Goal: Complete application form

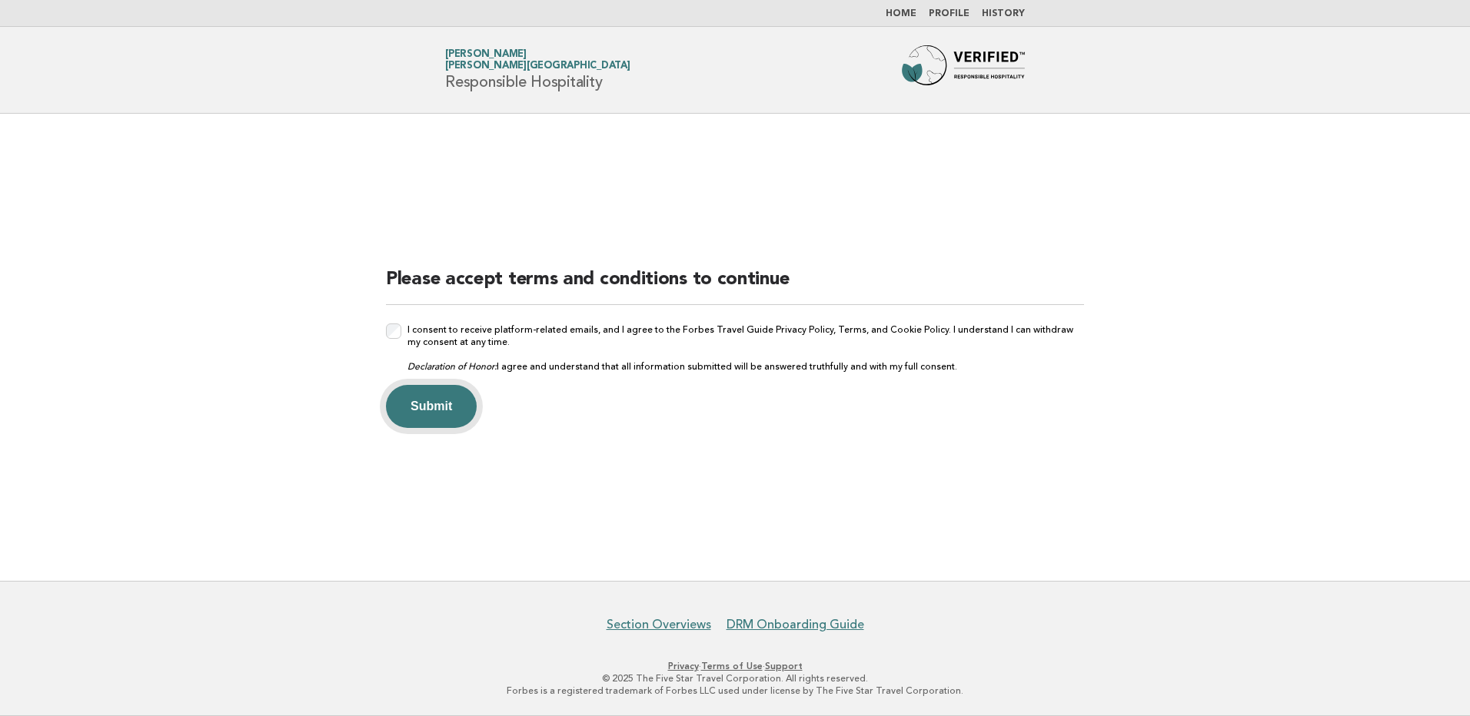
click at [427, 410] on button "Submit" at bounding box center [431, 406] width 91 height 43
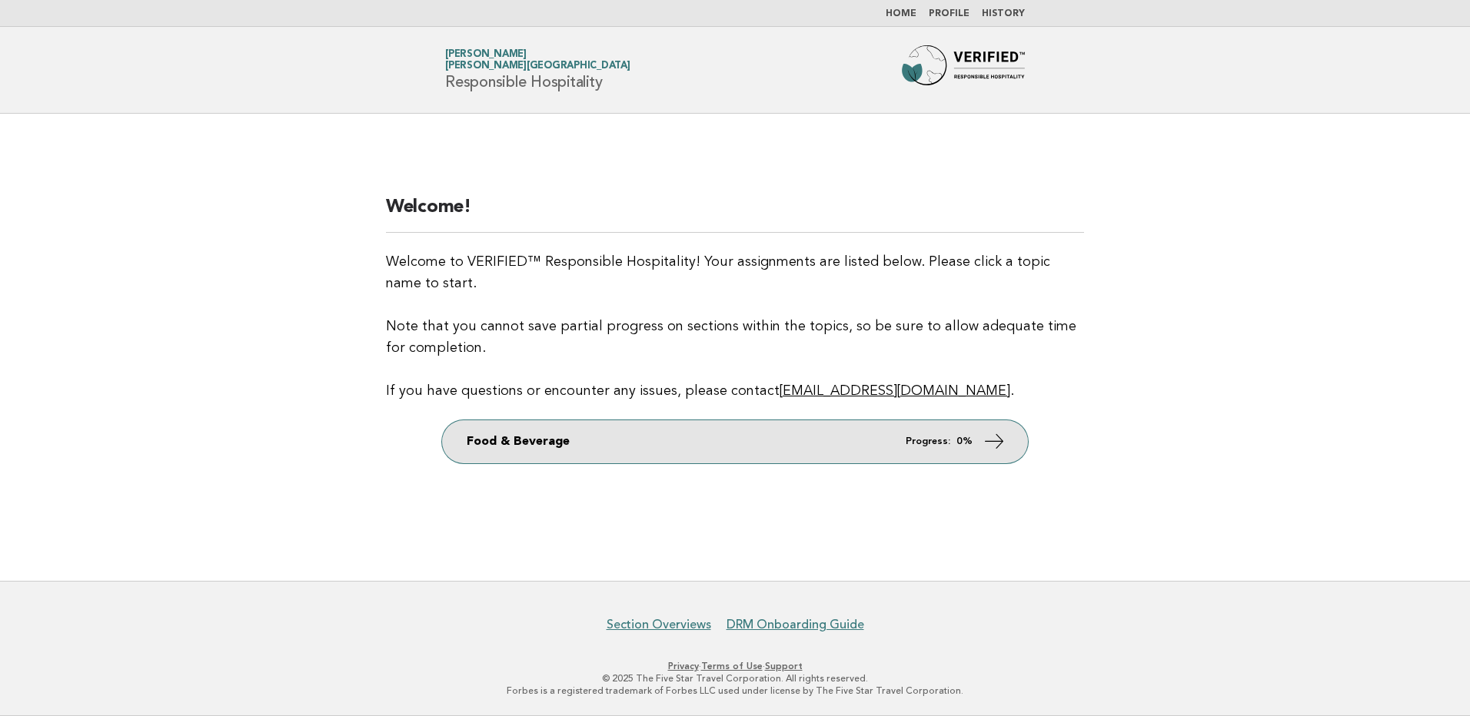
click at [846, 446] on link "Food & Beverage Progress: 0%" at bounding box center [735, 441] width 586 height 43
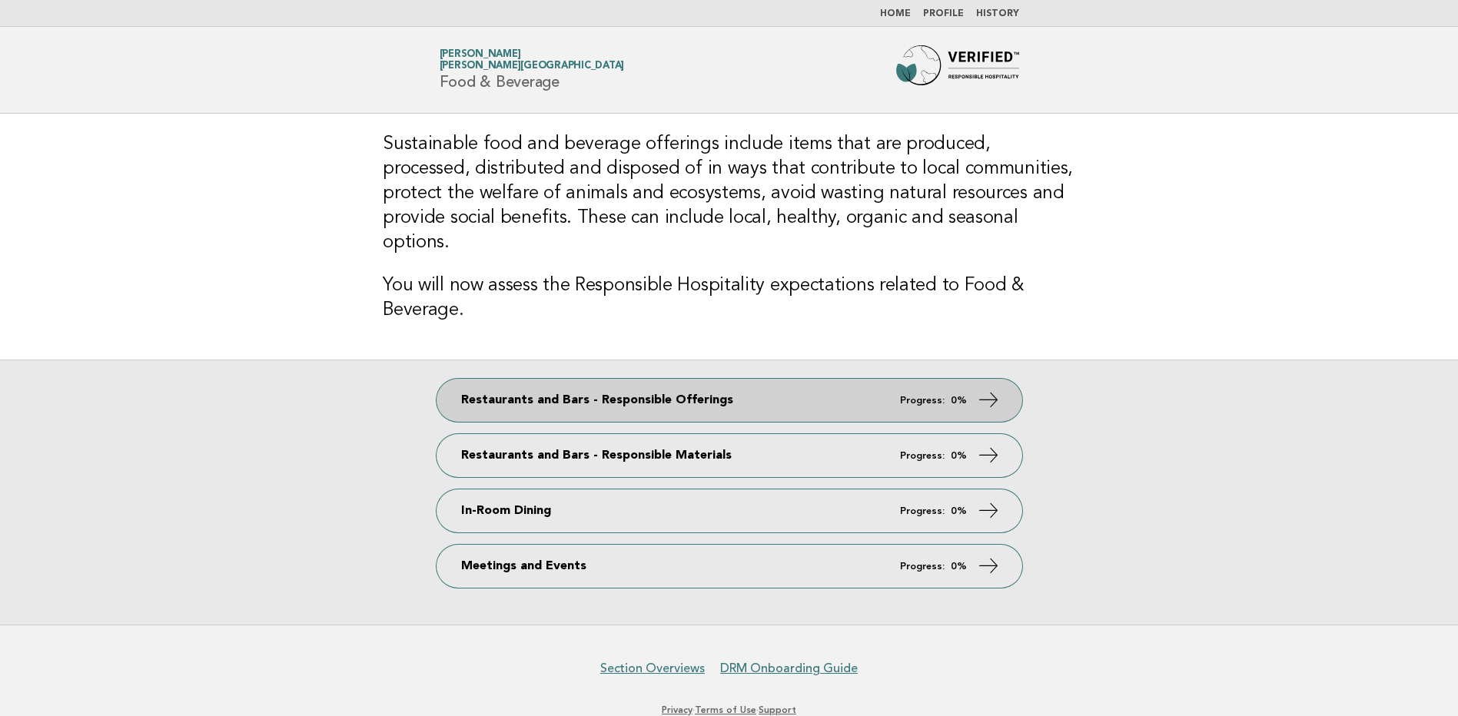
click at [744, 390] on link "Restaurants and Bars - Responsible Offerings Progress: 0%" at bounding box center [730, 400] width 586 height 43
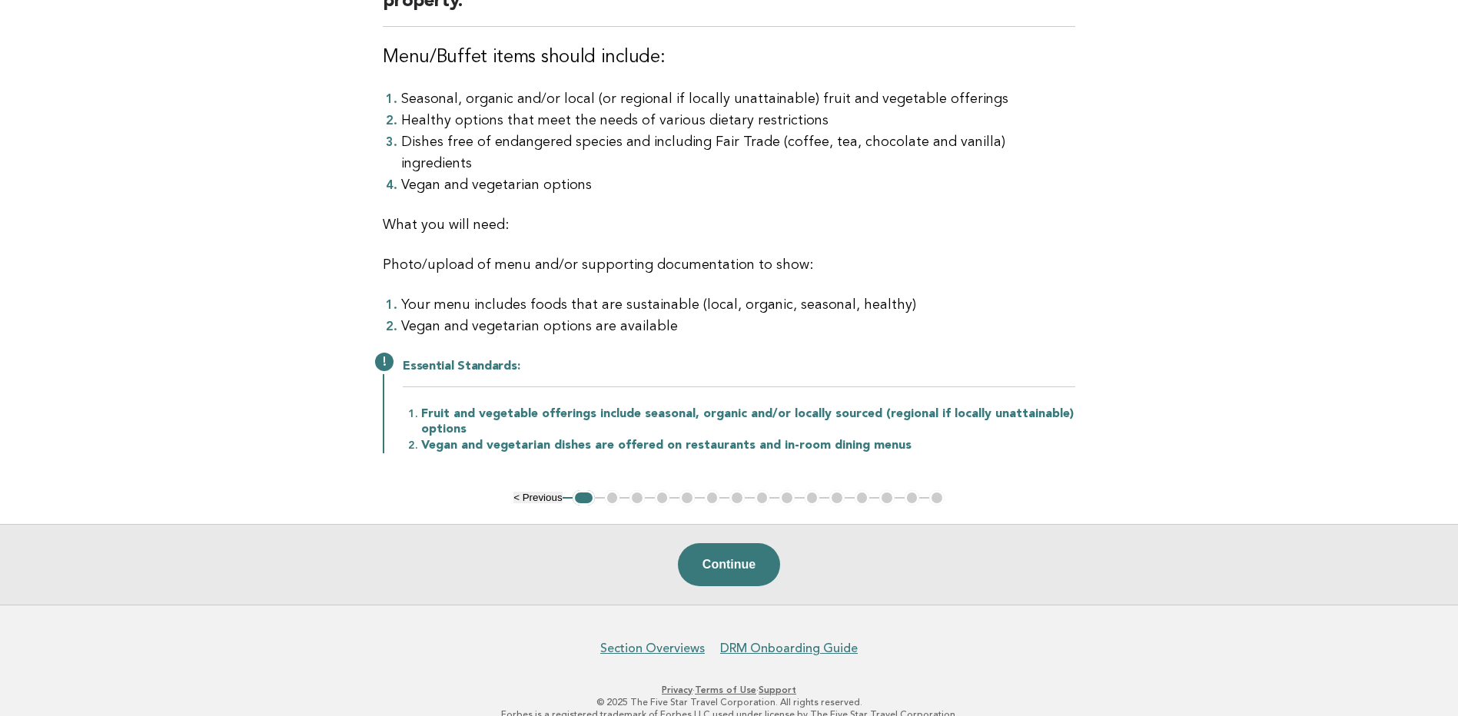
scroll to position [112, 0]
click at [722, 543] on button "Continue" at bounding box center [729, 564] width 102 height 43
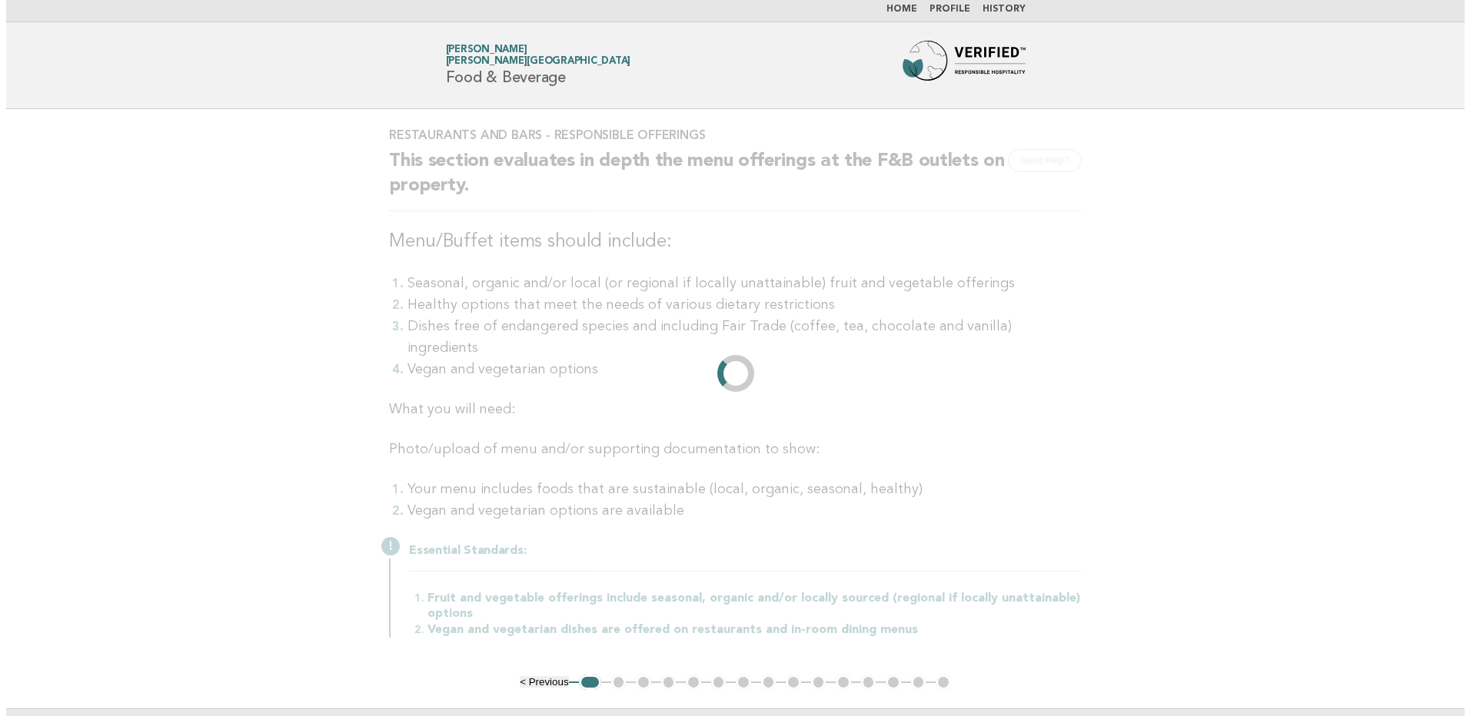
scroll to position [0, 0]
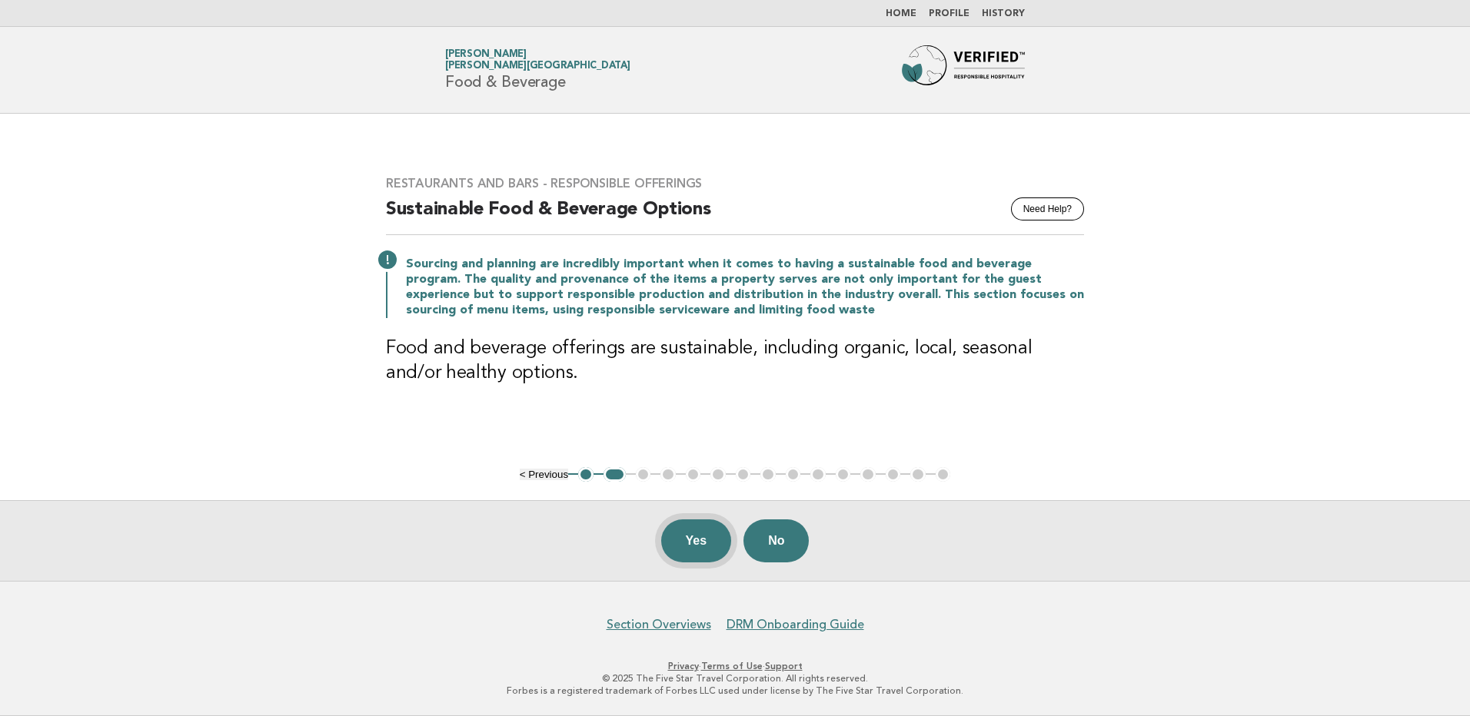
click at [692, 544] on button "Yes" at bounding box center [696, 541] width 71 height 43
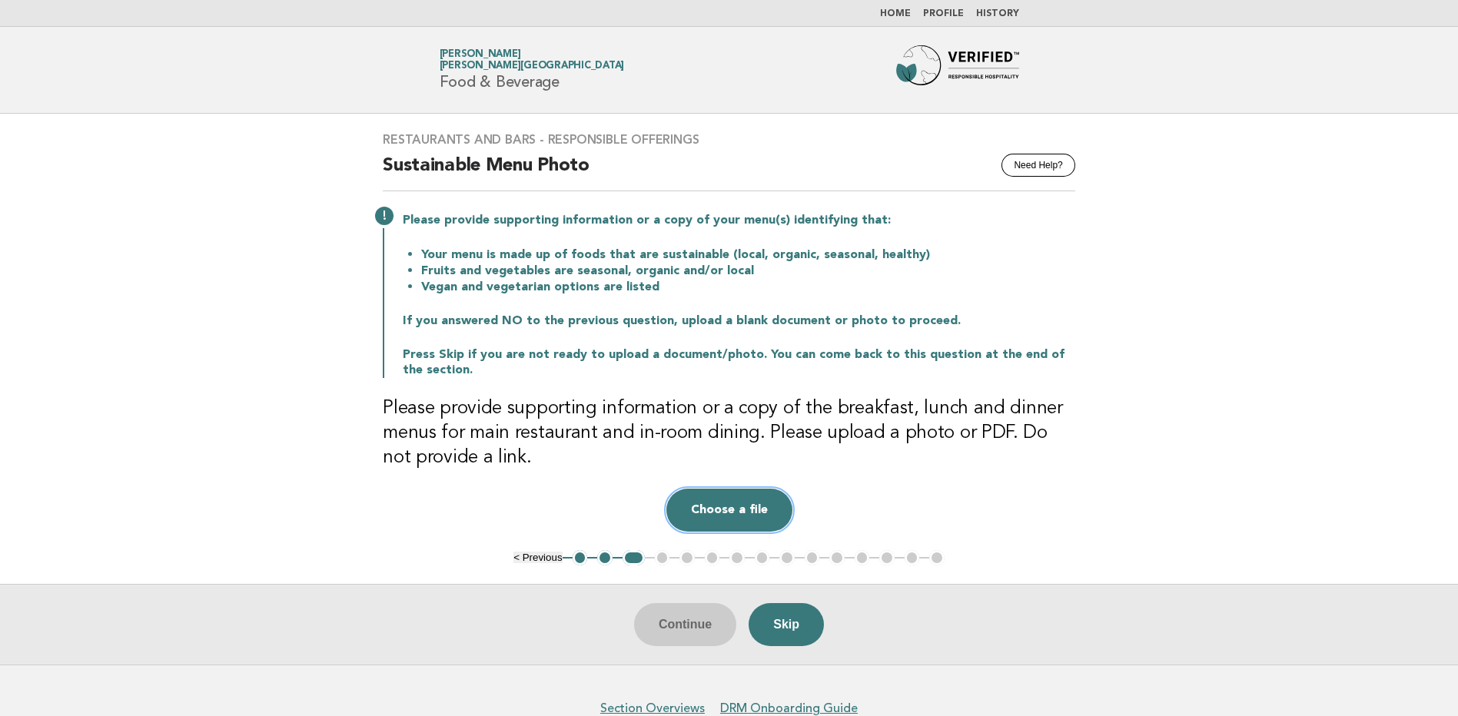
click at [747, 504] on button "Choose a file" at bounding box center [729, 510] width 126 height 43
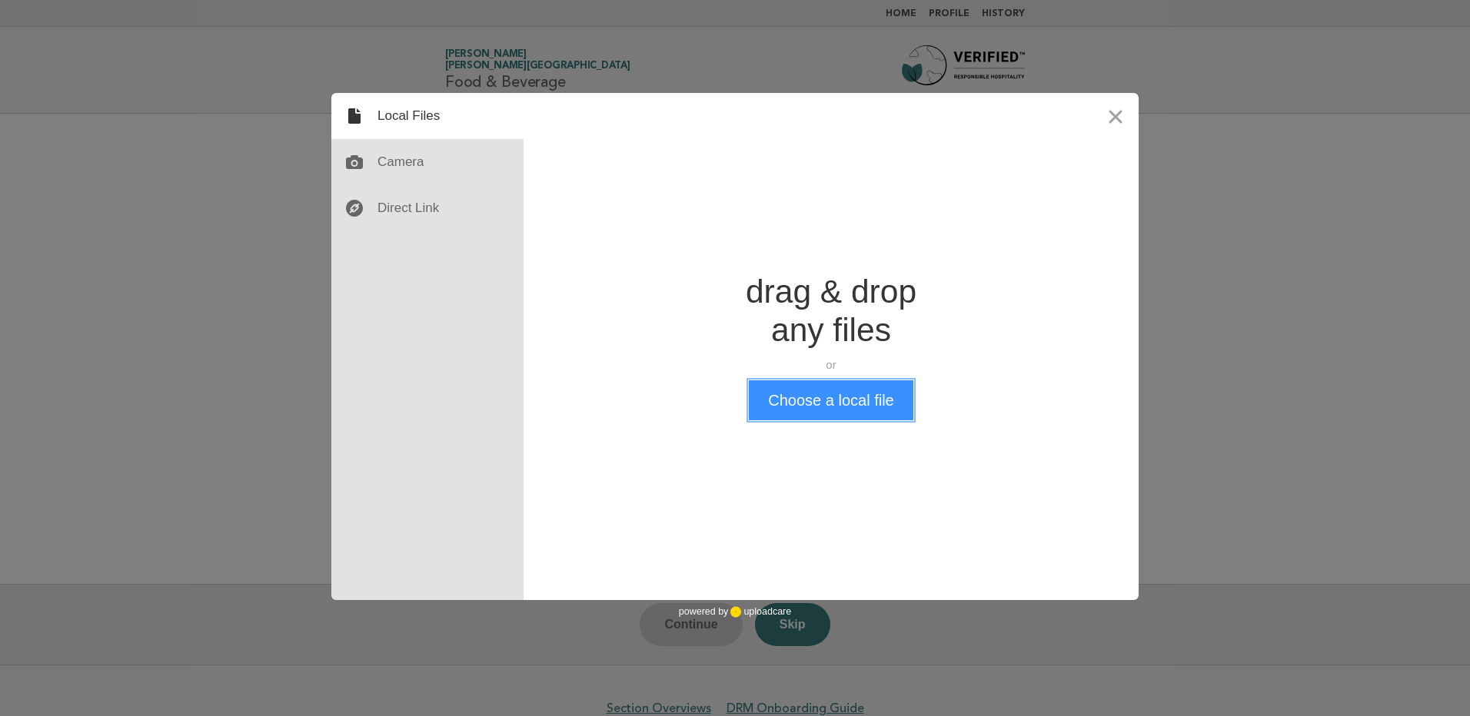
click at [851, 407] on button "Choose a local file" at bounding box center [831, 400] width 164 height 40
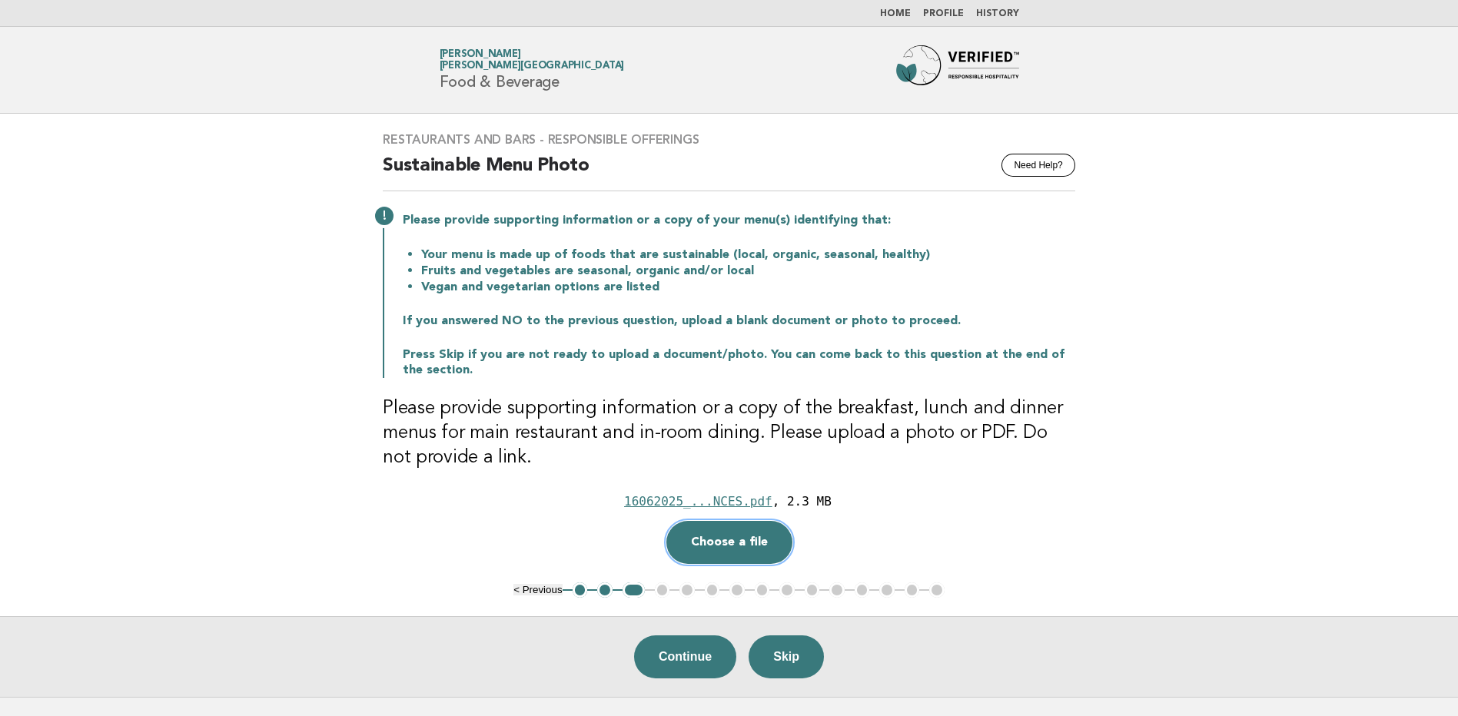
click at [744, 546] on button "Choose a file" at bounding box center [729, 542] width 126 height 43
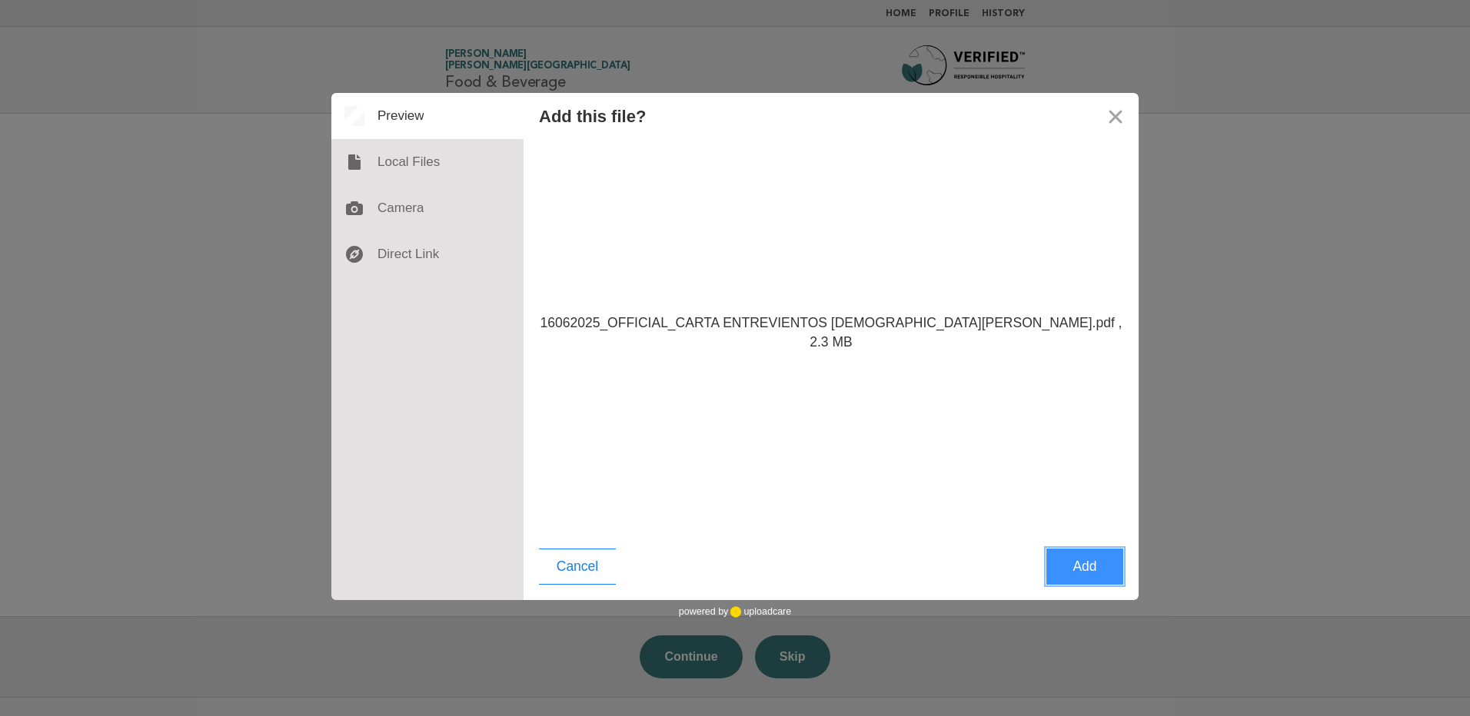
click at [1111, 571] on button "Add" at bounding box center [1084, 567] width 77 height 36
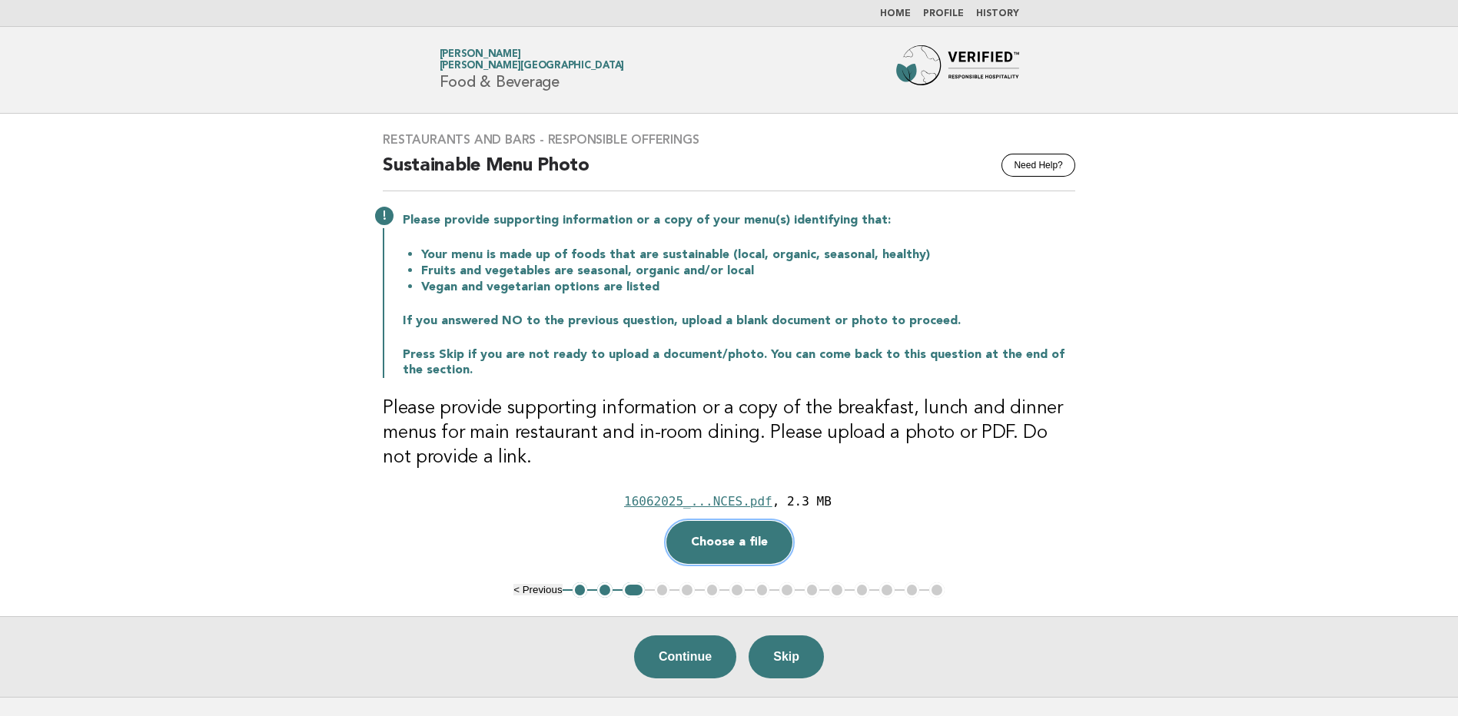
click at [739, 540] on button "Choose a file" at bounding box center [729, 542] width 126 height 43
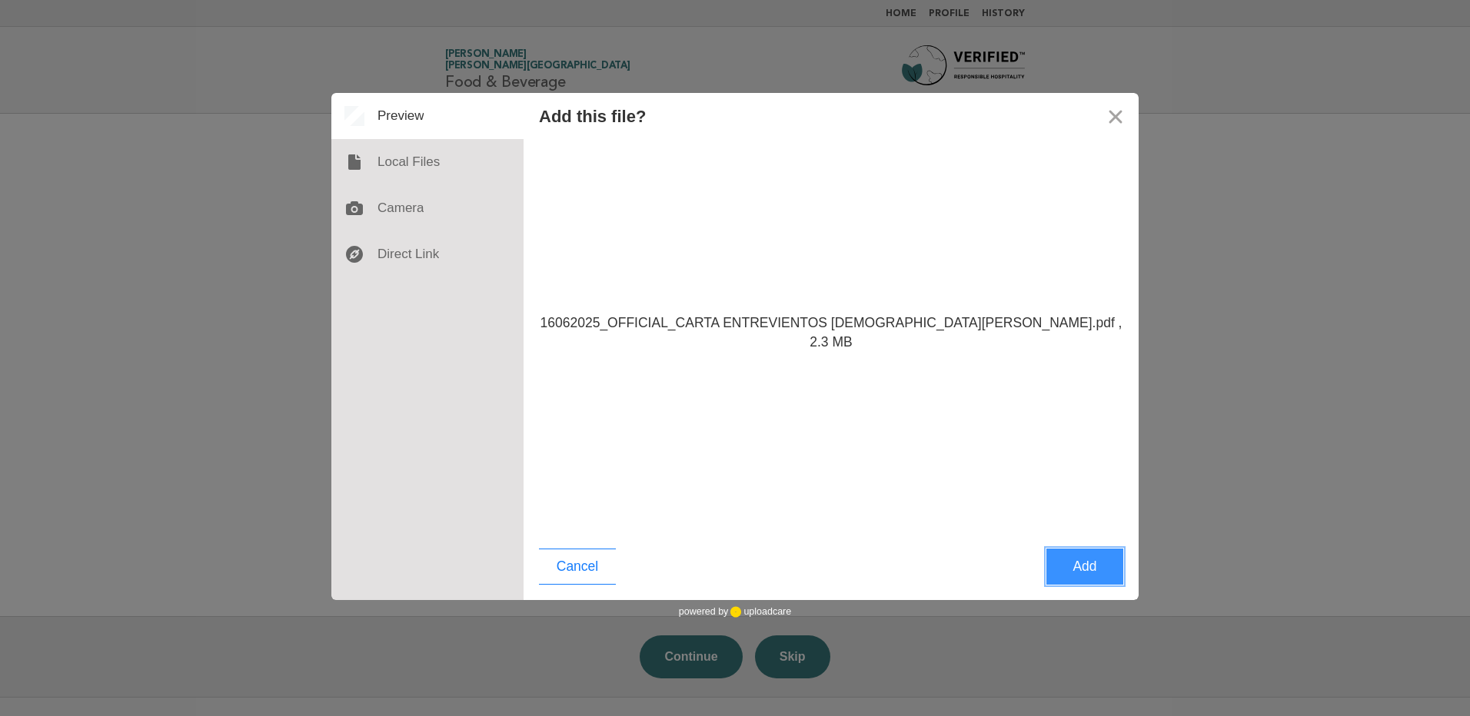
click at [1085, 568] on button "Add" at bounding box center [1084, 567] width 77 height 36
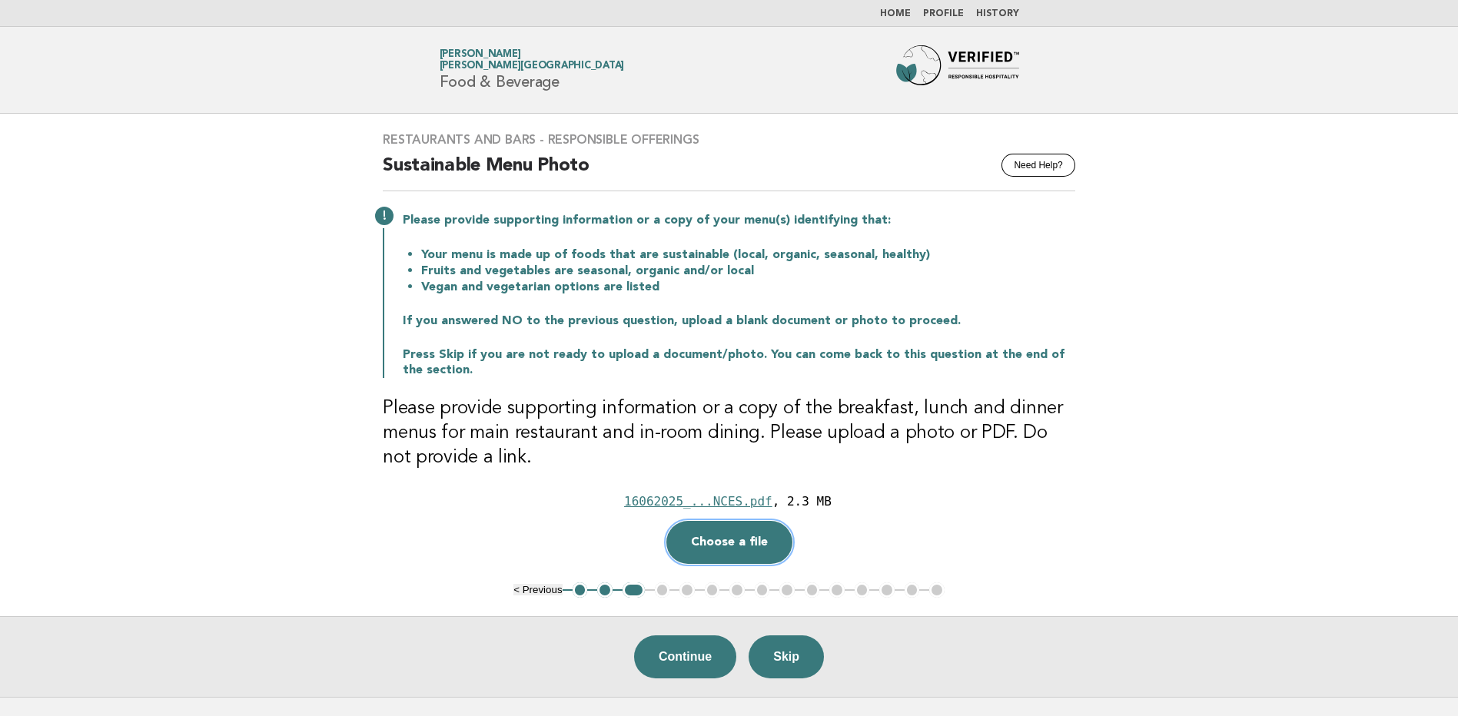
click at [746, 550] on button "Choose a file" at bounding box center [729, 542] width 126 height 43
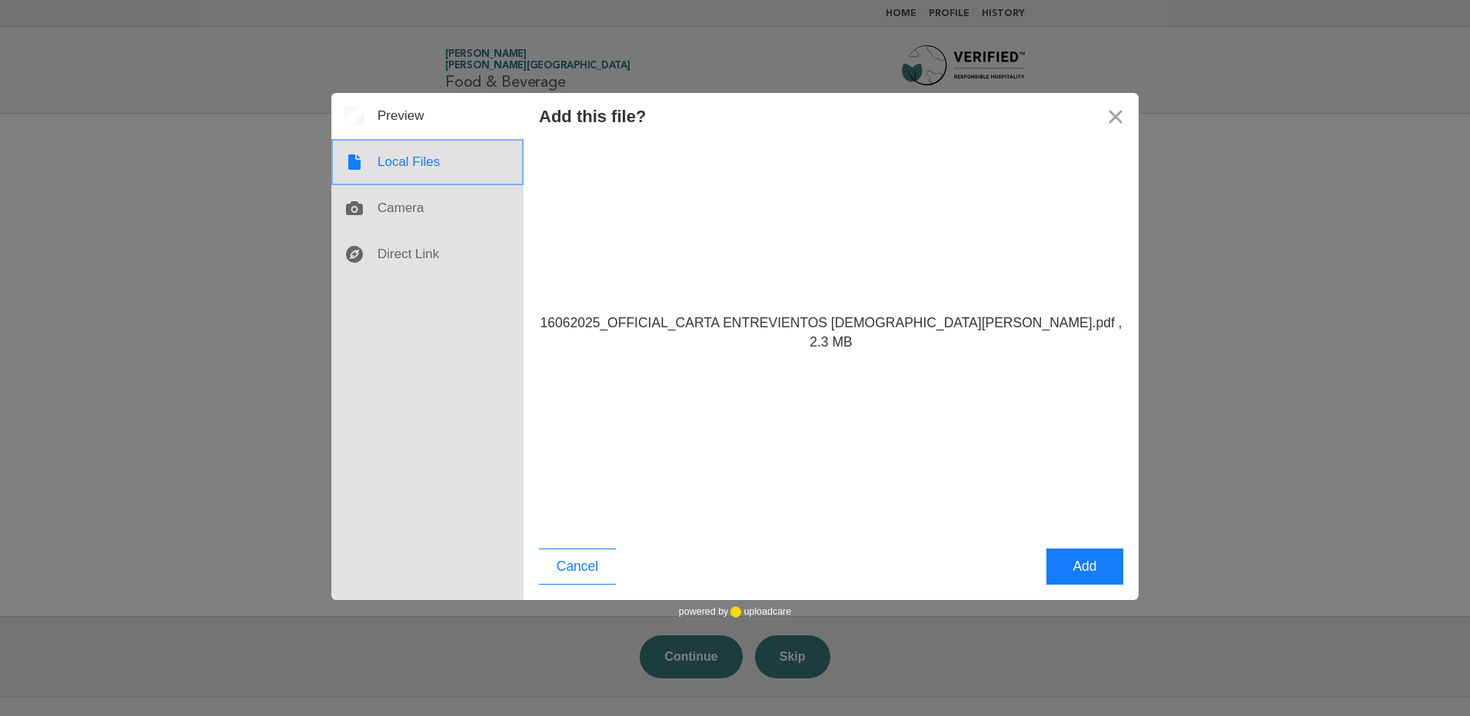
click at [404, 161] on div at bounding box center [427, 162] width 192 height 46
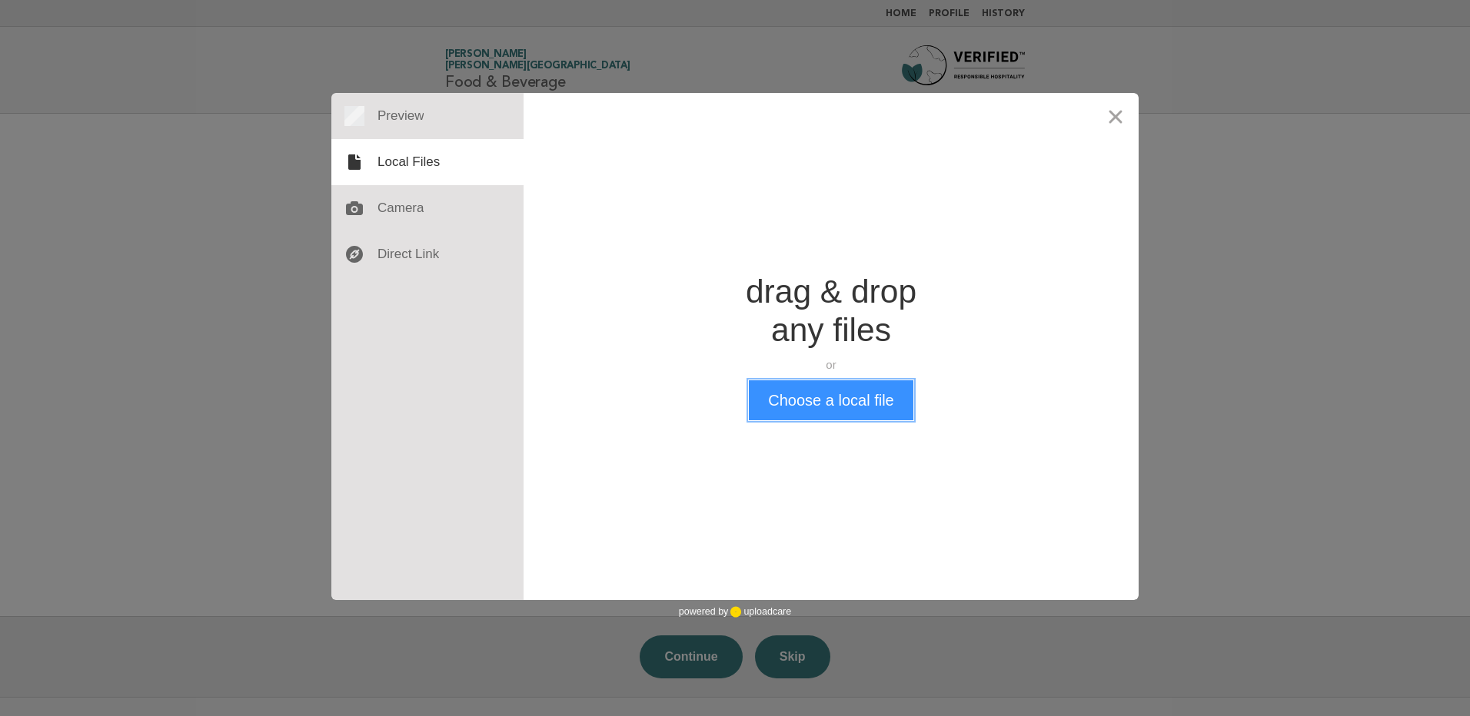
click at [819, 406] on button "Choose a local file" at bounding box center [831, 400] width 164 height 40
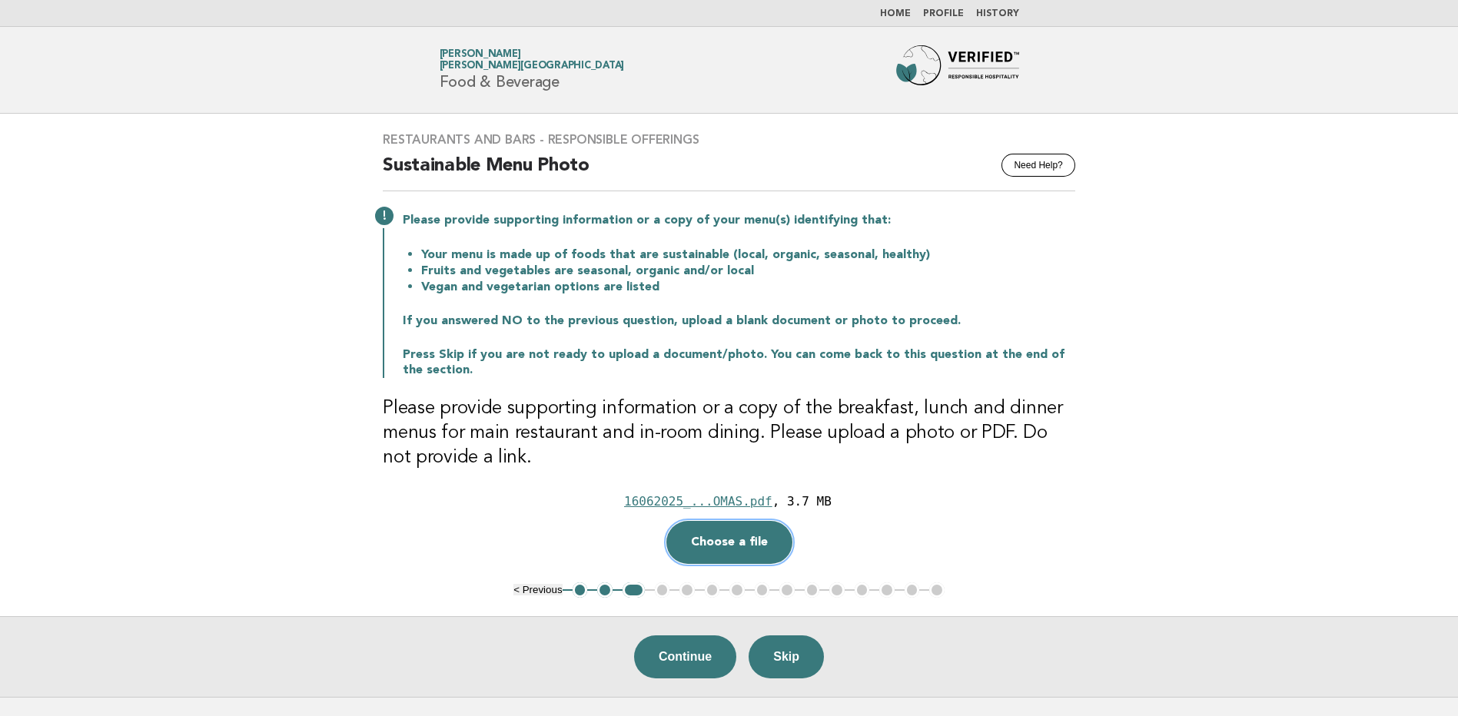
click at [737, 542] on button "Choose a file" at bounding box center [729, 542] width 126 height 43
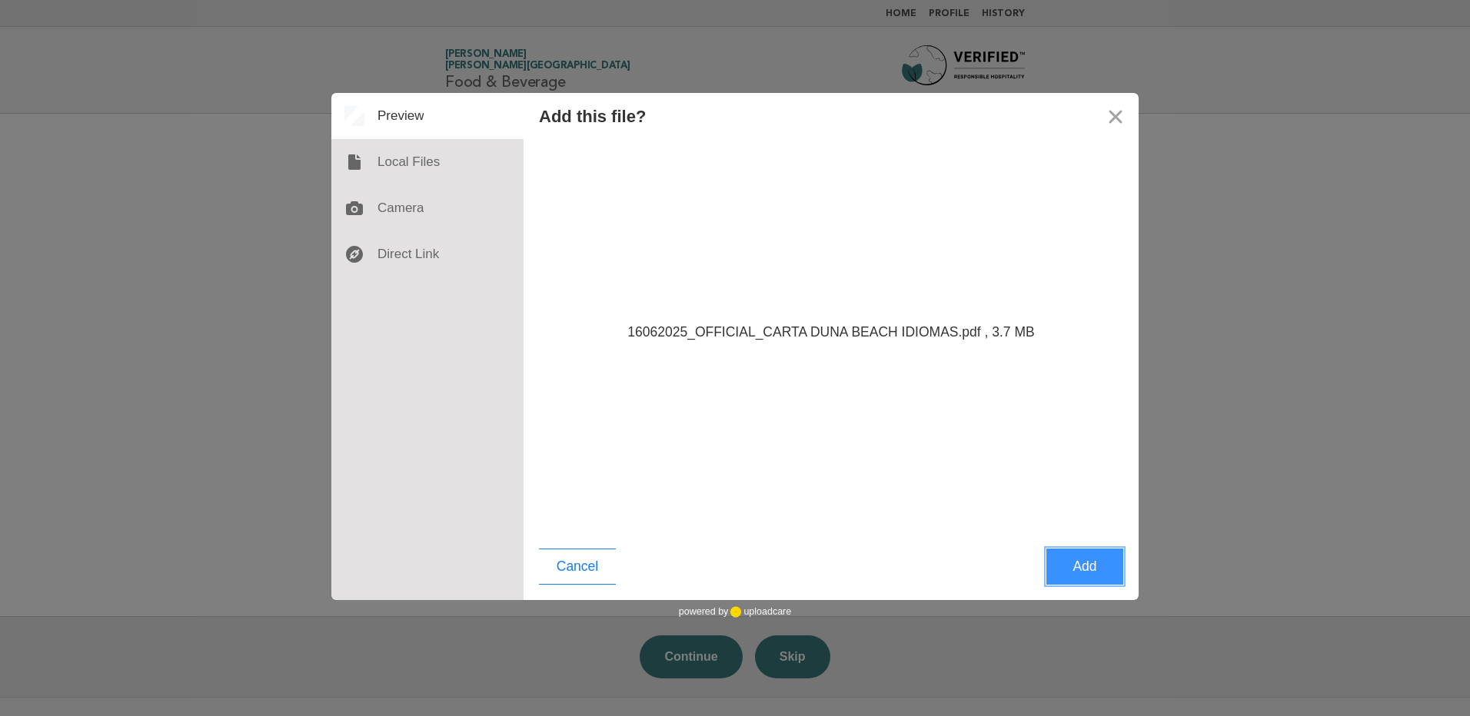
click at [1061, 558] on button "Add" at bounding box center [1084, 567] width 77 height 36
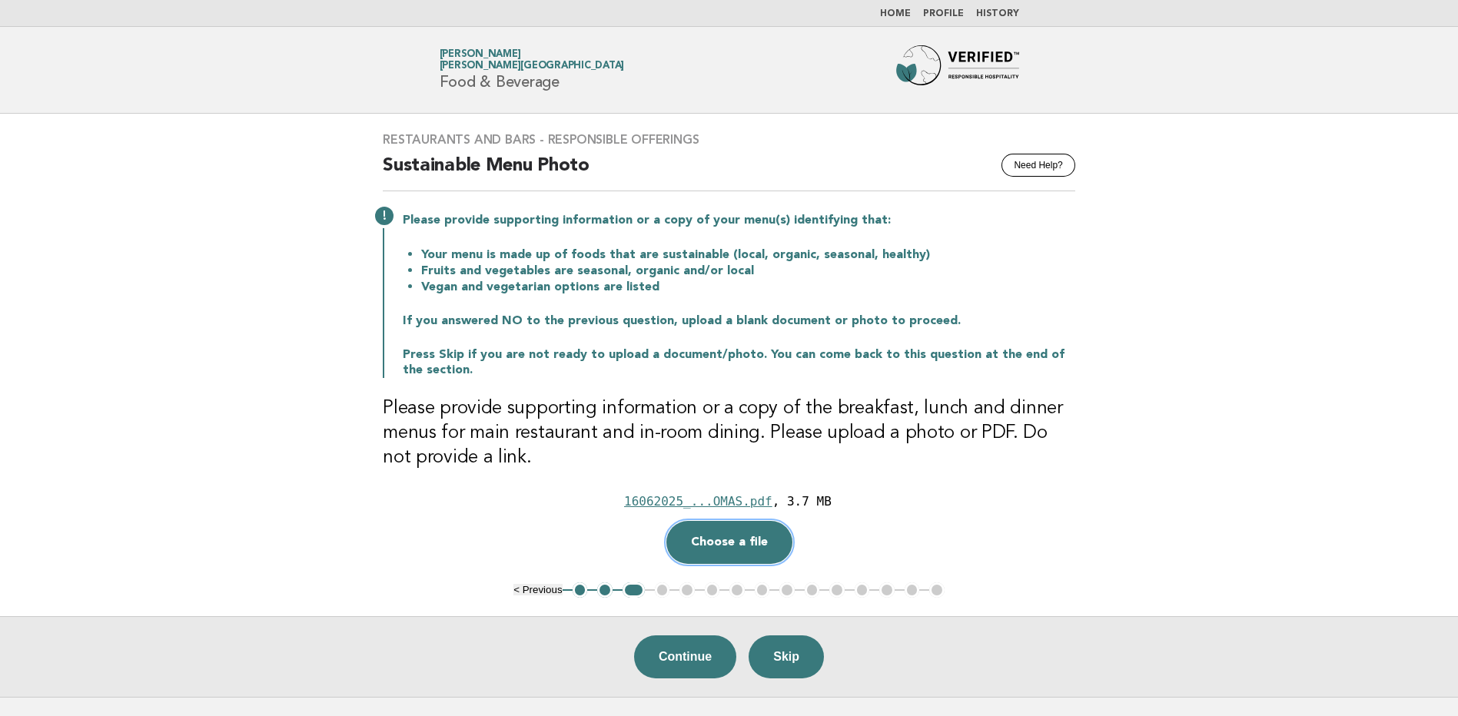
click at [732, 537] on button "Choose a file" at bounding box center [729, 542] width 126 height 43
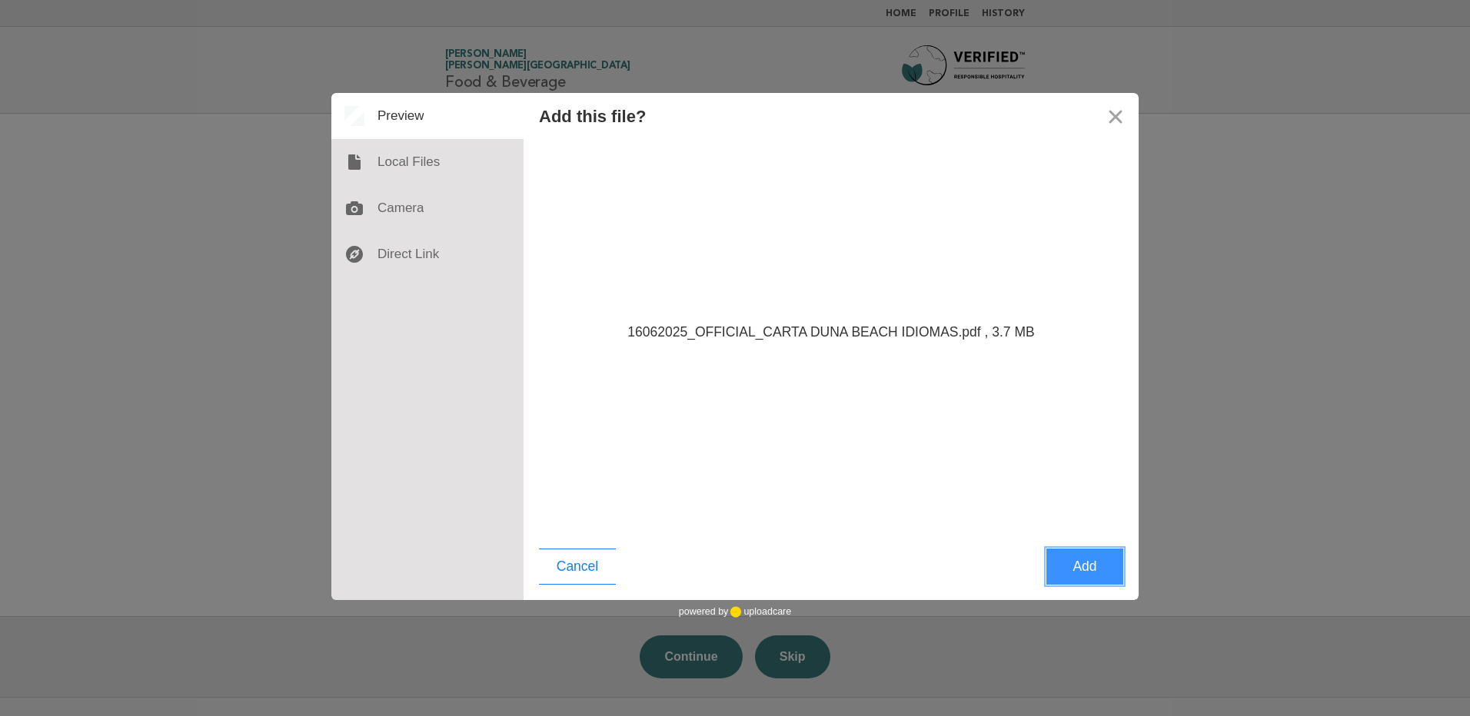
click at [1080, 560] on button "Add" at bounding box center [1084, 567] width 77 height 36
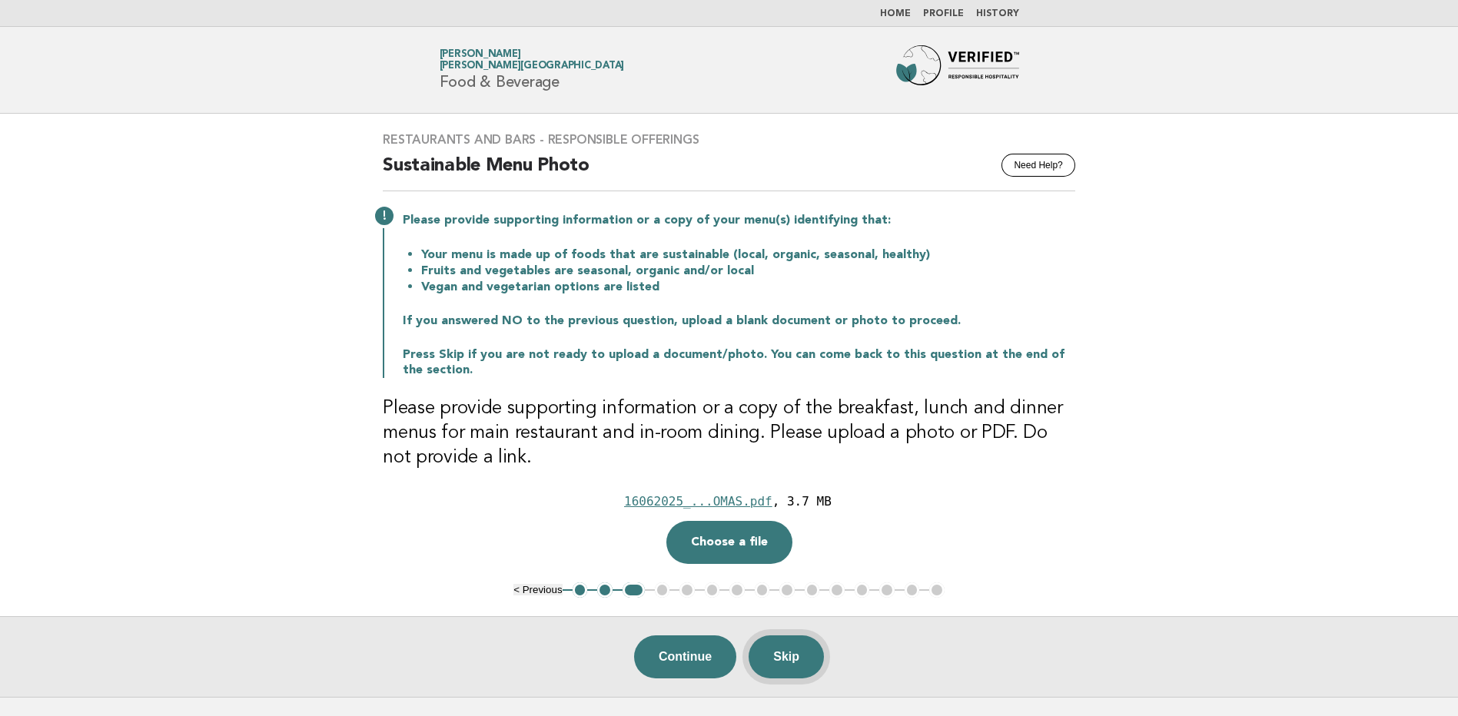
click at [786, 663] on button "Skip" at bounding box center [786, 657] width 75 height 43
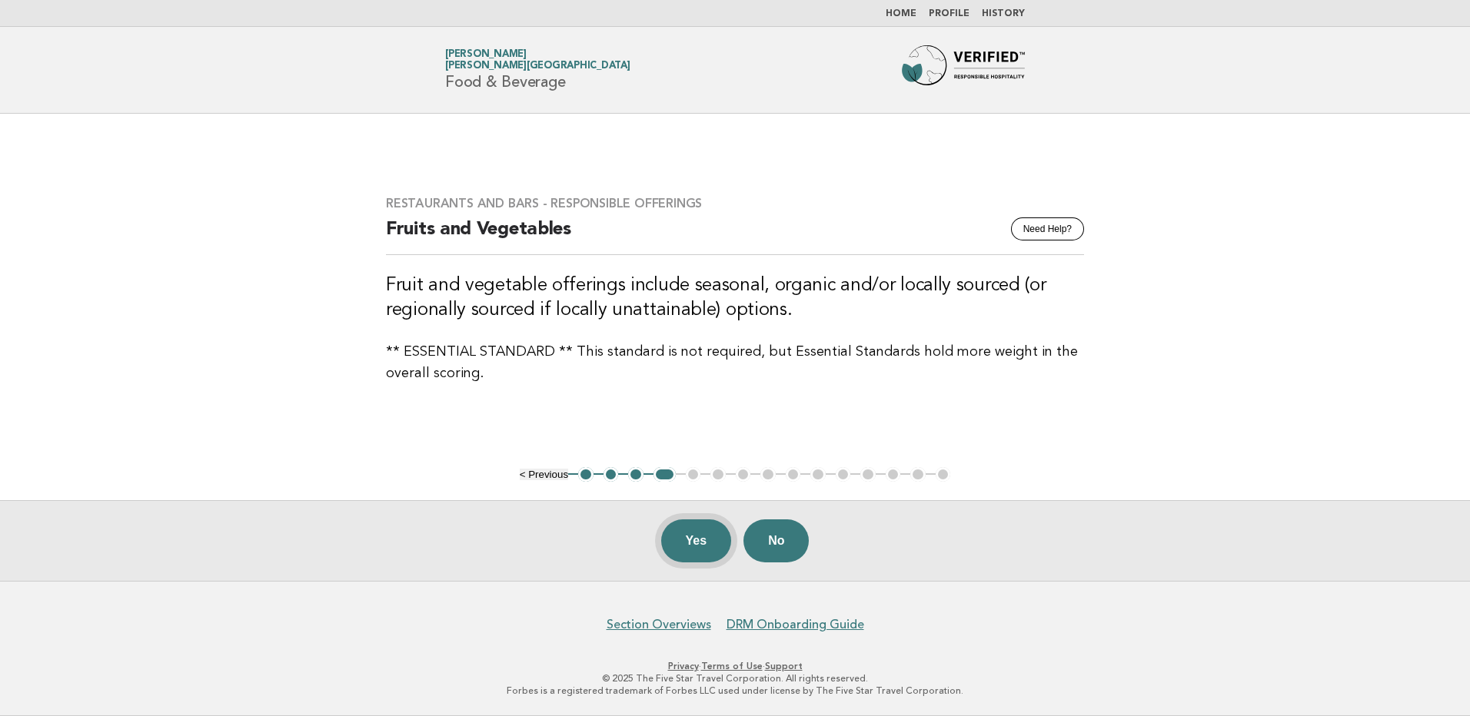
click at [702, 540] on button "Yes" at bounding box center [696, 541] width 71 height 43
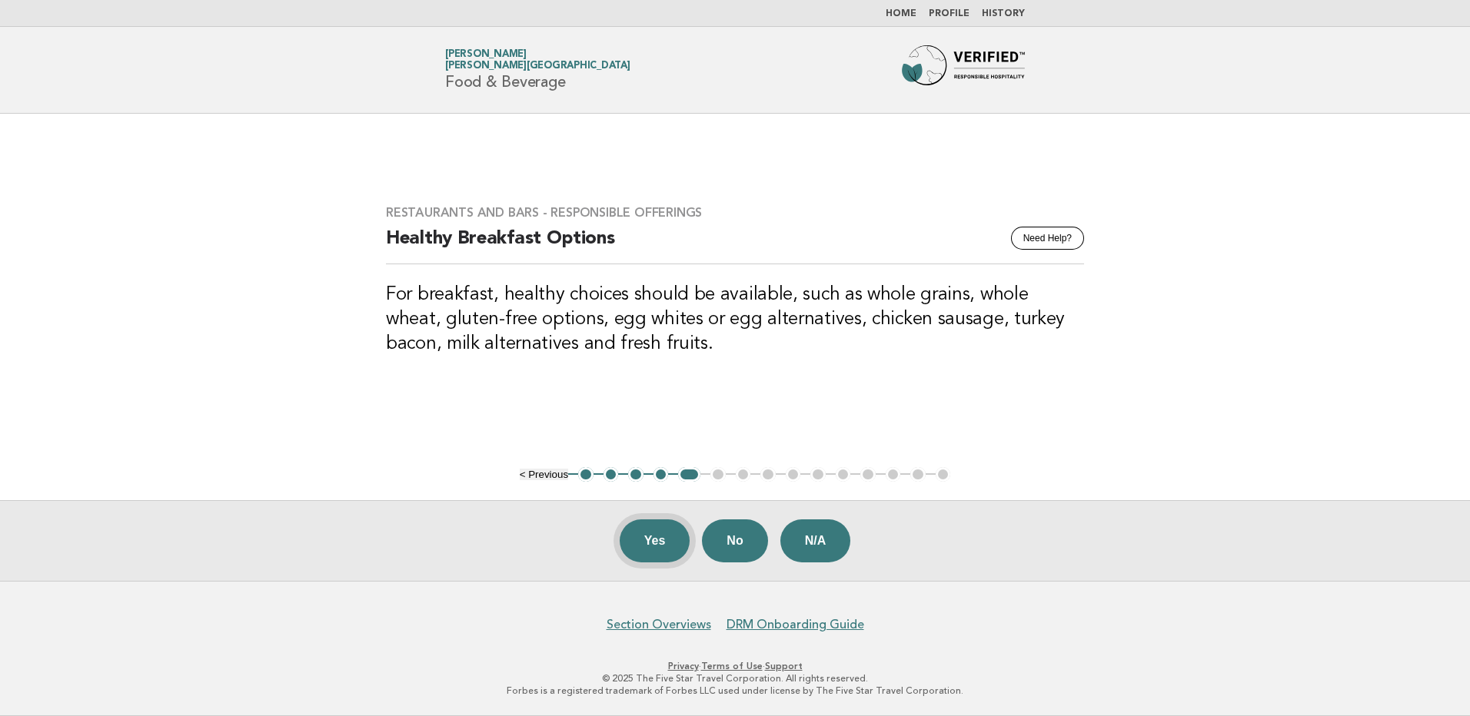
click at [629, 538] on button "Yes" at bounding box center [654, 541] width 71 height 43
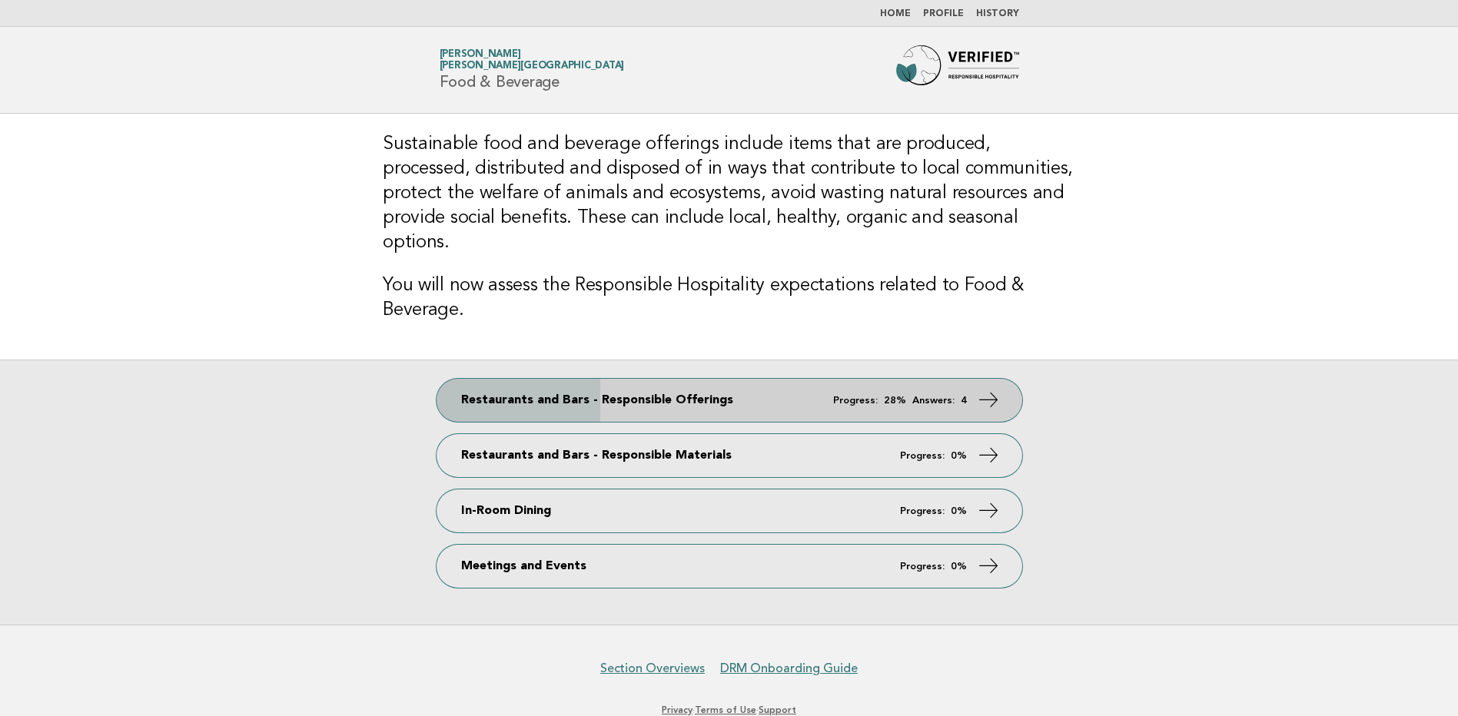
click at [845, 396] on em "Progress:" at bounding box center [855, 401] width 45 height 10
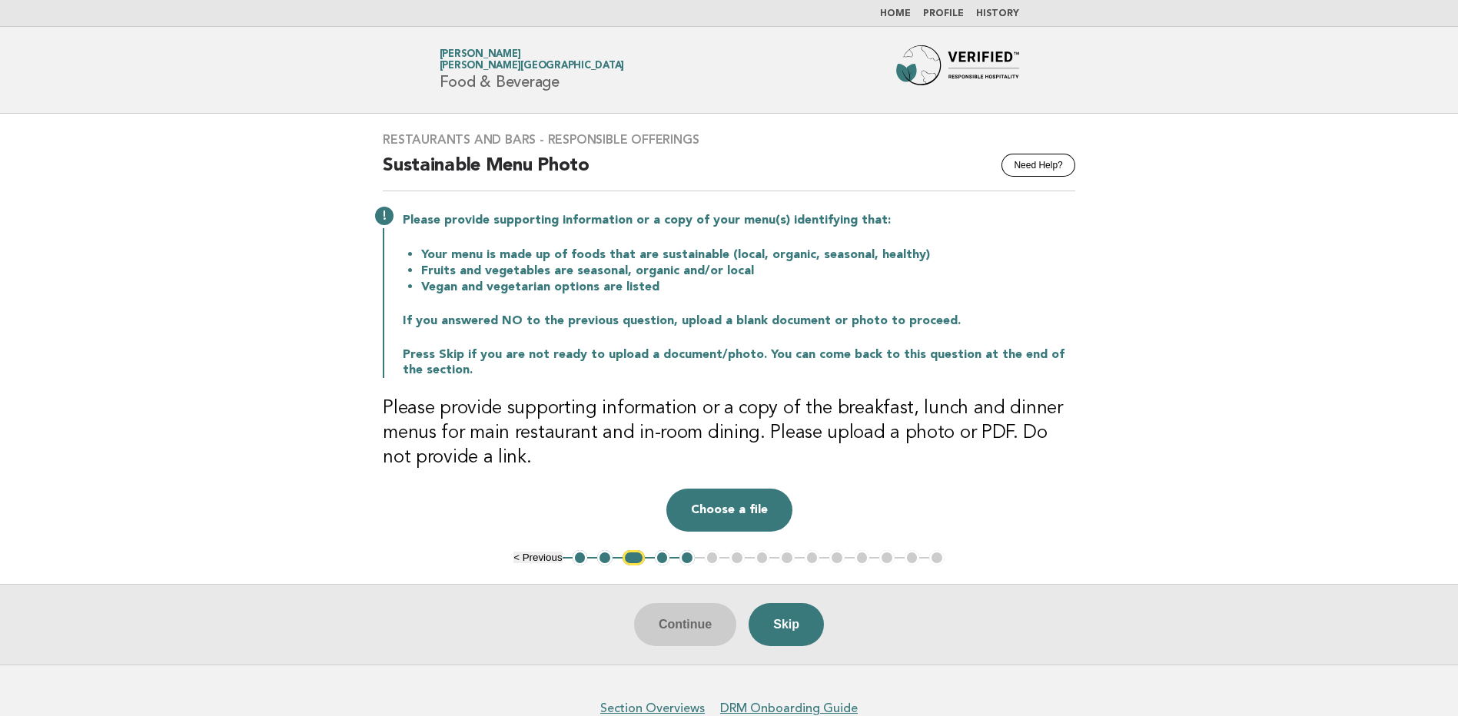
click at [635, 556] on button "3" at bounding box center [634, 557] width 22 height 15
click at [638, 566] on main "Restaurants and Bars - Responsible Offerings Need Help? Sustainable Menu Photo …" at bounding box center [729, 389] width 1458 height 551
click at [736, 509] on button "Choose a file" at bounding box center [729, 510] width 126 height 43
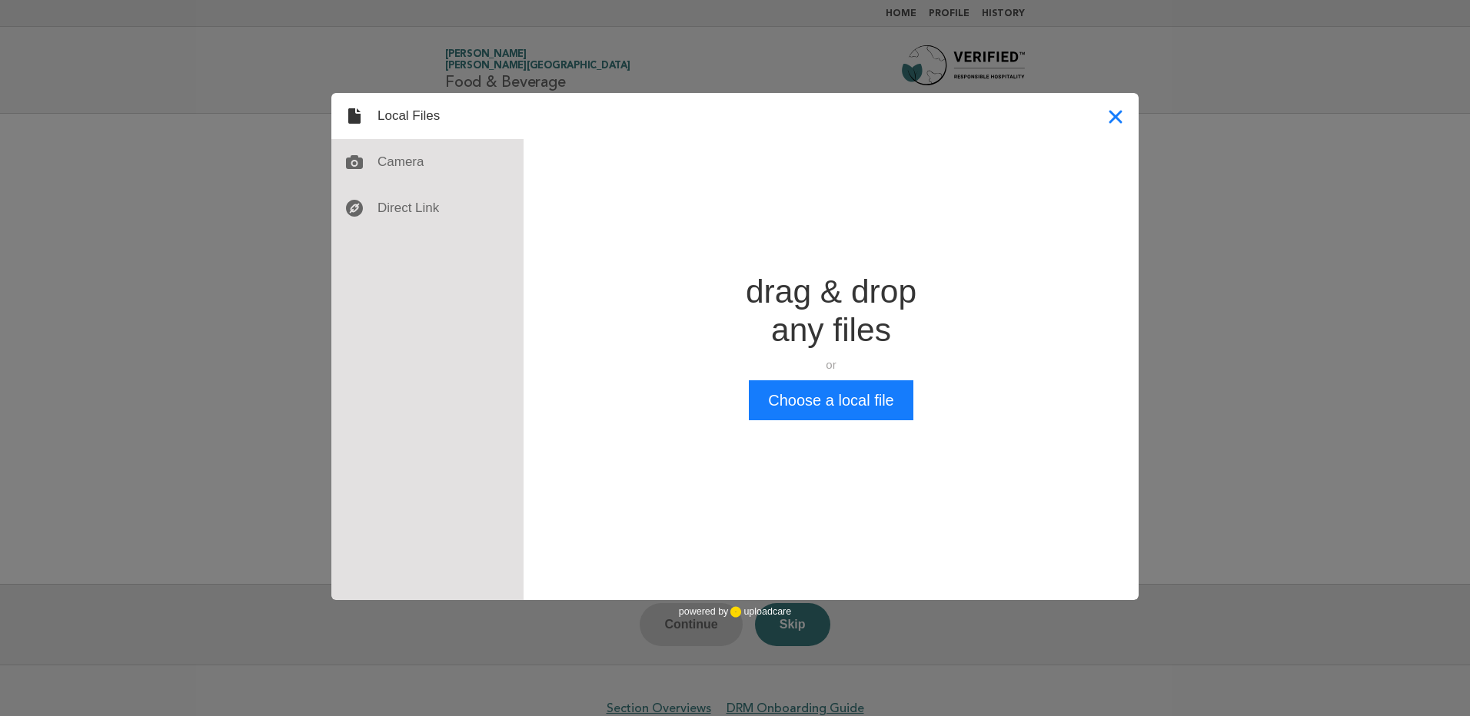
click at [1126, 111] on button "Close" at bounding box center [1115, 116] width 46 height 46
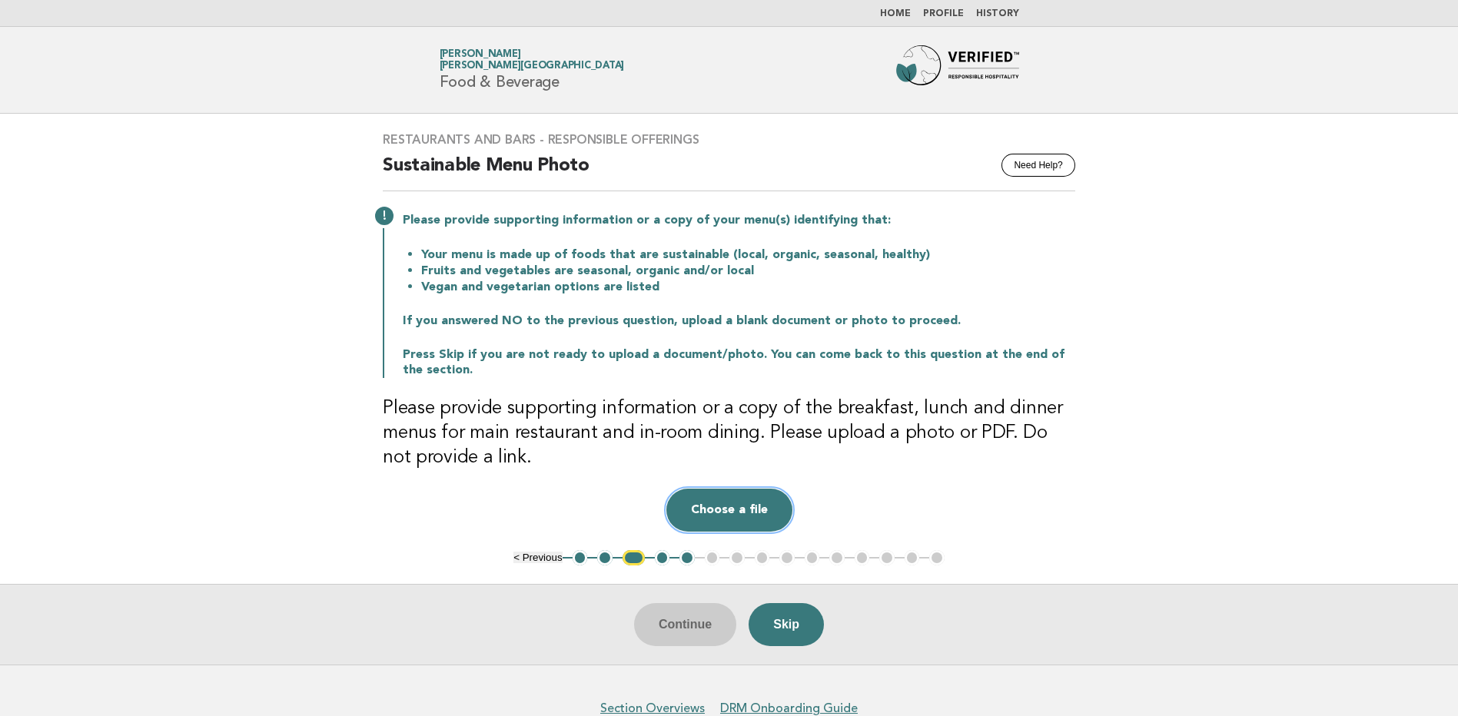
click at [726, 510] on button "Choose a file" at bounding box center [729, 510] width 126 height 43
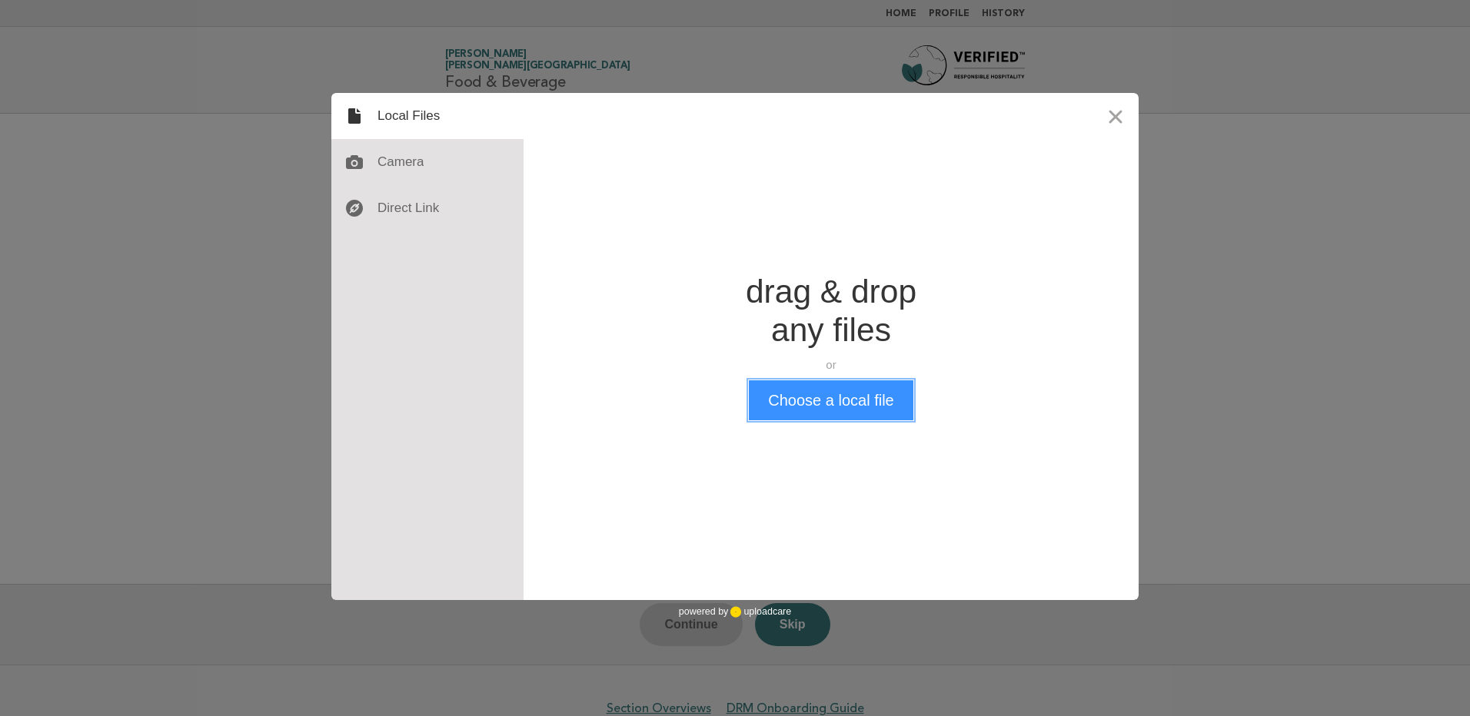
click at [805, 400] on button "Choose a local file" at bounding box center [831, 400] width 164 height 40
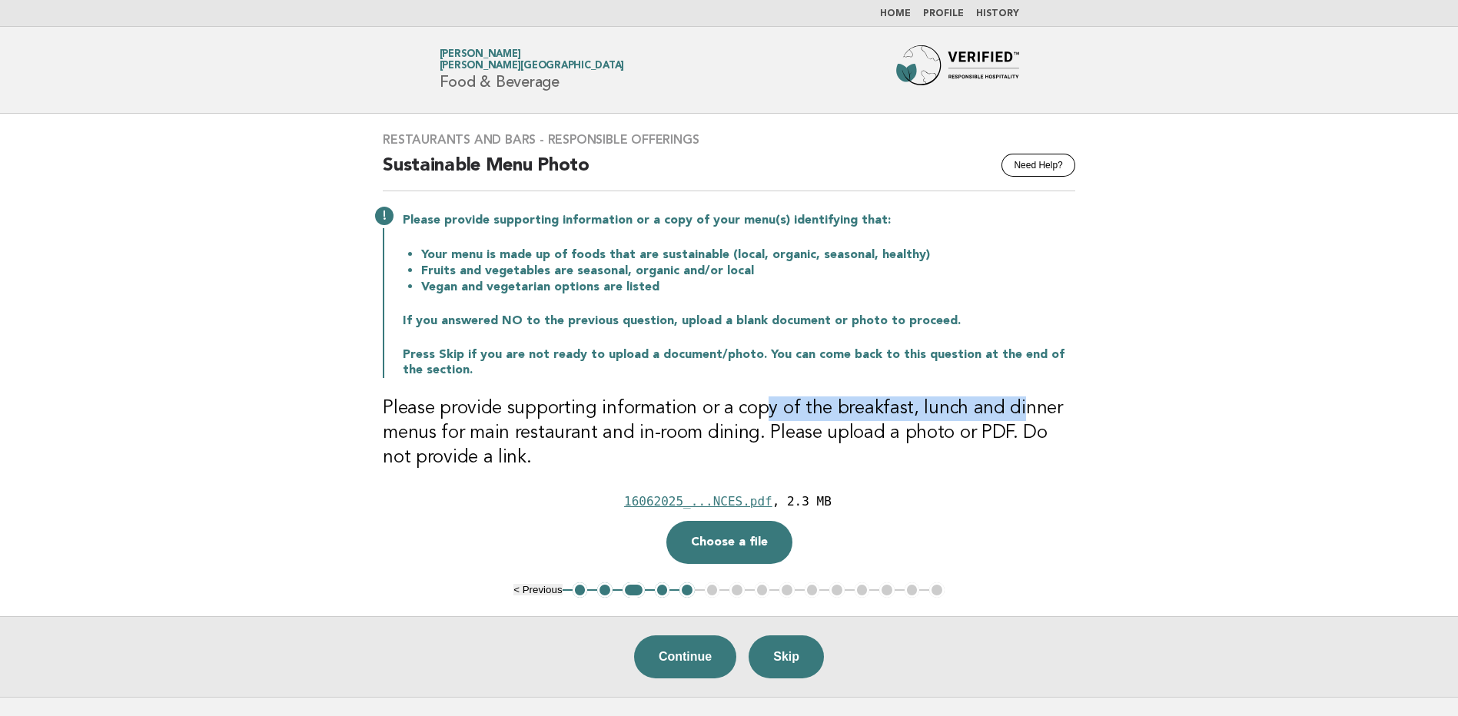
drag, startPoint x: 759, startPoint y: 408, endPoint x: 934, endPoint y: 415, distance: 174.6
click at [934, 415] on h3 "Please provide supporting information or a copy of the breakfast, lunch and din…" at bounding box center [729, 434] width 693 height 74
click at [374, 442] on div "Restaurants and Bars - Responsible Offerings Need Help? Sustainable Menu Photo …" at bounding box center [728, 348] width 729 height 469
click at [742, 543] on button "Choose a file" at bounding box center [729, 542] width 126 height 43
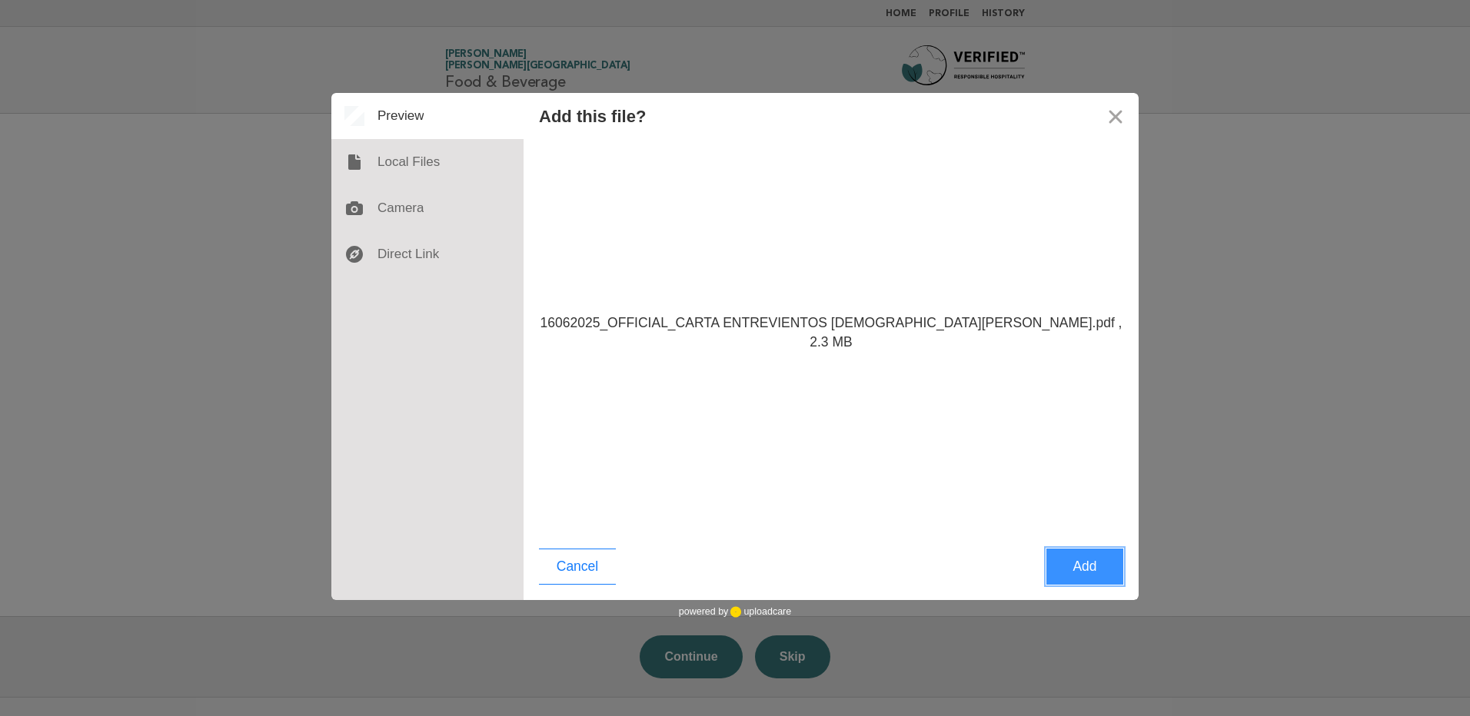
click at [1071, 565] on button "Add" at bounding box center [1084, 567] width 77 height 36
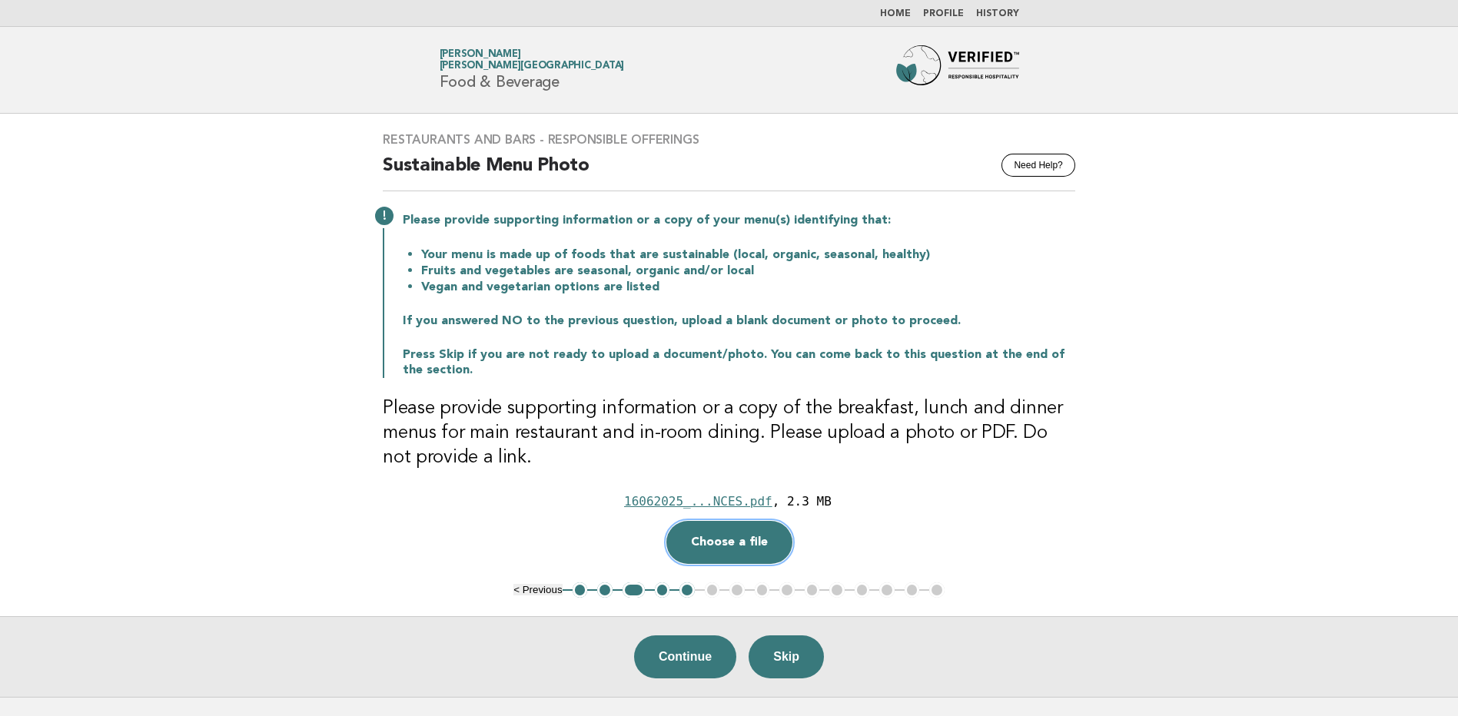
click at [735, 544] on button "Choose a file" at bounding box center [729, 542] width 126 height 43
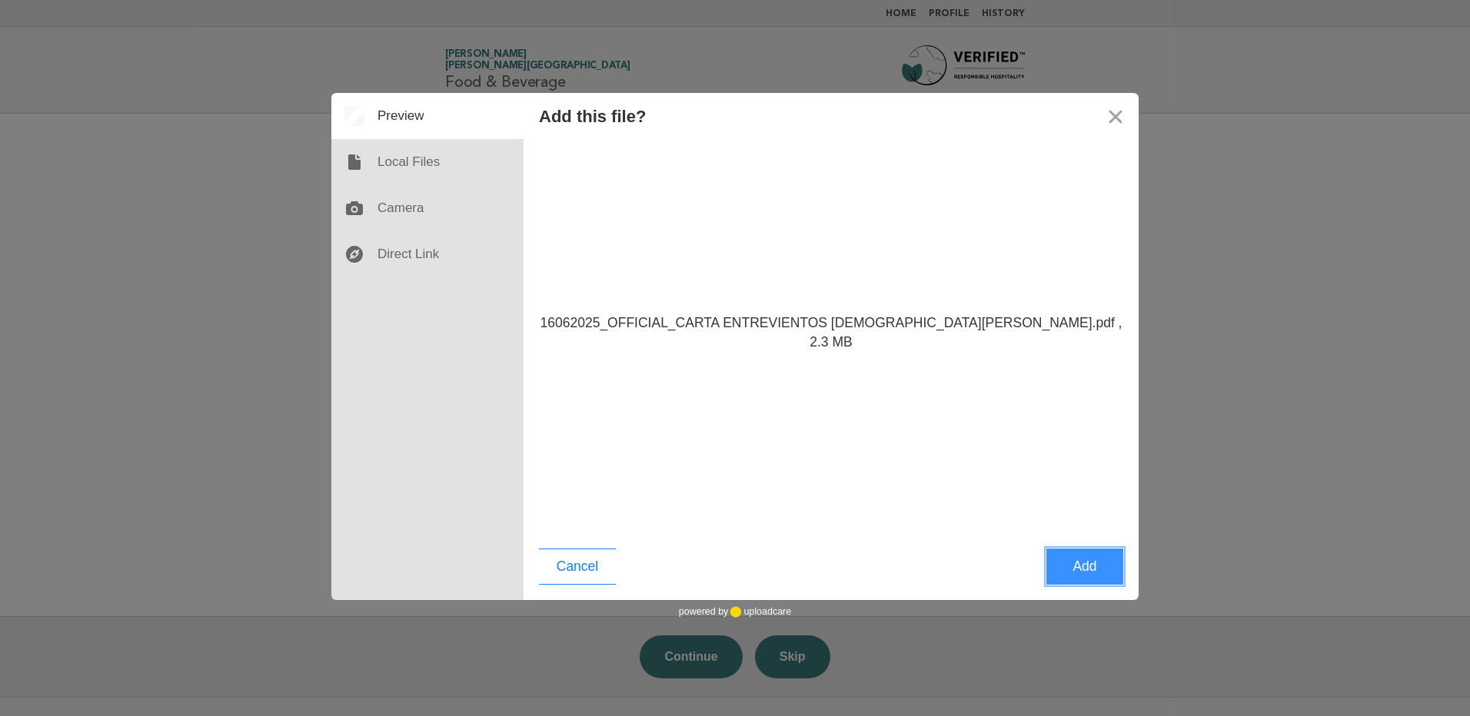
click at [1075, 576] on button "Add" at bounding box center [1084, 567] width 77 height 36
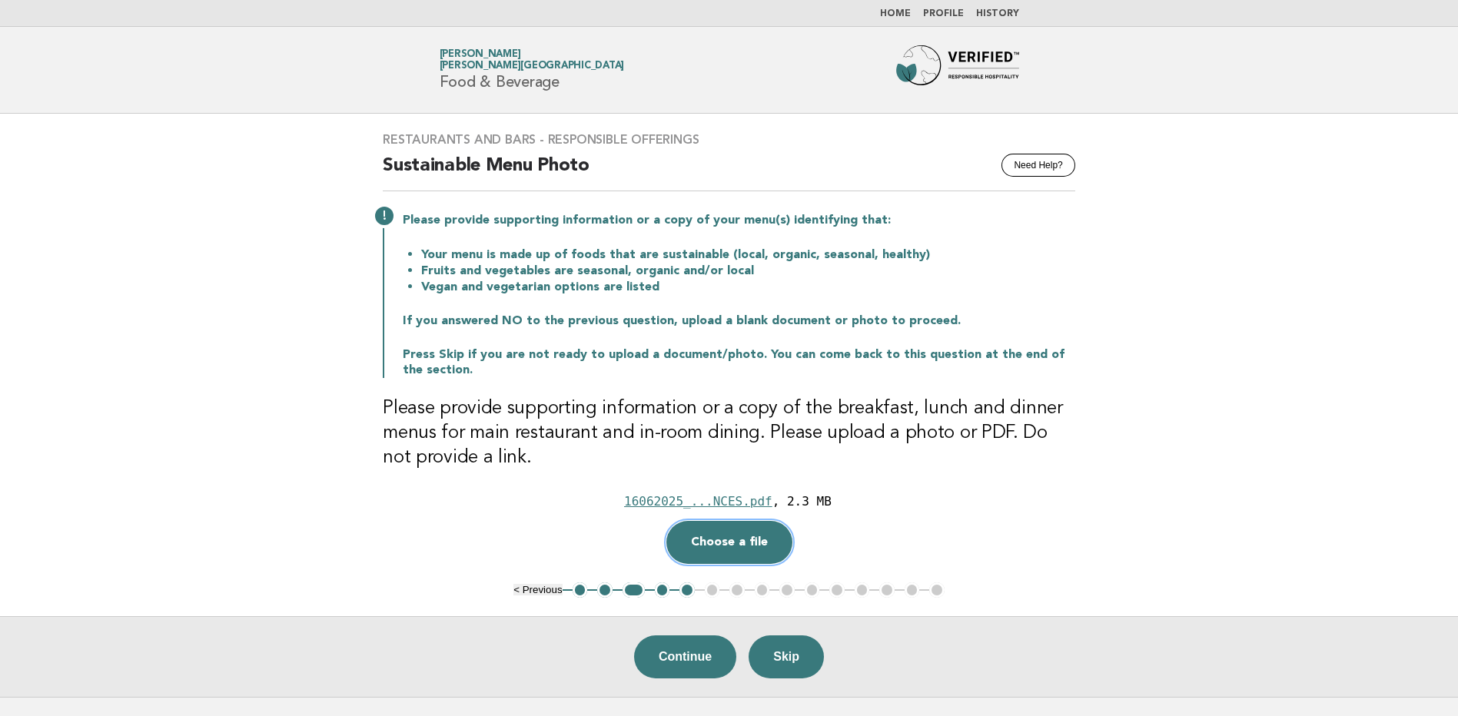
click at [725, 545] on button "Choose a file" at bounding box center [729, 542] width 126 height 43
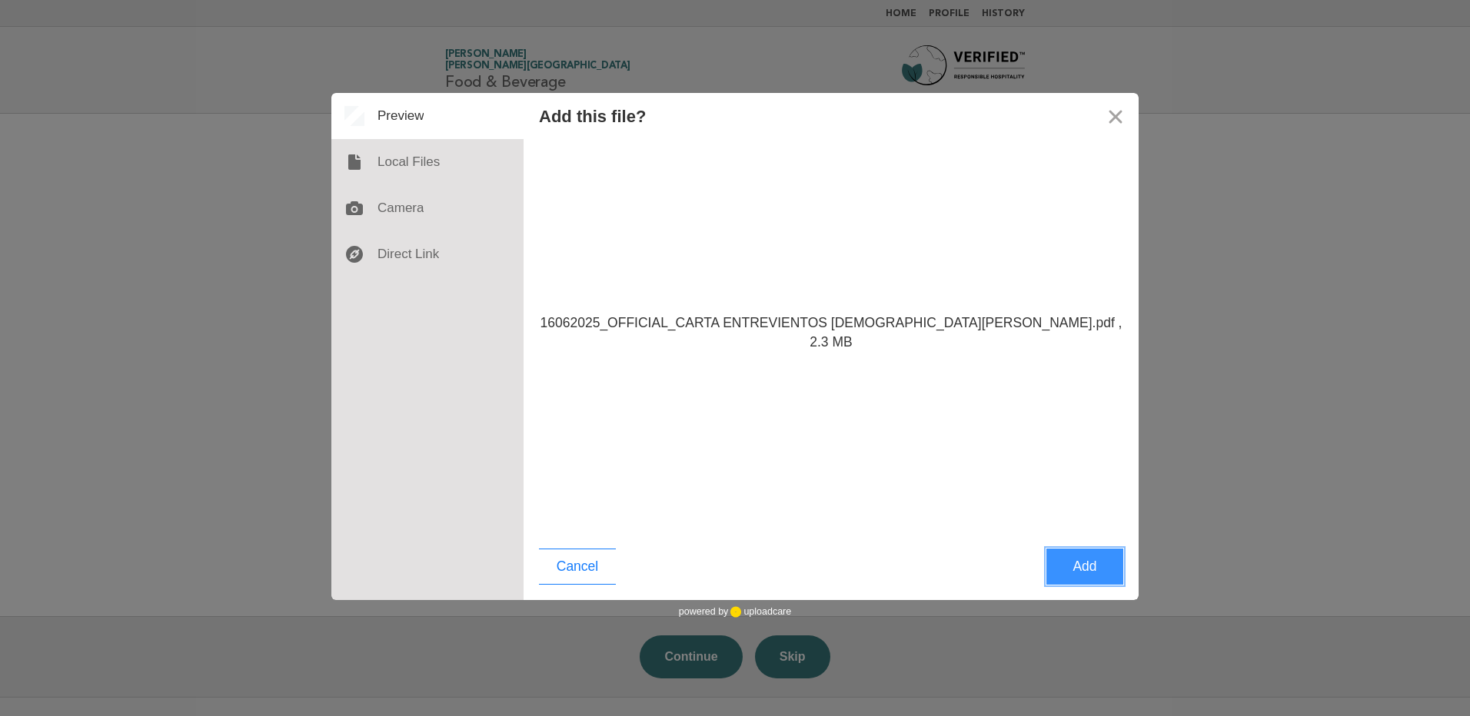
click at [1093, 570] on button "Add" at bounding box center [1084, 567] width 77 height 36
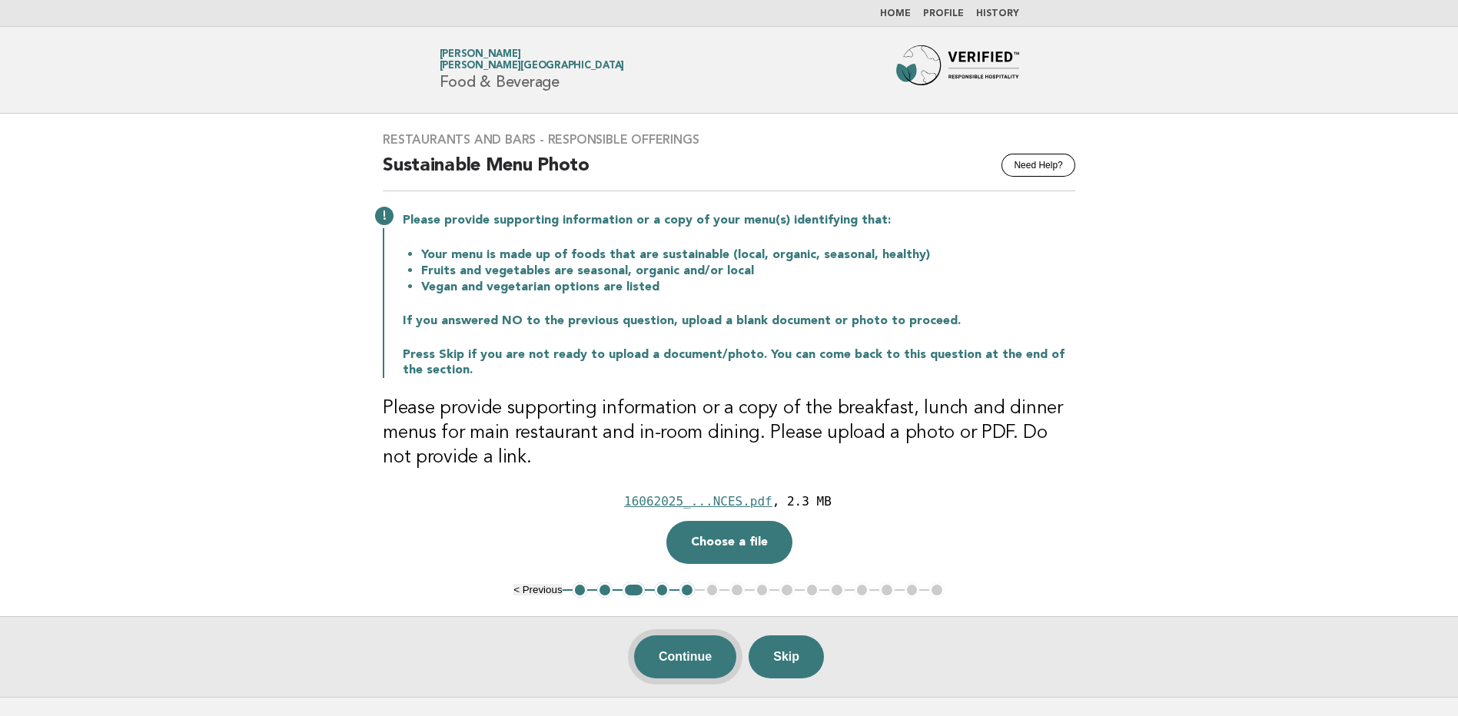
click at [677, 661] on button "Continue" at bounding box center [685, 657] width 102 height 43
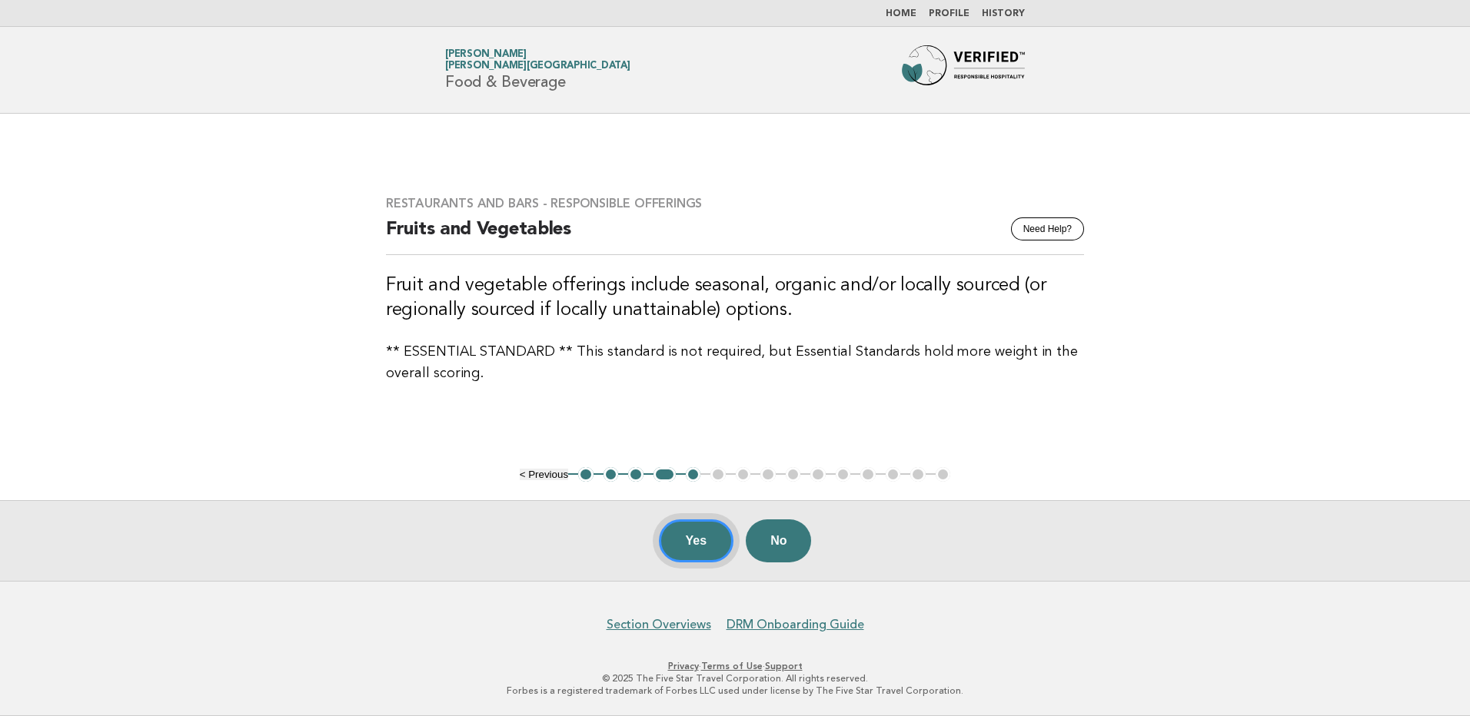
click at [694, 547] on button "Yes" at bounding box center [696, 541] width 75 height 43
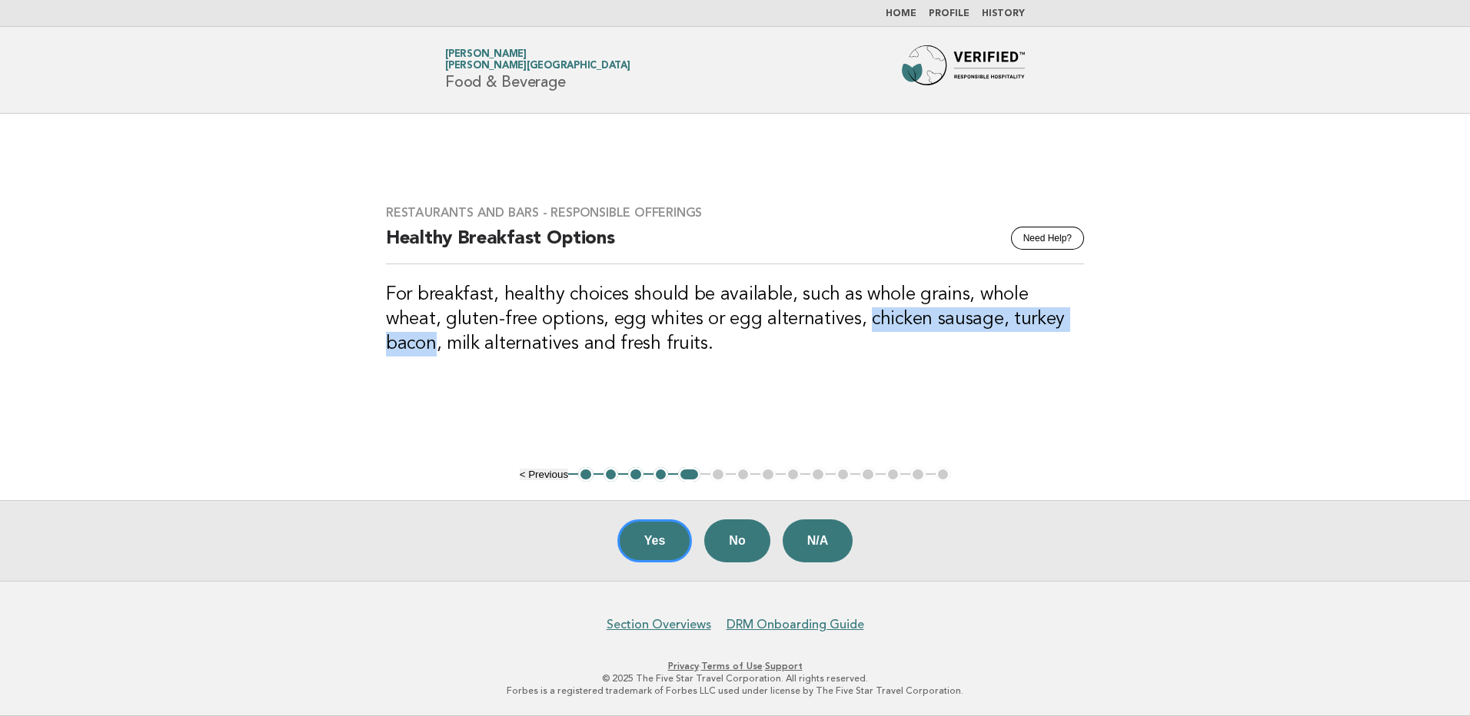
drag, startPoint x: 813, startPoint y: 325, endPoint x: 1044, endPoint y: 320, distance: 230.6
click at [1044, 320] on h3 "For breakfast, healthy choices should be available, such as whole grains, whole…" at bounding box center [735, 320] width 698 height 74
click at [665, 550] on button "Yes" at bounding box center [654, 541] width 75 height 43
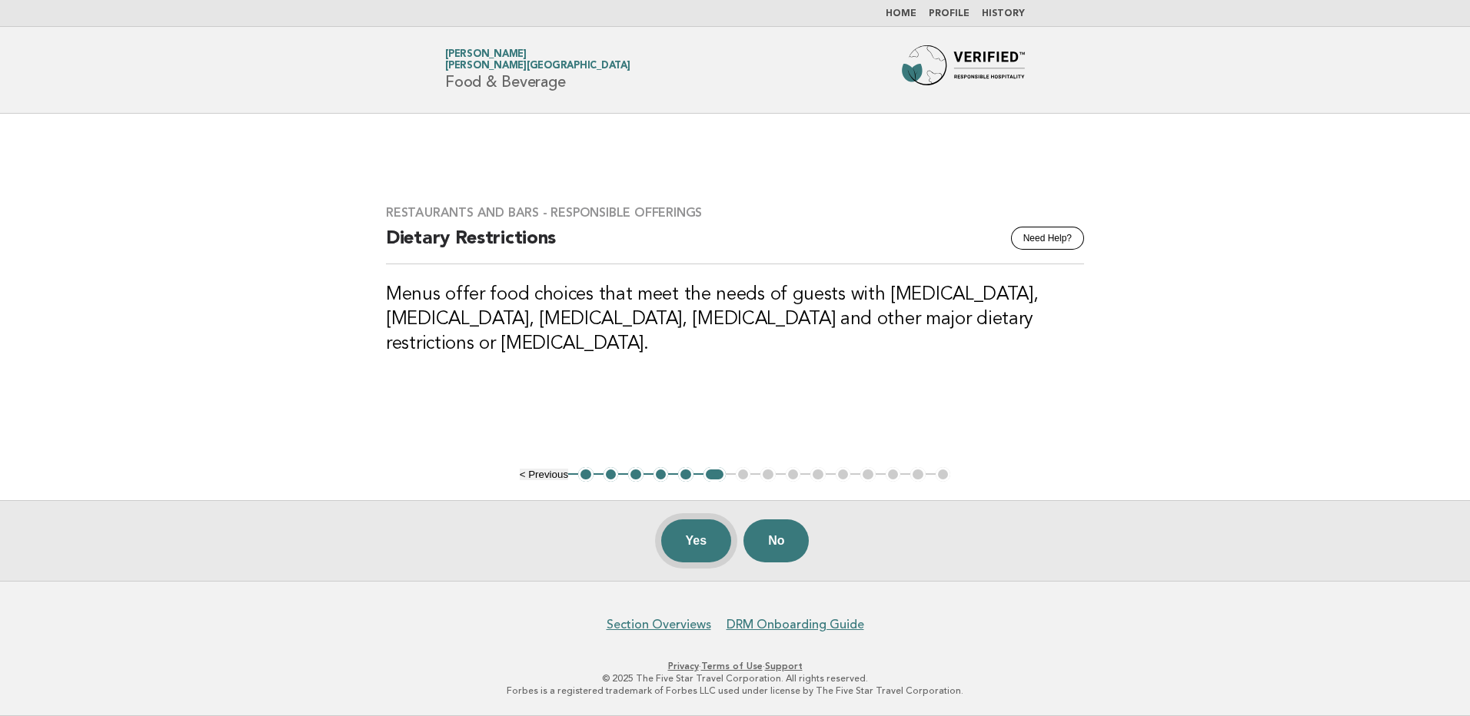
click at [699, 548] on button "Yes" at bounding box center [696, 541] width 71 height 43
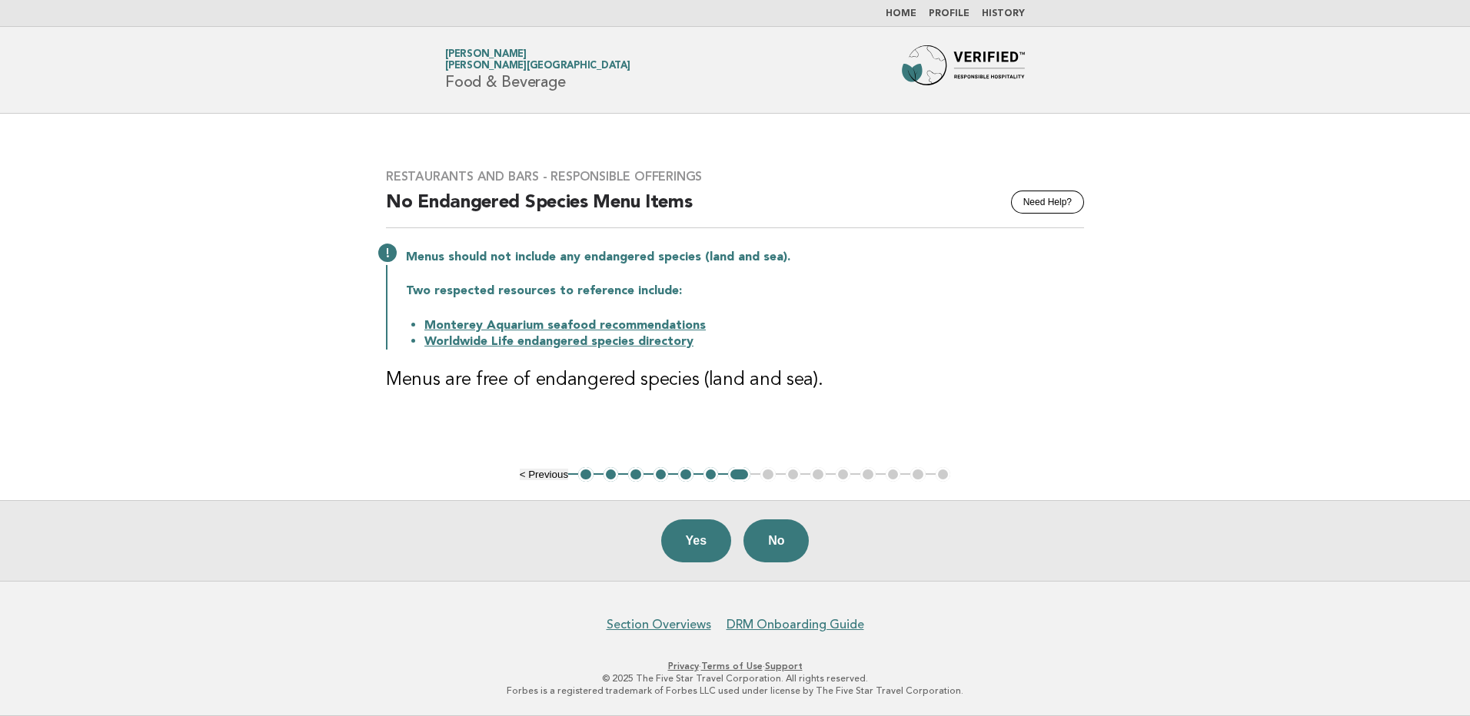
click at [614, 256] on p "Menus should not include any endangered species (land and sea)." at bounding box center [745, 257] width 678 height 15
click at [531, 327] on link "Monterey Aquarium seafood recommendations" at bounding box center [564, 326] width 281 height 12
click at [692, 543] on button "Yes" at bounding box center [696, 541] width 71 height 43
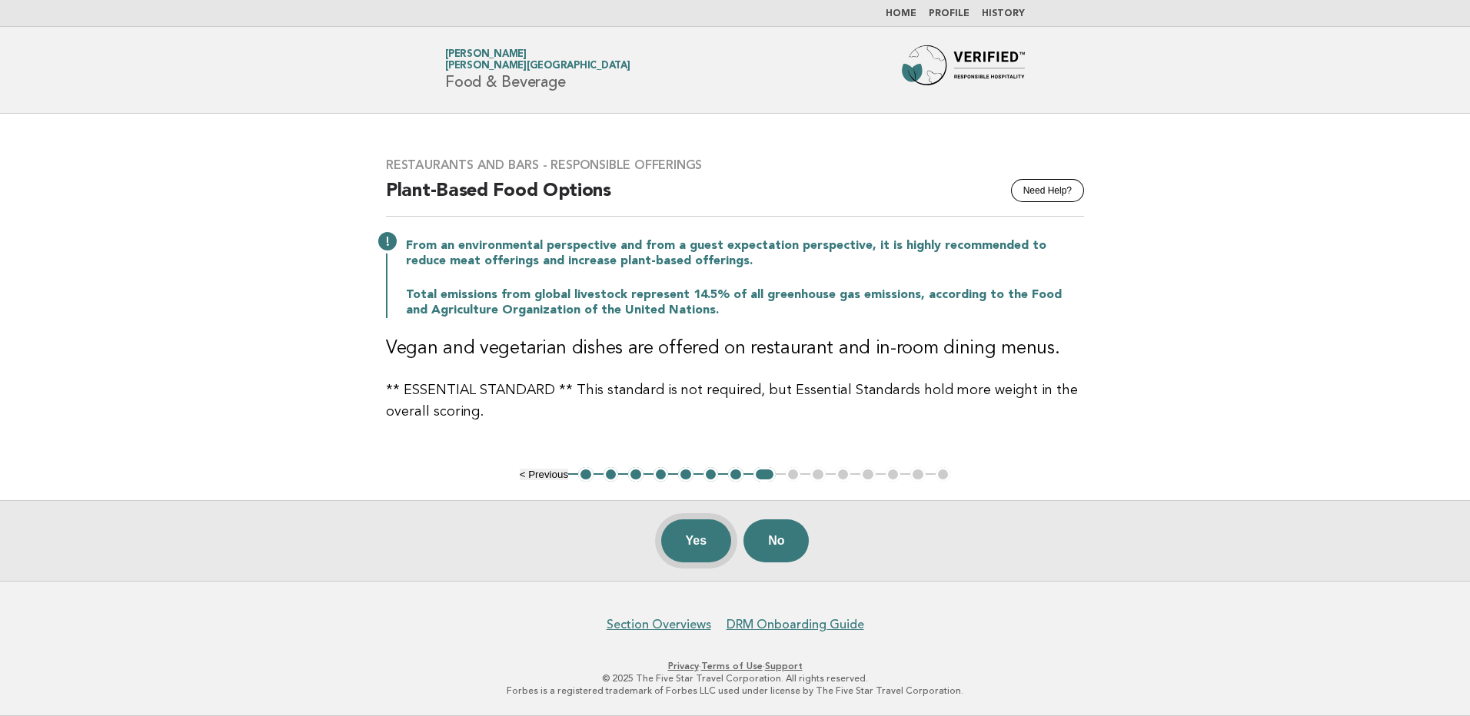
click at [712, 535] on button "Yes" at bounding box center [696, 541] width 71 height 43
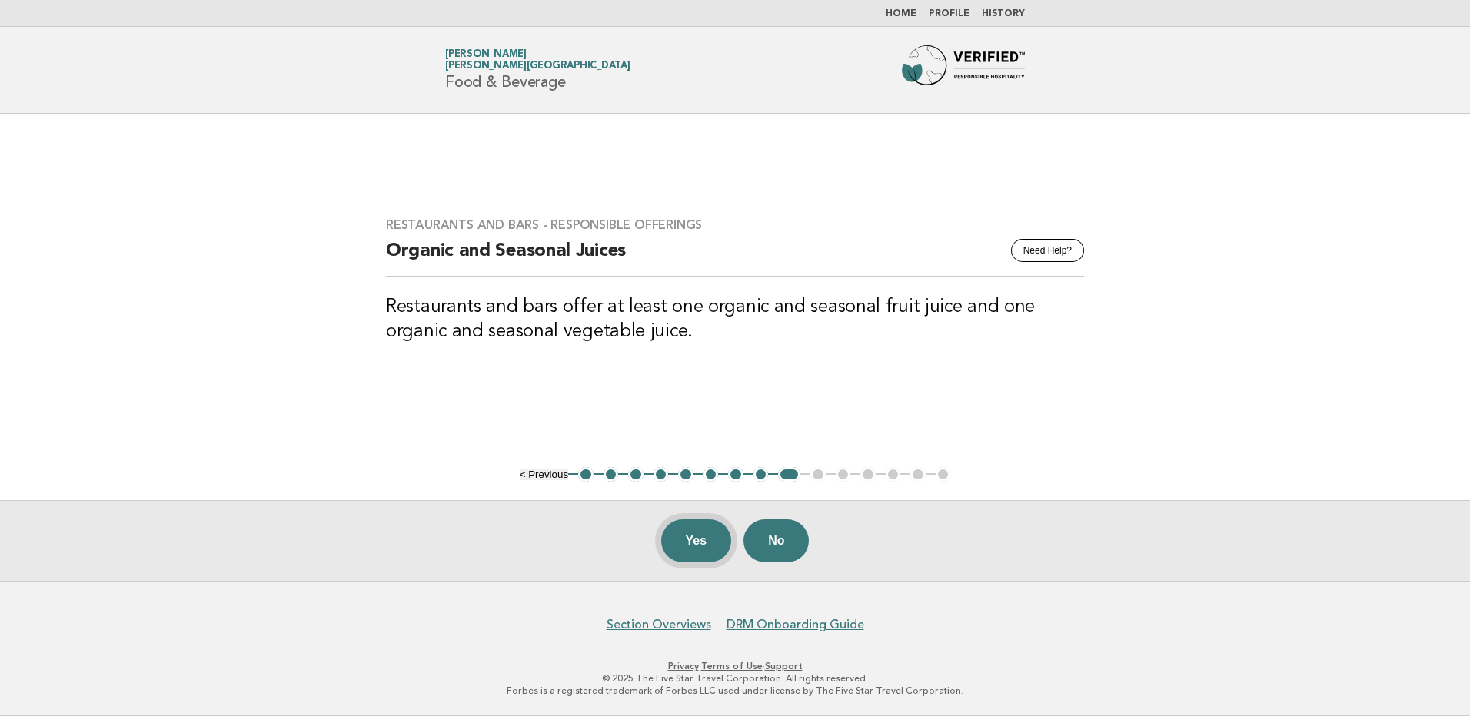
click at [706, 549] on button "Yes" at bounding box center [696, 541] width 71 height 43
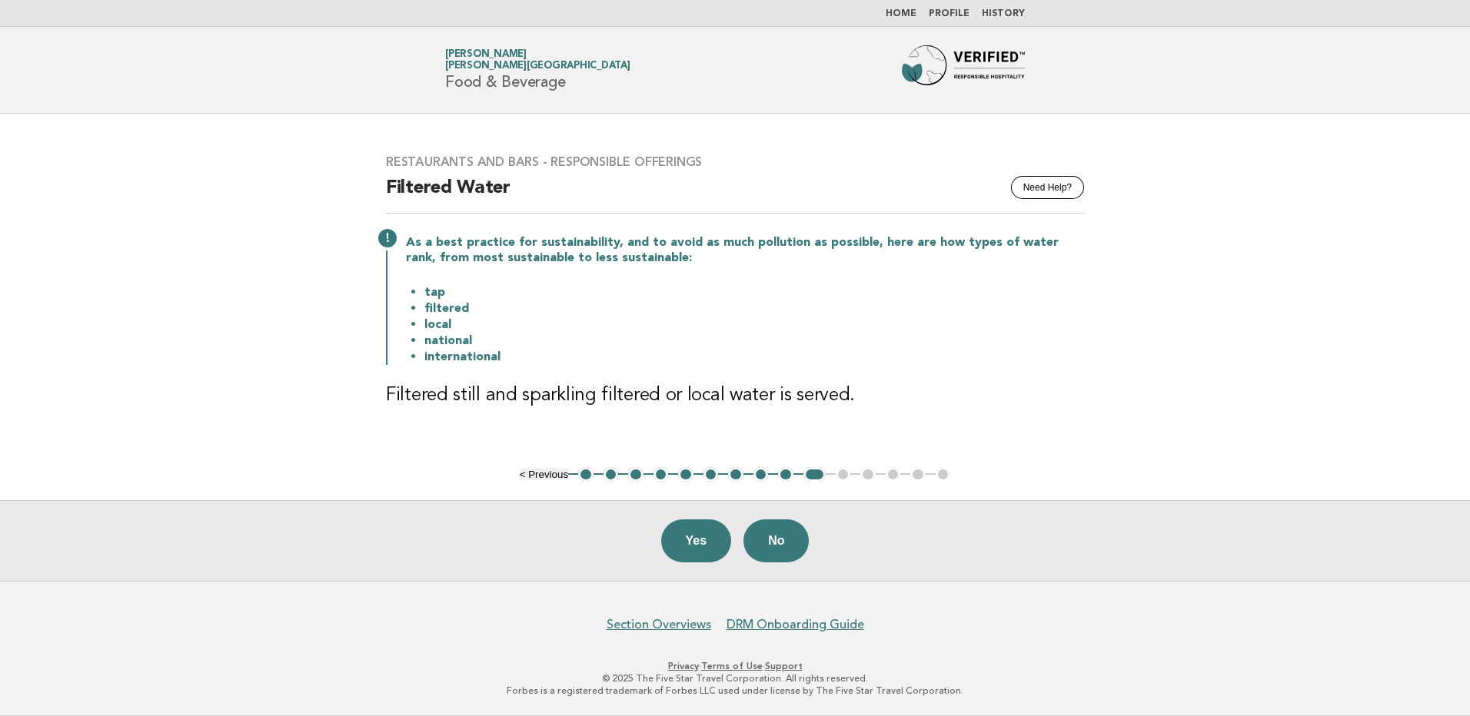
click at [540, 397] on h3 "Filtered still and sparkling filtered or local water is served." at bounding box center [735, 396] width 698 height 25
click at [696, 543] on button "Yes" at bounding box center [696, 541] width 71 height 43
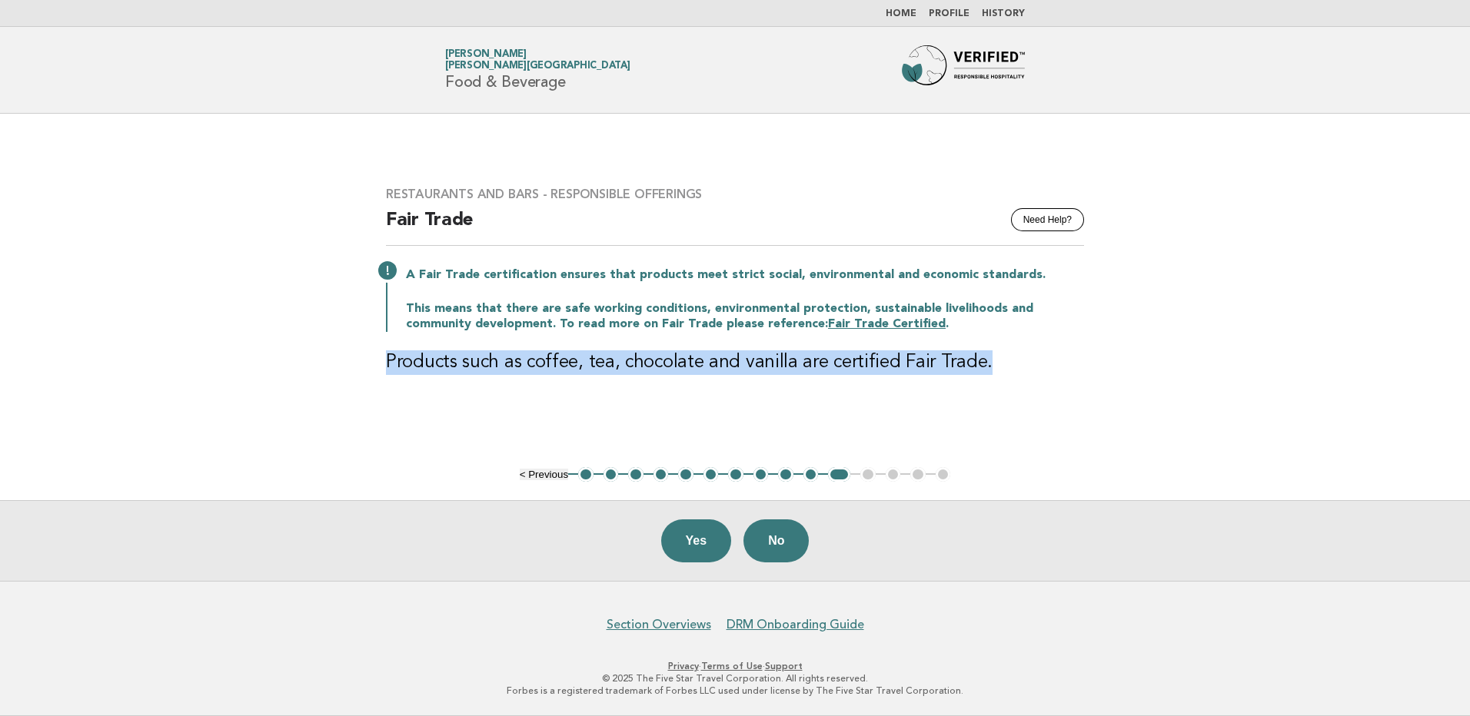
drag, startPoint x: 998, startPoint y: 360, endPoint x: 368, endPoint y: 377, distance: 629.7
click at [368, 377] on div "Restaurants and Bars - Responsible Offerings Need Help? Fair Trade A Fair Trade…" at bounding box center [734, 290] width 735 height 244
click at [699, 540] on button "Yes" at bounding box center [696, 541] width 71 height 43
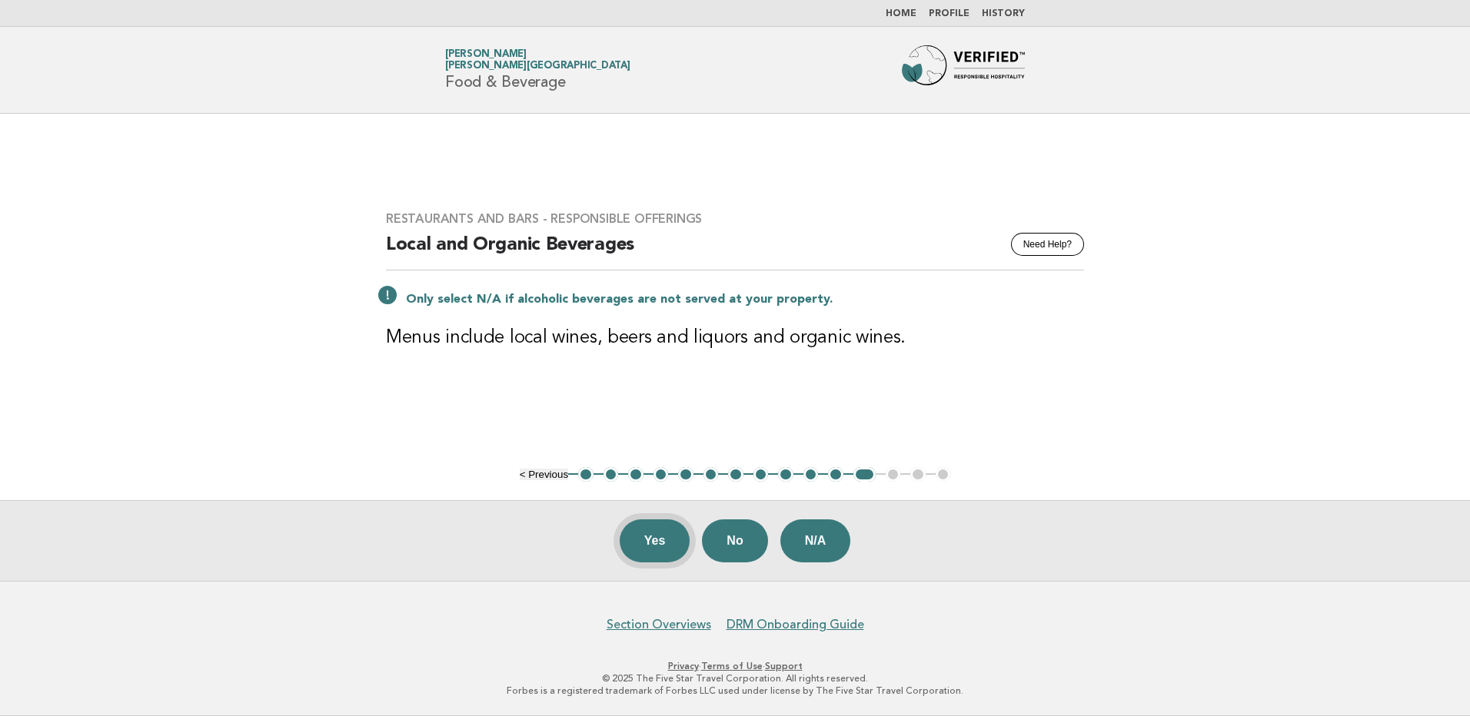
click at [630, 543] on button "Yes" at bounding box center [654, 541] width 71 height 43
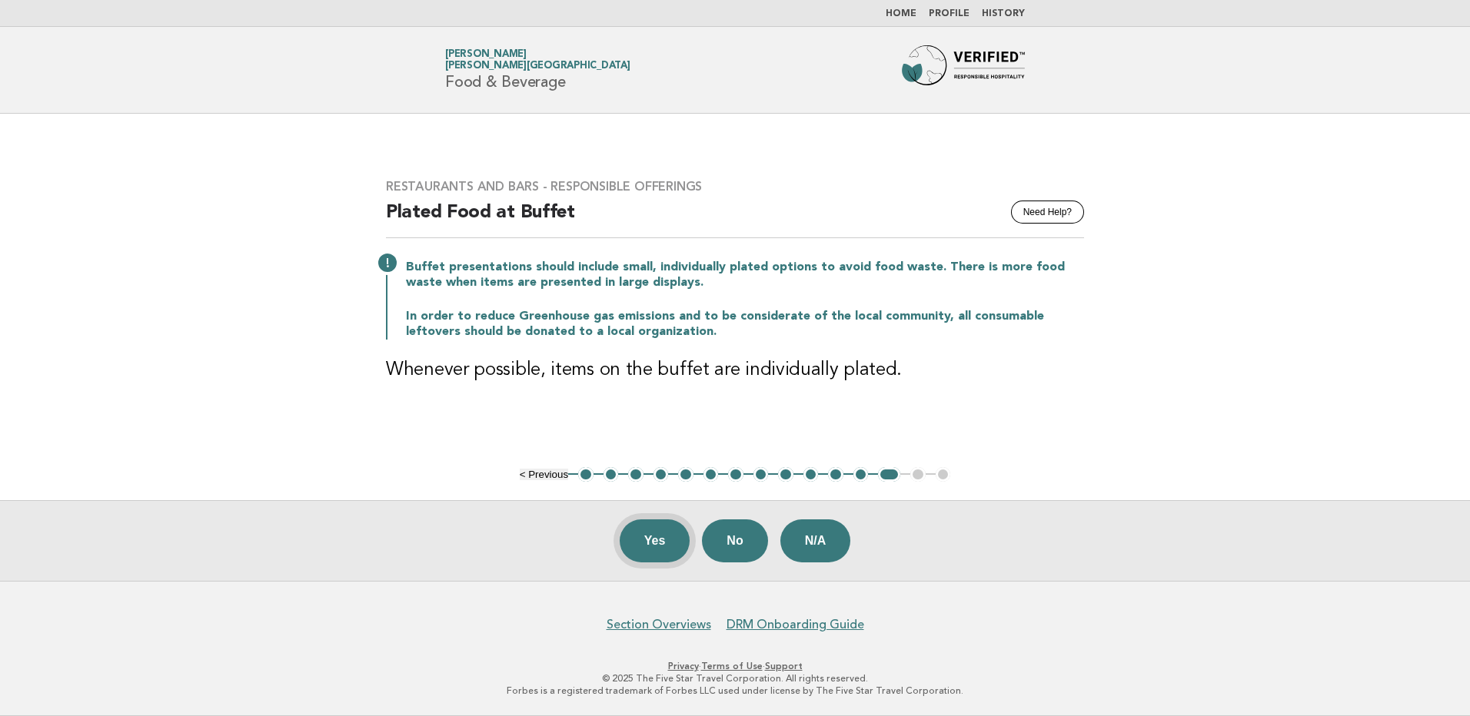
click at [671, 541] on button "Yes" at bounding box center [654, 541] width 71 height 43
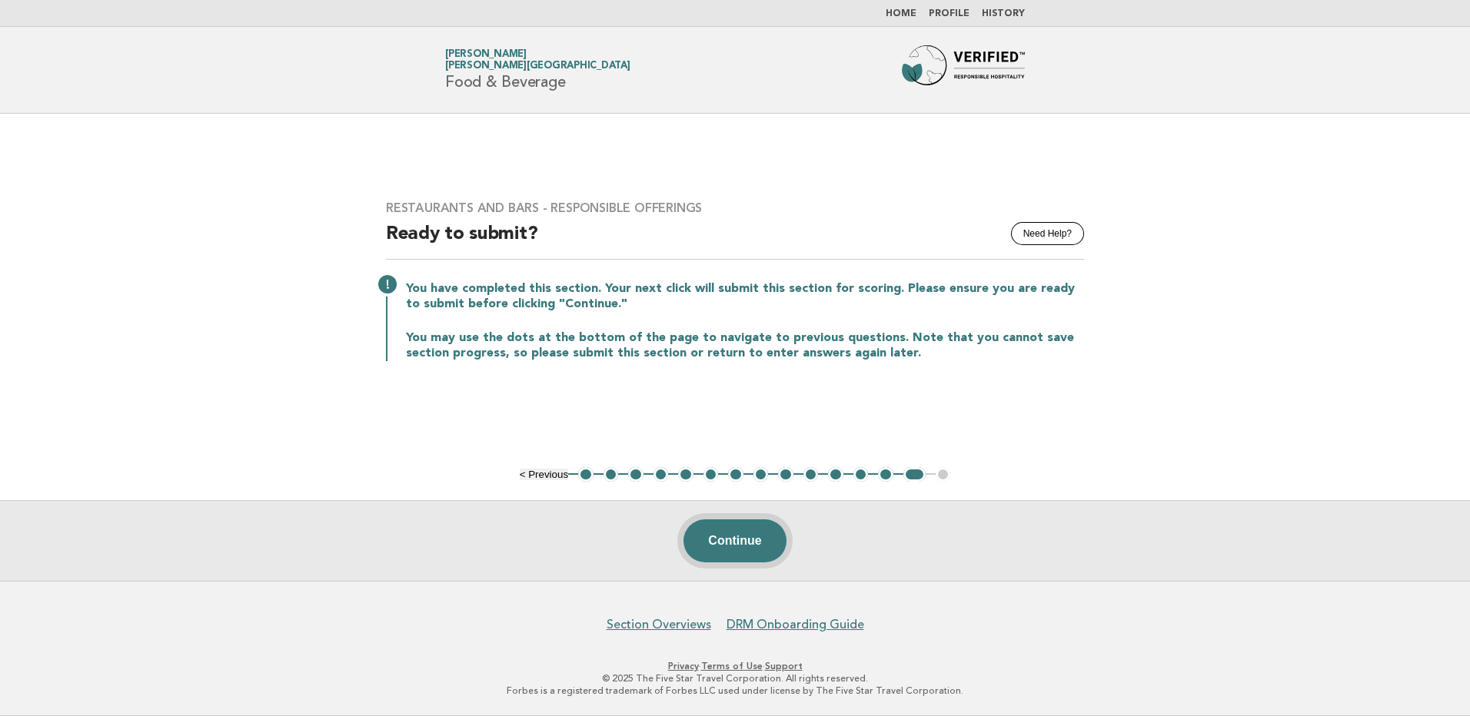
click at [762, 546] on button "Continue" at bounding box center [734, 541] width 102 height 43
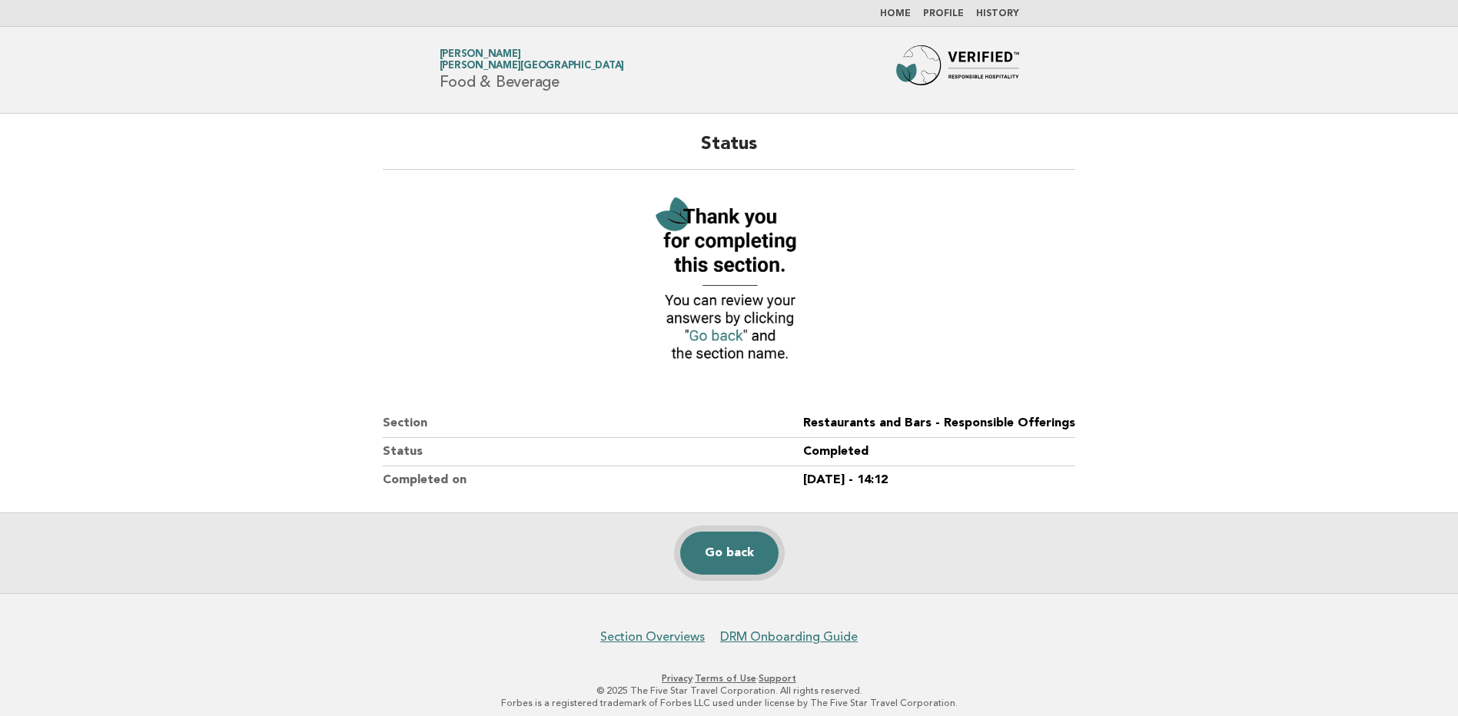
click at [727, 563] on link "Go back" at bounding box center [729, 553] width 98 height 43
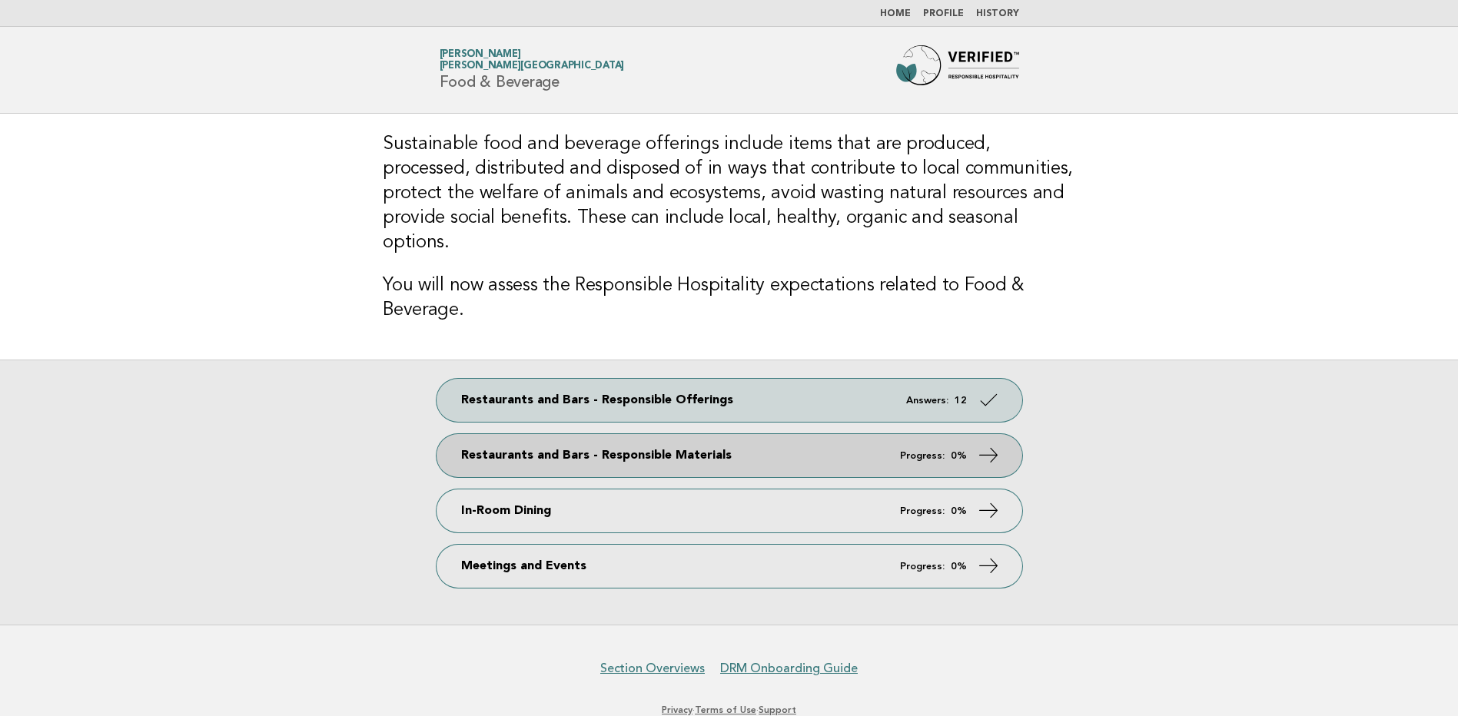
click at [649, 440] on link "Restaurants and Bars - Responsible Materials Progress: 0%" at bounding box center [730, 455] width 586 height 43
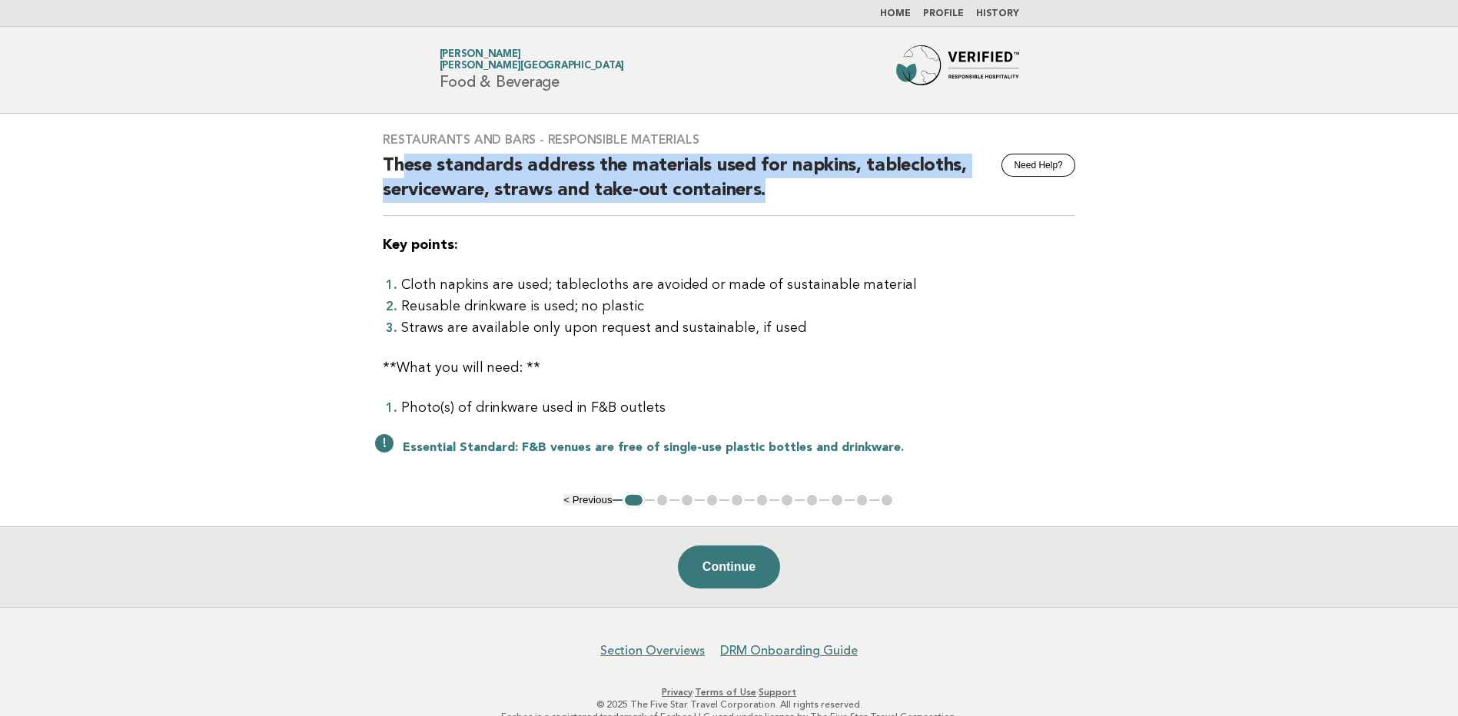
drag, startPoint x: 418, startPoint y: 164, endPoint x: 917, endPoint y: 181, distance: 499.1
click at [917, 181] on h2 "These standards address the materials used for napkins, tablecloths, servicewar…" at bounding box center [729, 185] width 693 height 62
click at [531, 196] on h2 "These standards address the materials used for napkins, tablecloths, servicewar…" at bounding box center [729, 185] width 693 height 62
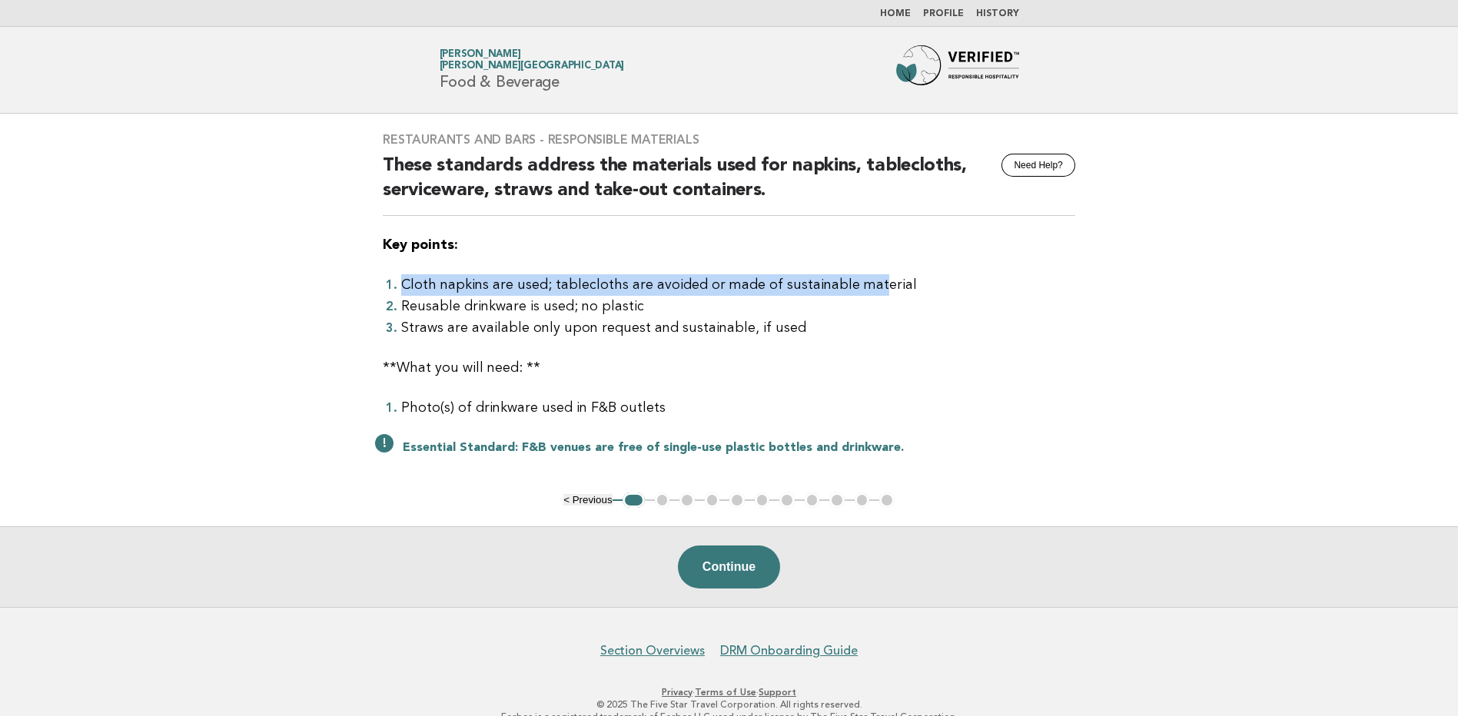
drag, startPoint x: 400, startPoint y: 287, endPoint x: 867, endPoint y: 289, distance: 466.5
click at [867, 289] on li "Cloth napkins are used; tablecloths are avoided or made of sustainable material" at bounding box center [738, 285] width 674 height 22
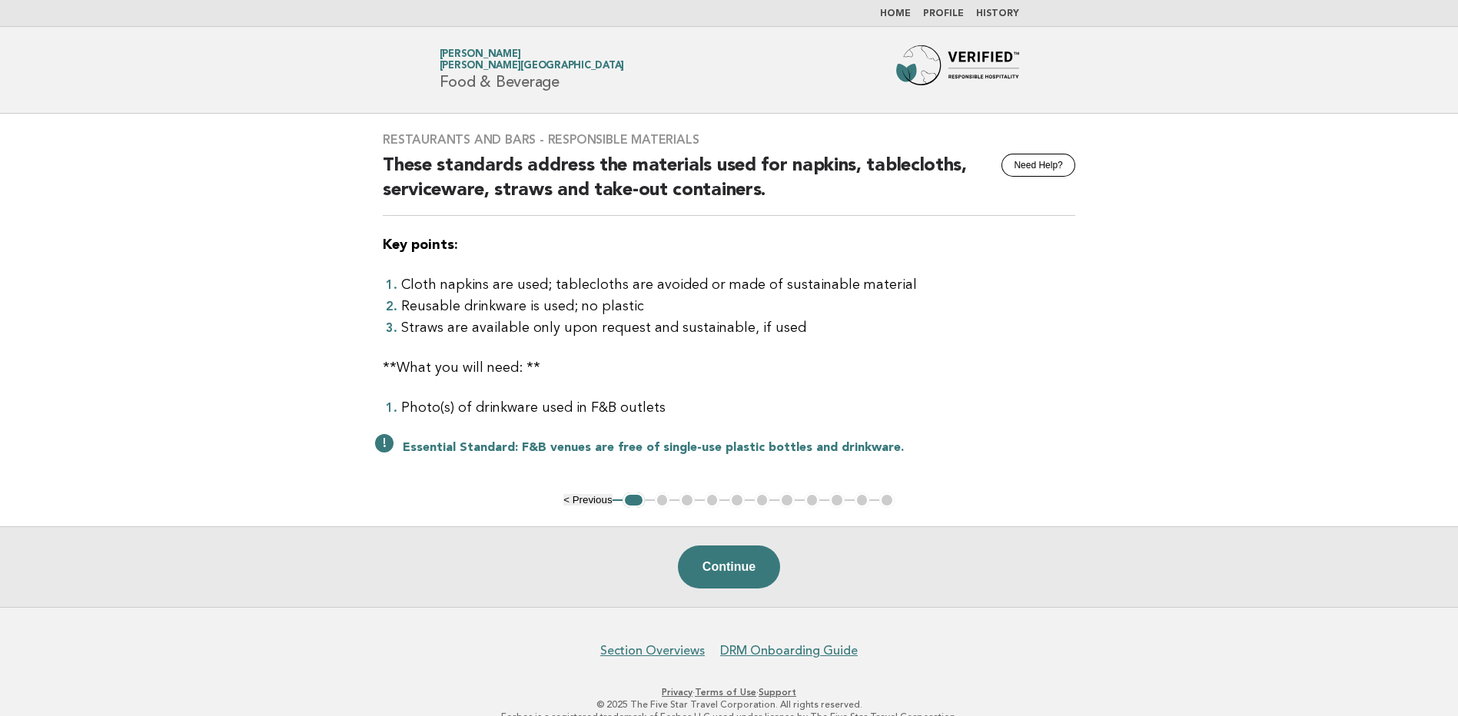
click at [403, 322] on li "Straws are available only upon request and sustainable, if used" at bounding box center [738, 328] width 674 height 22
drag, startPoint x: 398, startPoint y: 302, endPoint x: 646, endPoint y: 306, distance: 247.5
click at [646, 306] on li "Reusable drinkware is used; no plastic" at bounding box center [738, 307] width 674 height 22
drag, startPoint x: 646, startPoint y: 306, endPoint x: 443, endPoint y: 348, distance: 207.3
click at [443, 348] on div "Restaurants and Bars - Responsible Materials Need Help? These standards address…" at bounding box center [728, 303] width 729 height 379
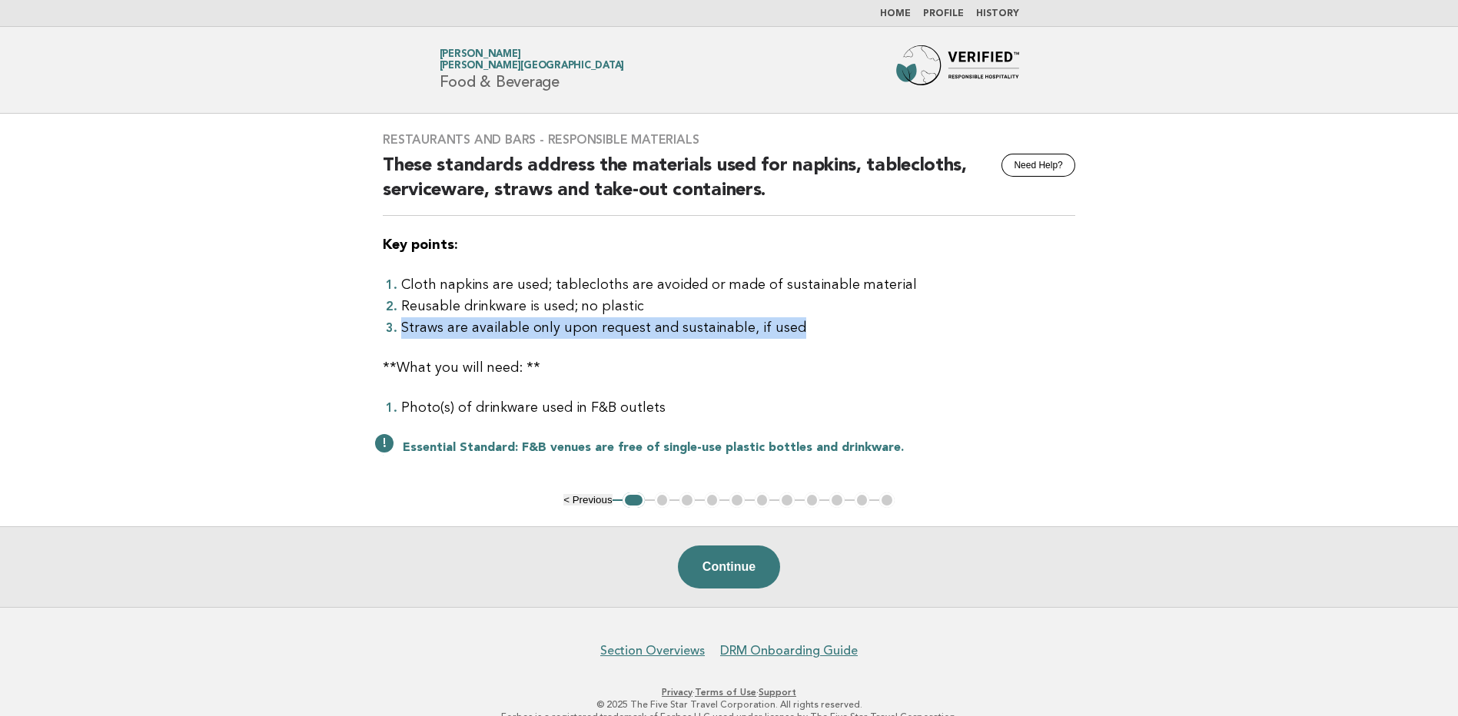
drag, startPoint x: 398, startPoint y: 324, endPoint x: 781, endPoint y: 330, distance: 382.8
click at [781, 330] on li "Straws are available only upon request and sustainable, if used" at bounding box center [738, 328] width 674 height 22
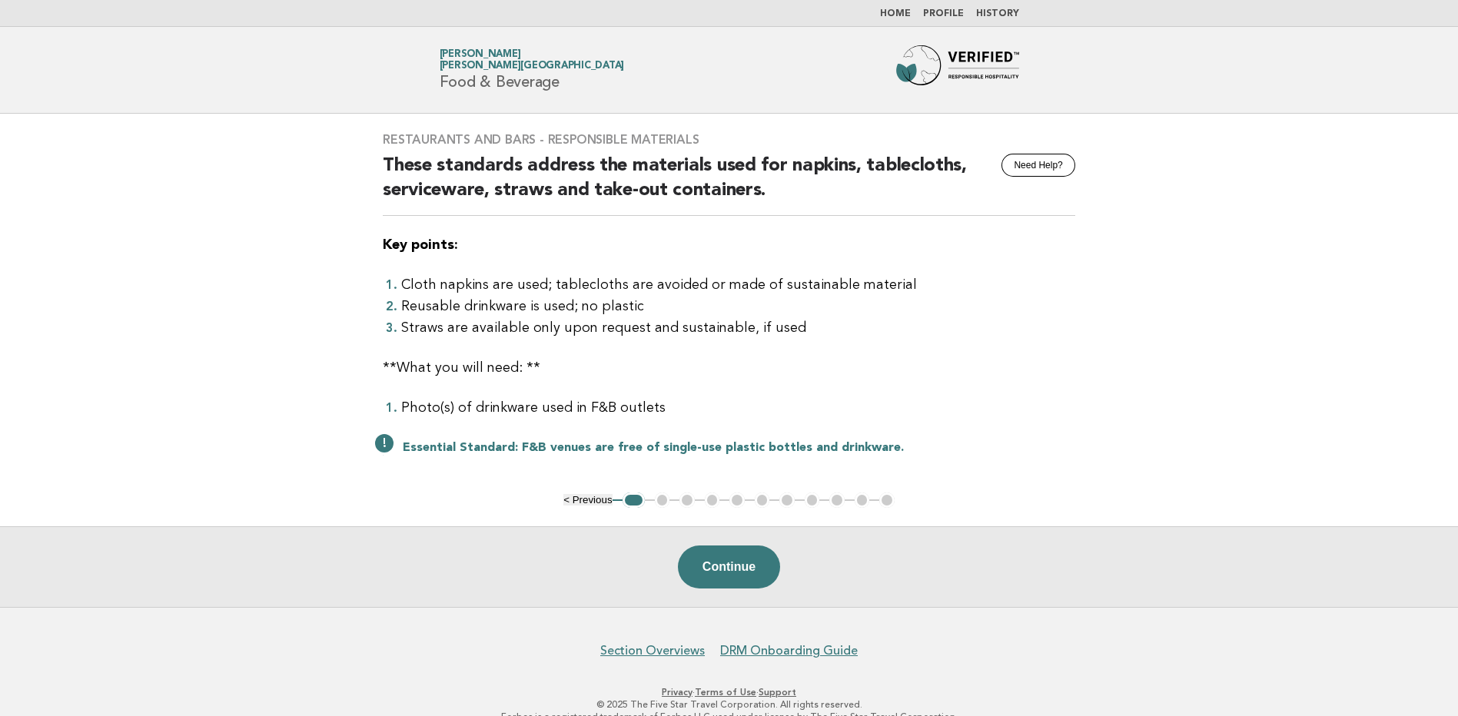
click at [485, 340] on div "Restaurants and Bars - Responsible Materials Need Help? These standards address…" at bounding box center [728, 303] width 729 height 379
click at [745, 580] on button "Continue" at bounding box center [729, 567] width 102 height 43
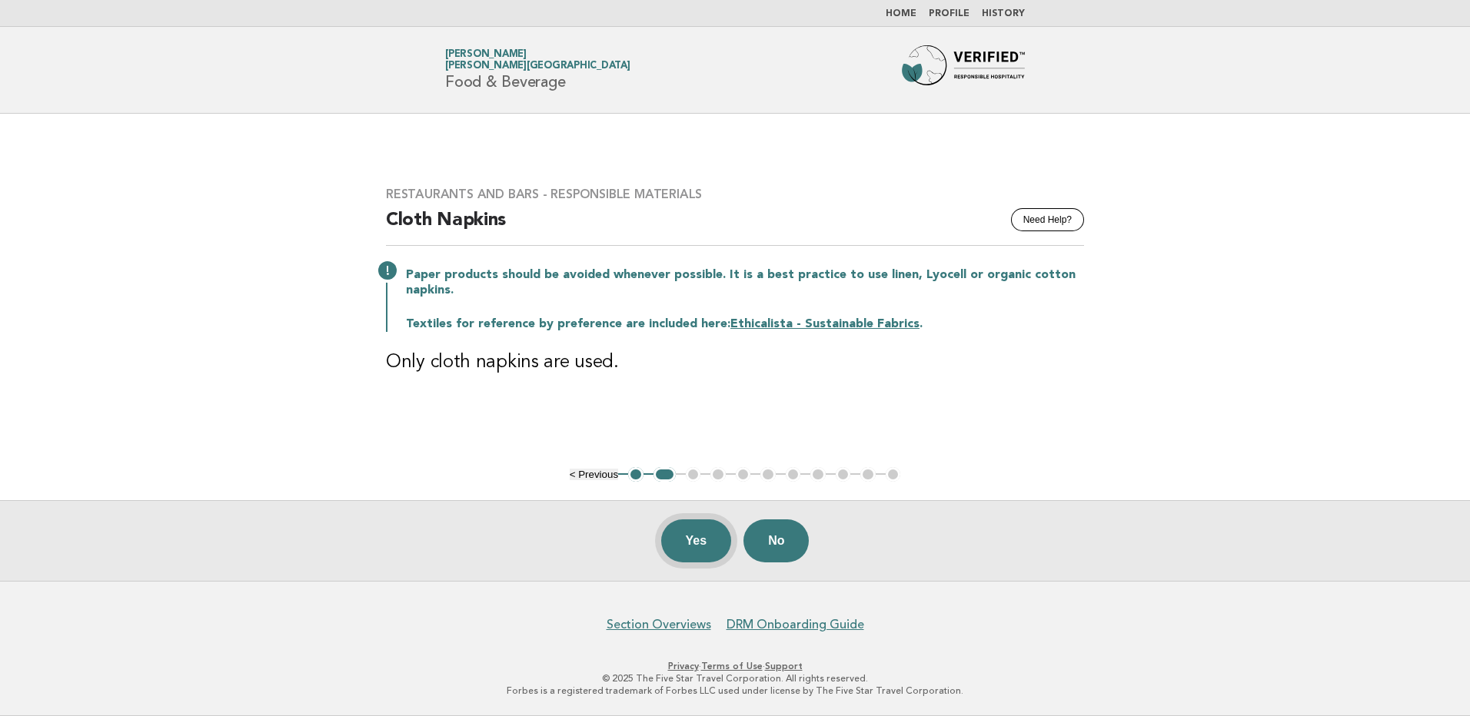
click at [680, 542] on button "Yes" at bounding box center [696, 541] width 71 height 43
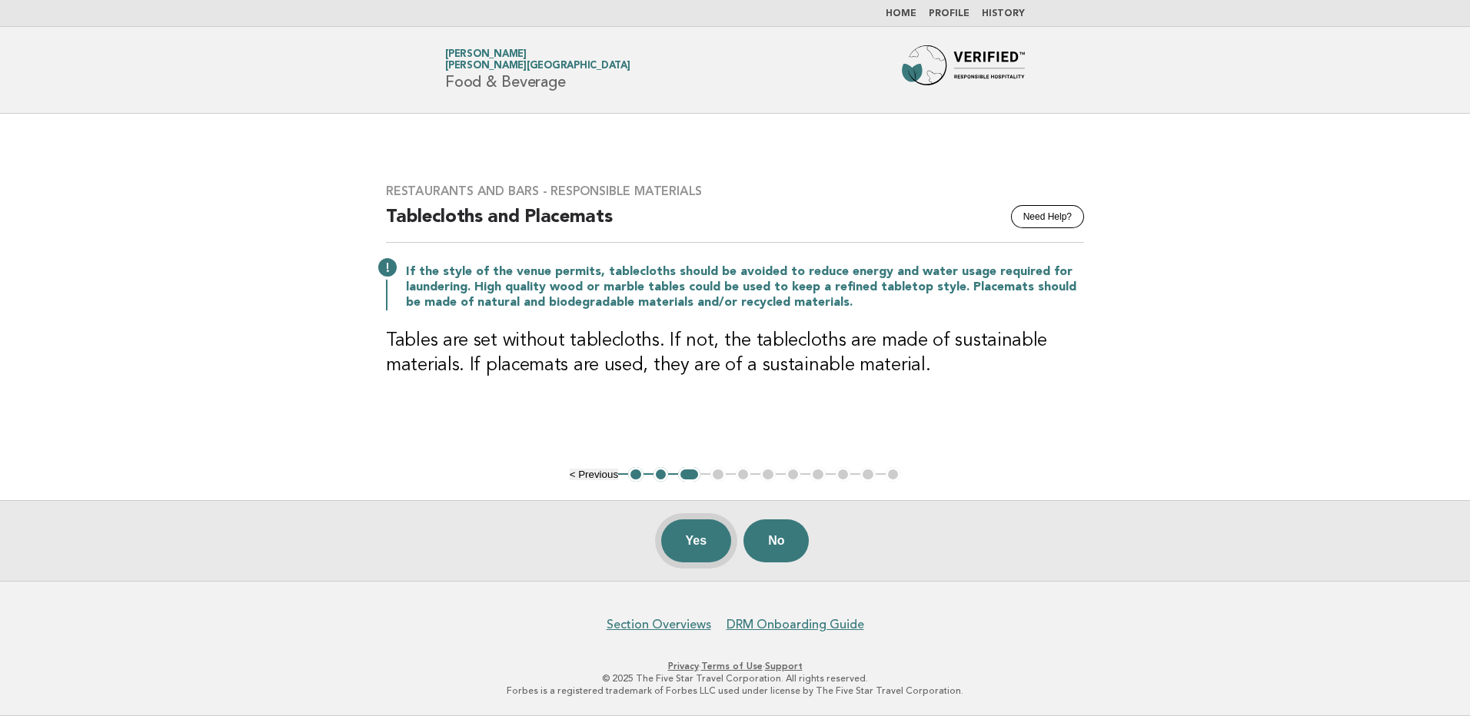
click at [702, 542] on button "Yes" at bounding box center [696, 541] width 71 height 43
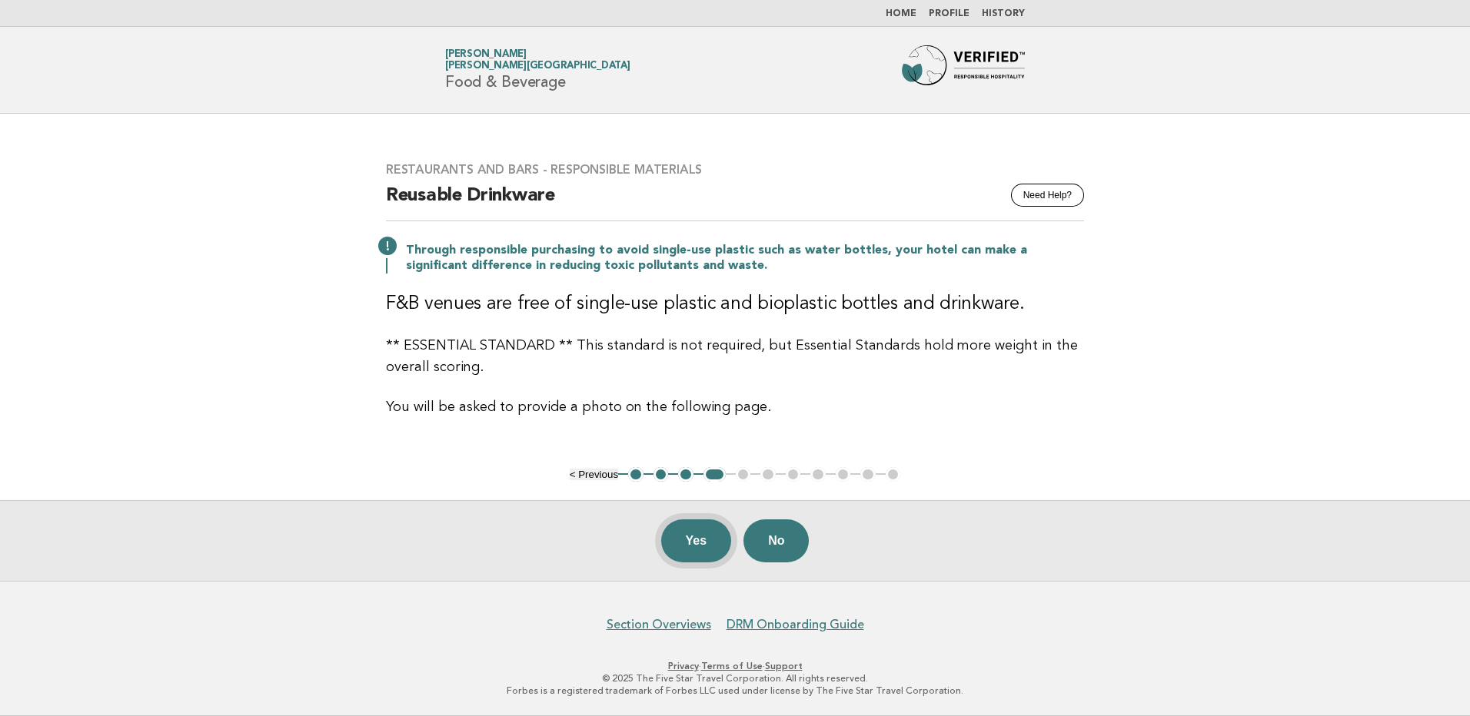
click at [691, 535] on button "Yes" at bounding box center [696, 541] width 71 height 43
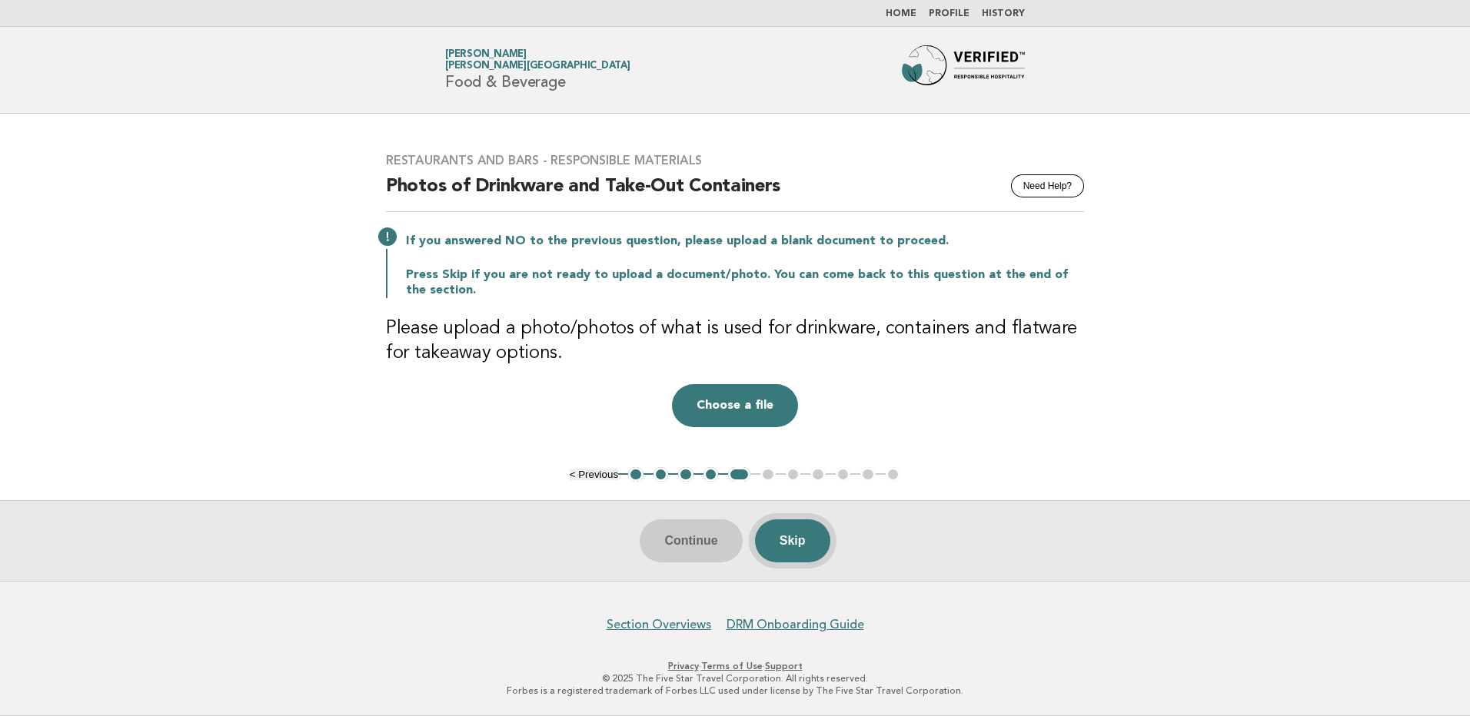
click at [800, 533] on button "Skip" at bounding box center [792, 541] width 75 height 43
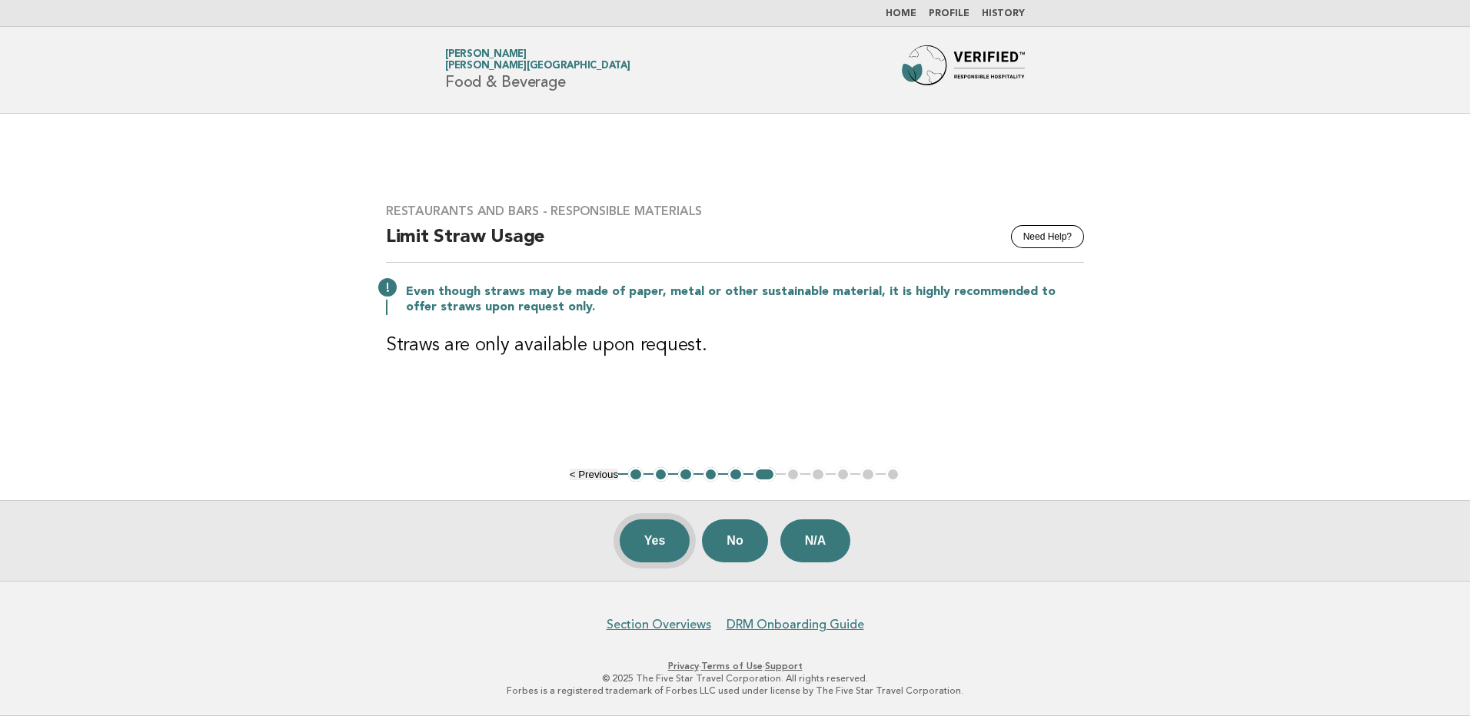
click at [657, 547] on button "Yes" at bounding box center [654, 541] width 71 height 43
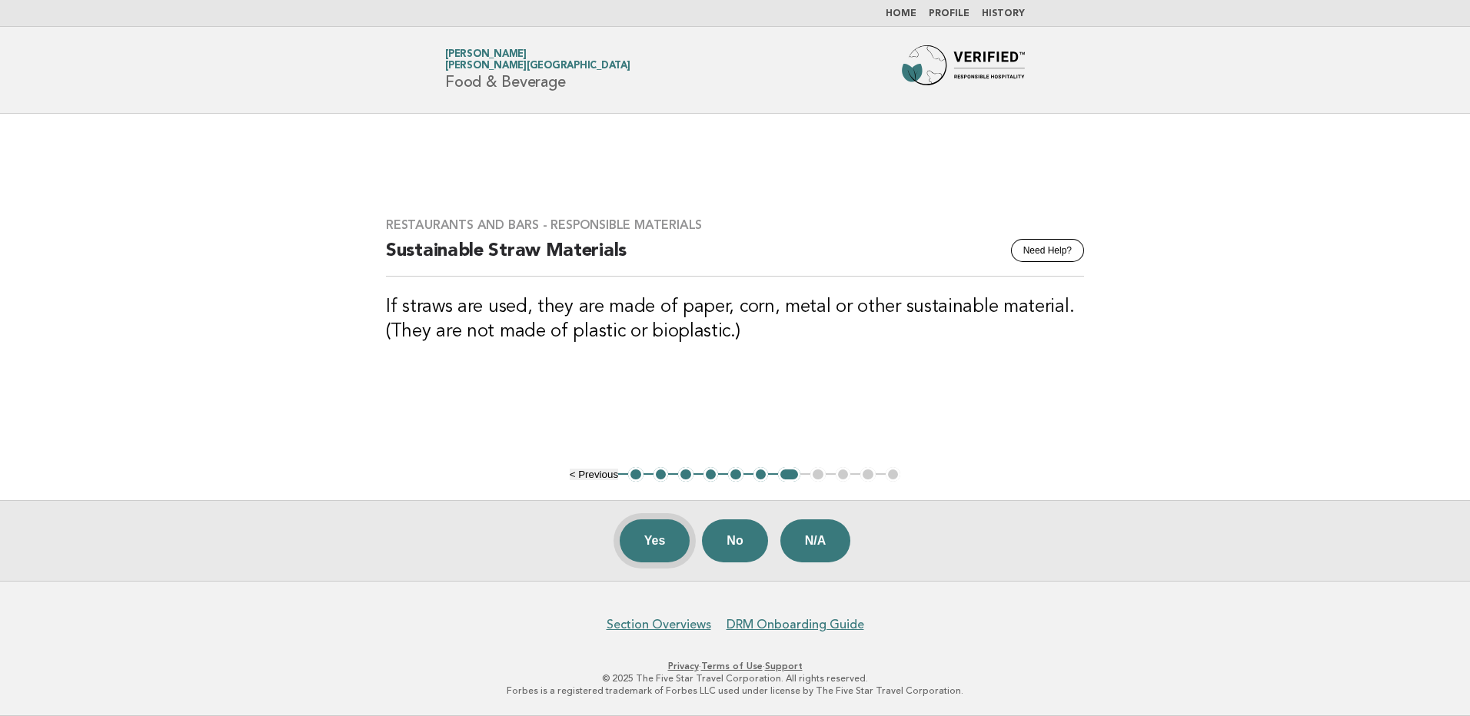
click at [655, 532] on button "Yes" at bounding box center [654, 541] width 71 height 43
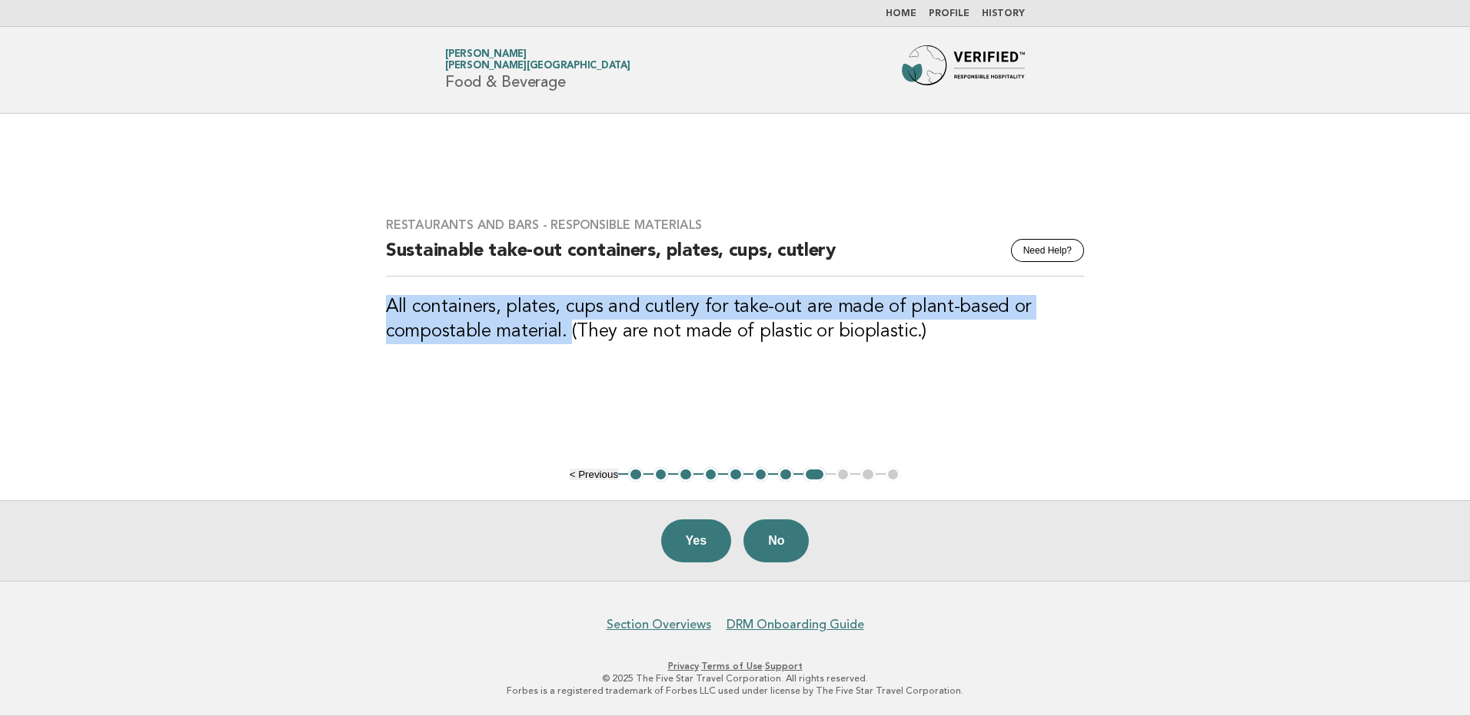
drag, startPoint x: 388, startPoint y: 304, endPoint x: 569, endPoint y: 346, distance: 185.3
click at [569, 346] on div "Restaurants and Bars - Responsible Materials Need Help? Sustainable take-out co…" at bounding box center [734, 290] width 735 height 182
click at [699, 550] on button "Yes" at bounding box center [696, 541] width 71 height 43
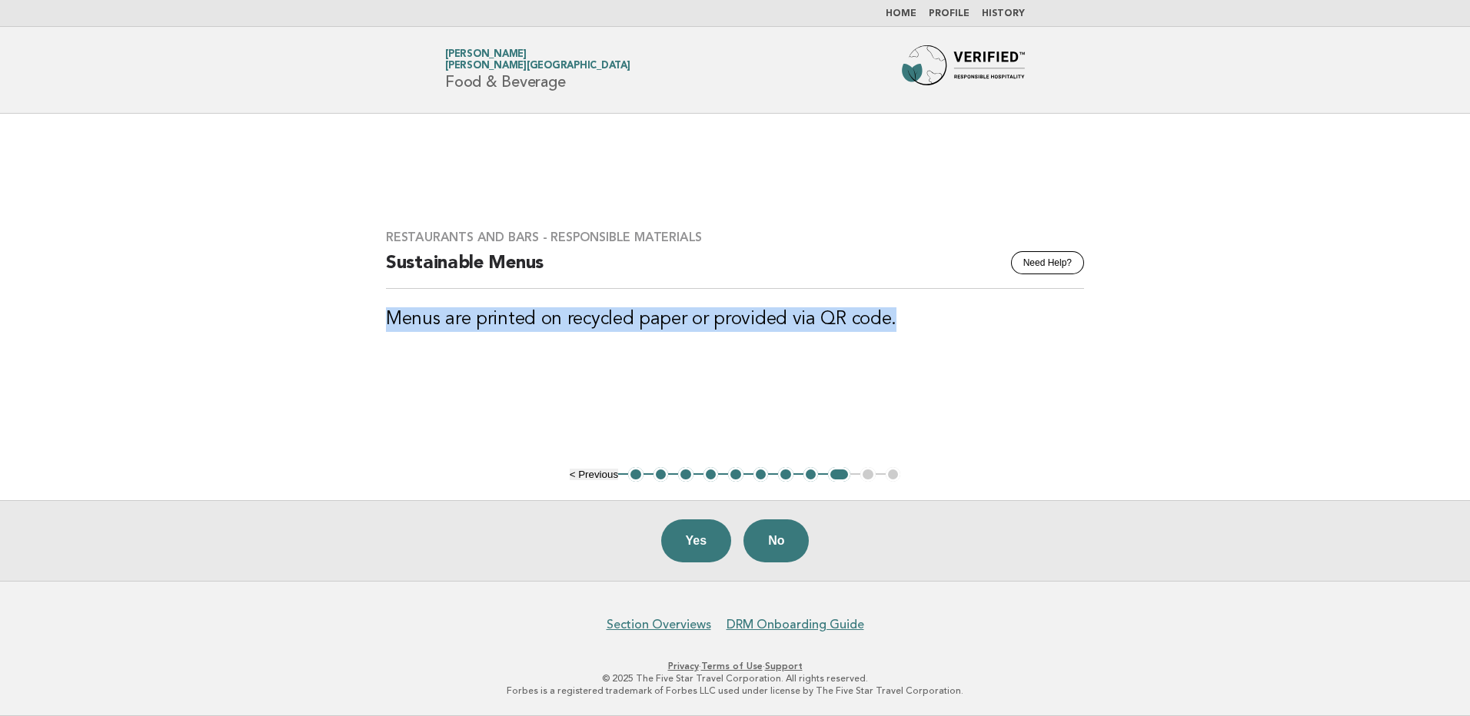
drag, startPoint x: 385, startPoint y: 320, endPoint x: 891, endPoint y: 330, distance: 505.8
click at [891, 330] on div "Restaurants and Bars - Responsible Materials Need Help? Sustainable Menus Menus…" at bounding box center [734, 290] width 735 height 158
click at [687, 549] on button "Yes" at bounding box center [696, 541] width 71 height 43
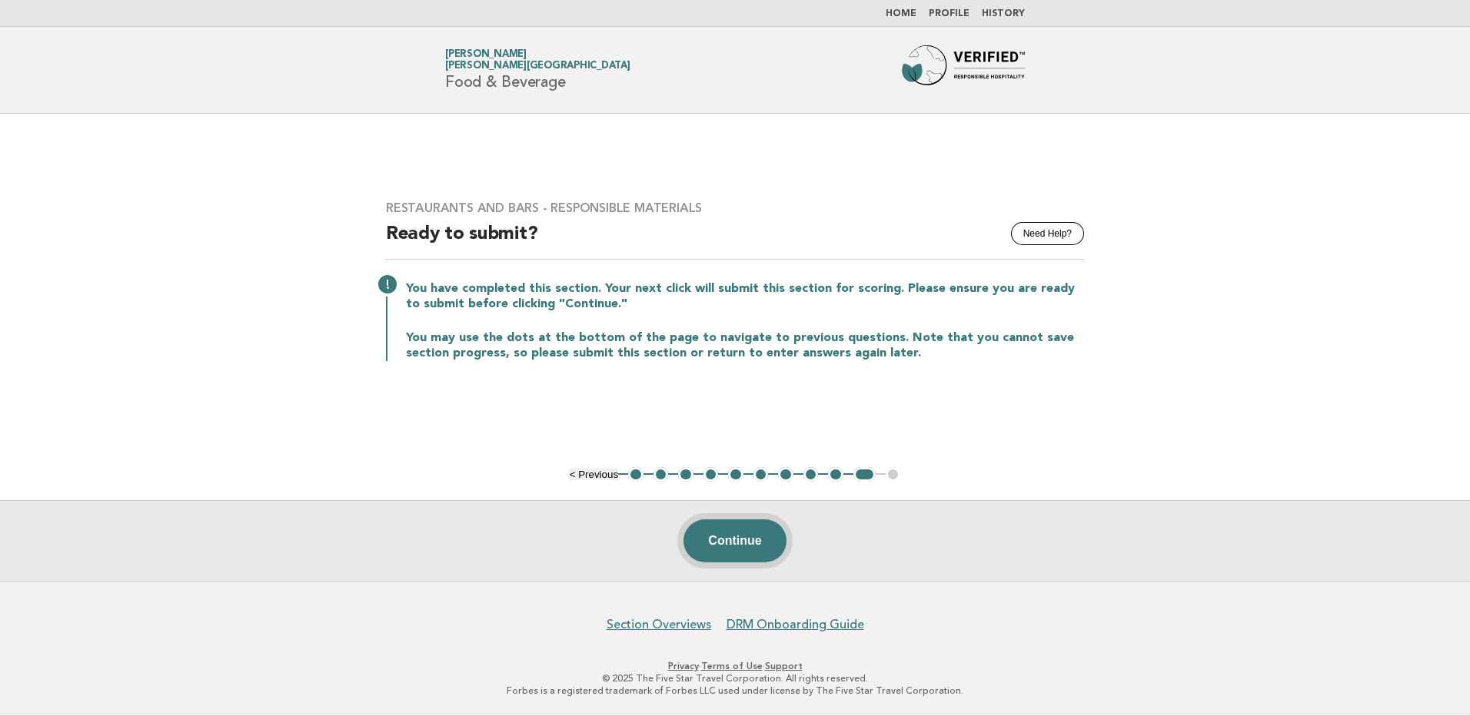
click at [762, 542] on button "Continue" at bounding box center [734, 541] width 102 height 43
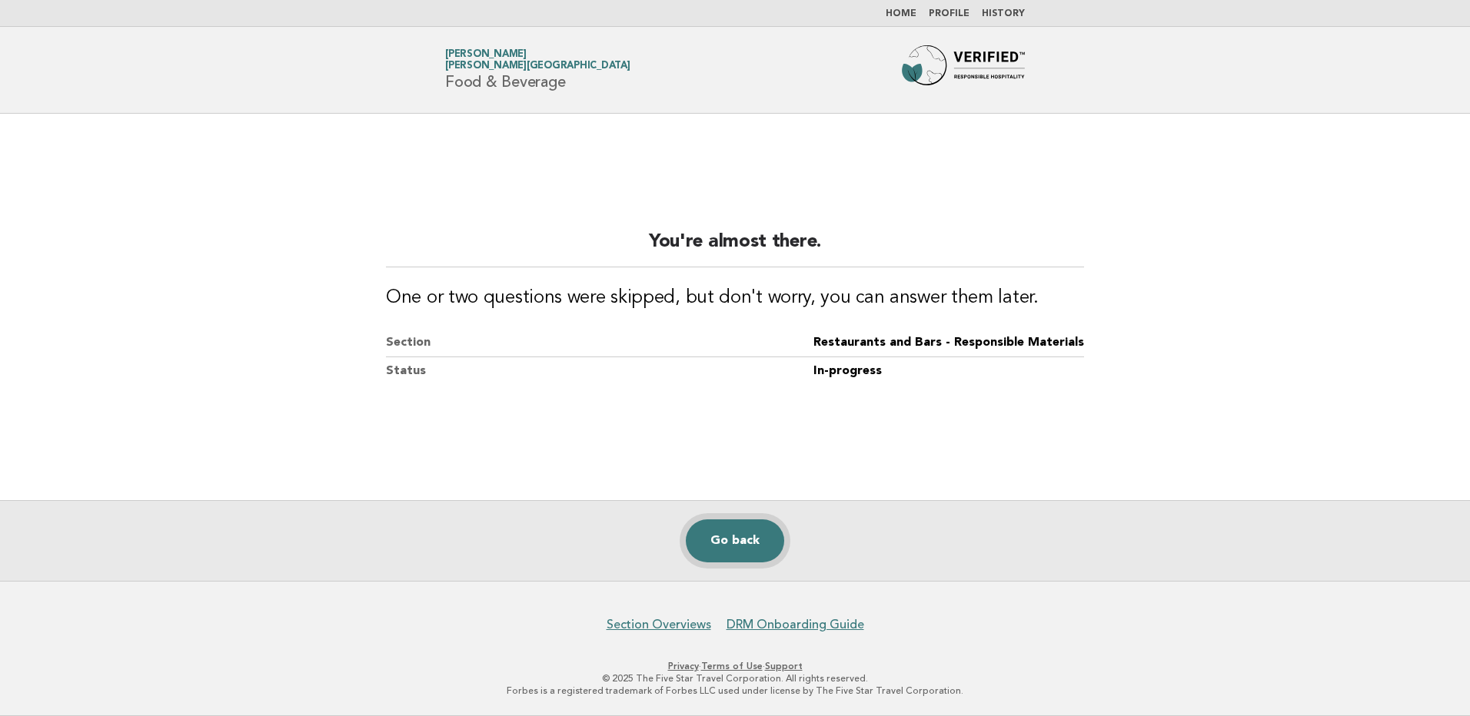
click at [749, 534] on link "Go back" at bounding box center [735, 541] width 98 height 43
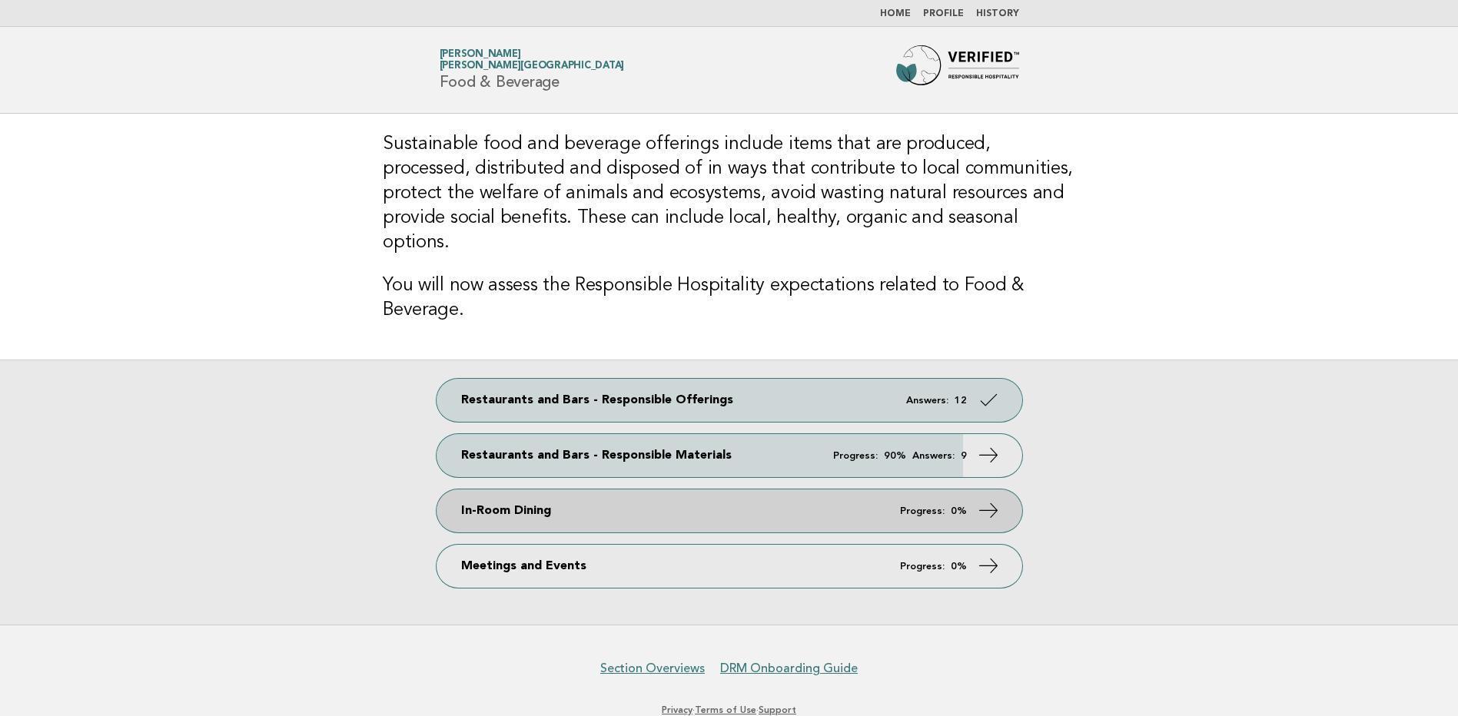
click at [583, 490] on link "In-Room Dining Progress: 0%" at bounding box center [730, 511] width 586 height 43
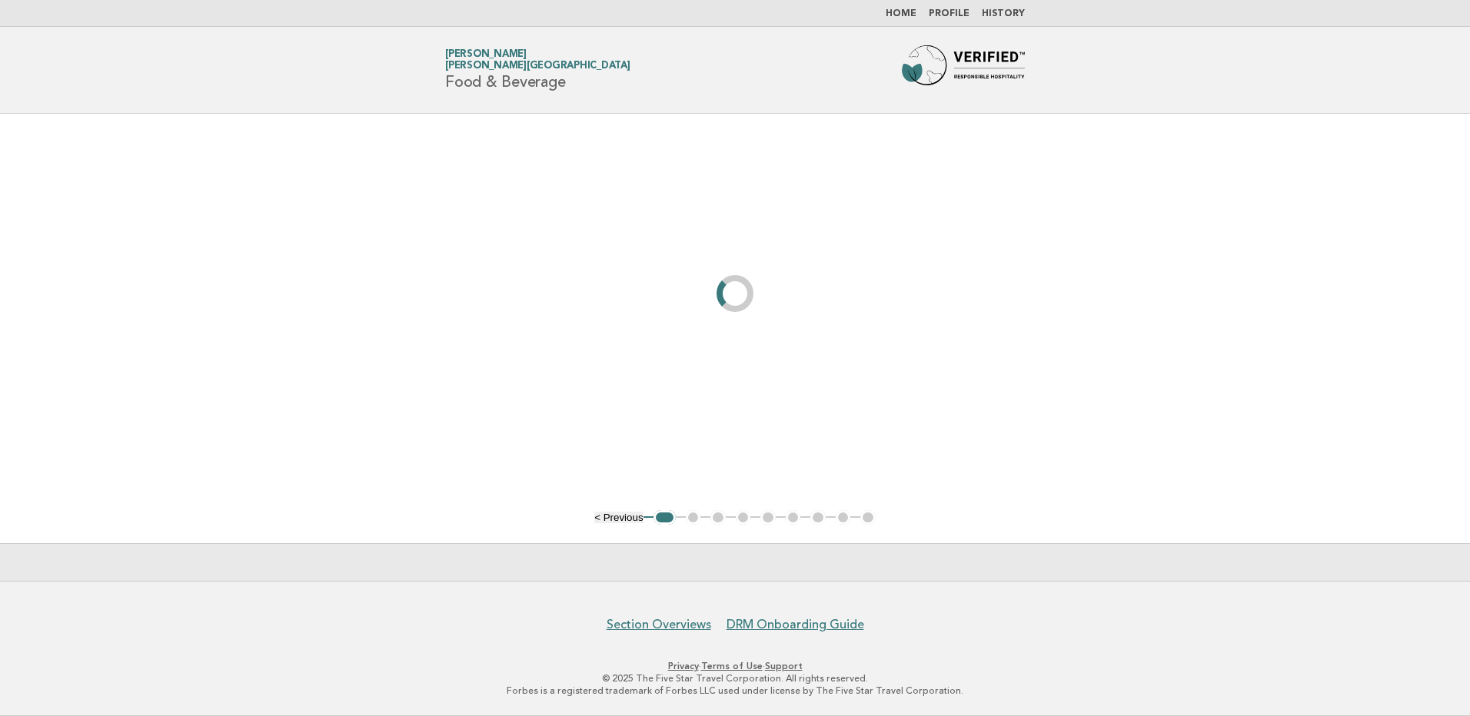
click at [768, 503] on main "< Previous 1 2 3 4 5 6 7 8 9" at bounding box center [735, 347] width 1470 height 467
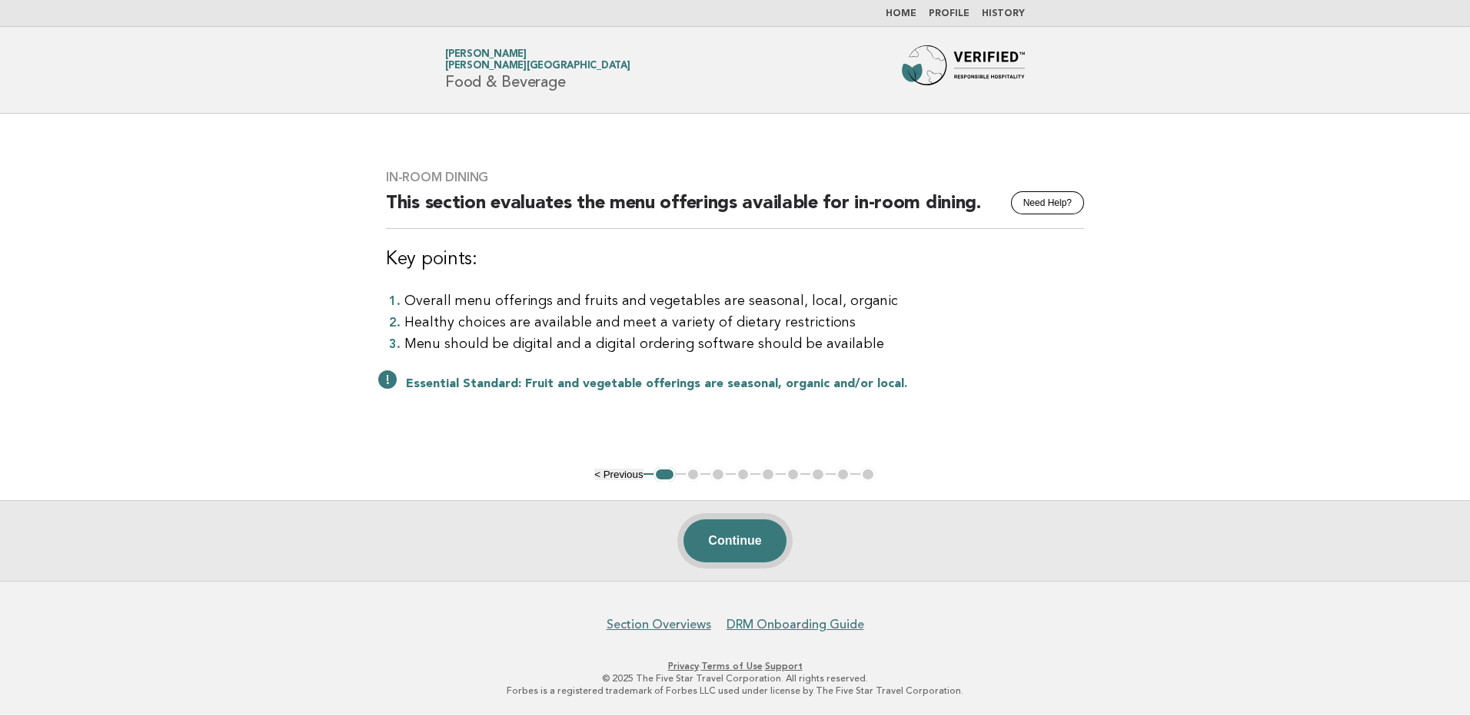
click at [740, 533] on button "Continue" at bounding box center [734, 541] width 102 height 43
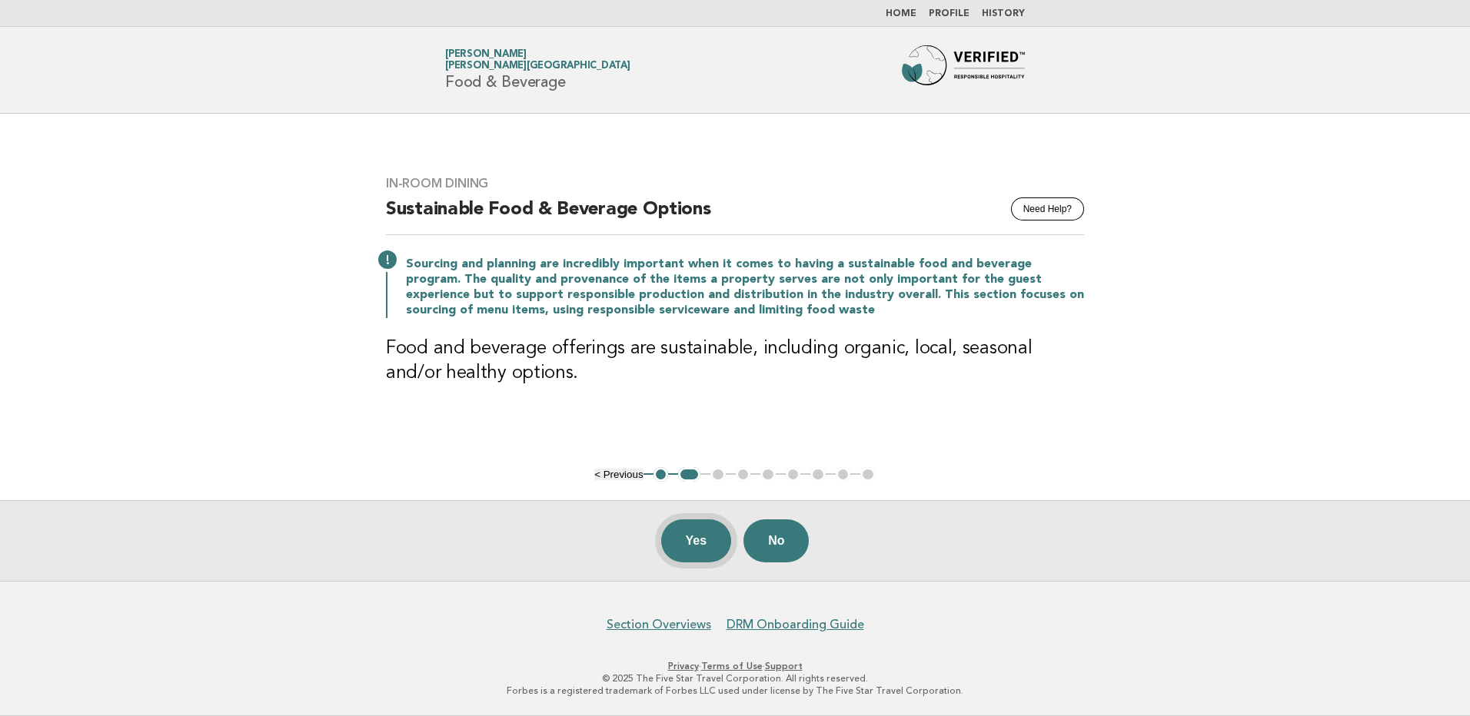
click at [708, 535] on button "Yes" at bounding box center [696, 541] width 71 height 43
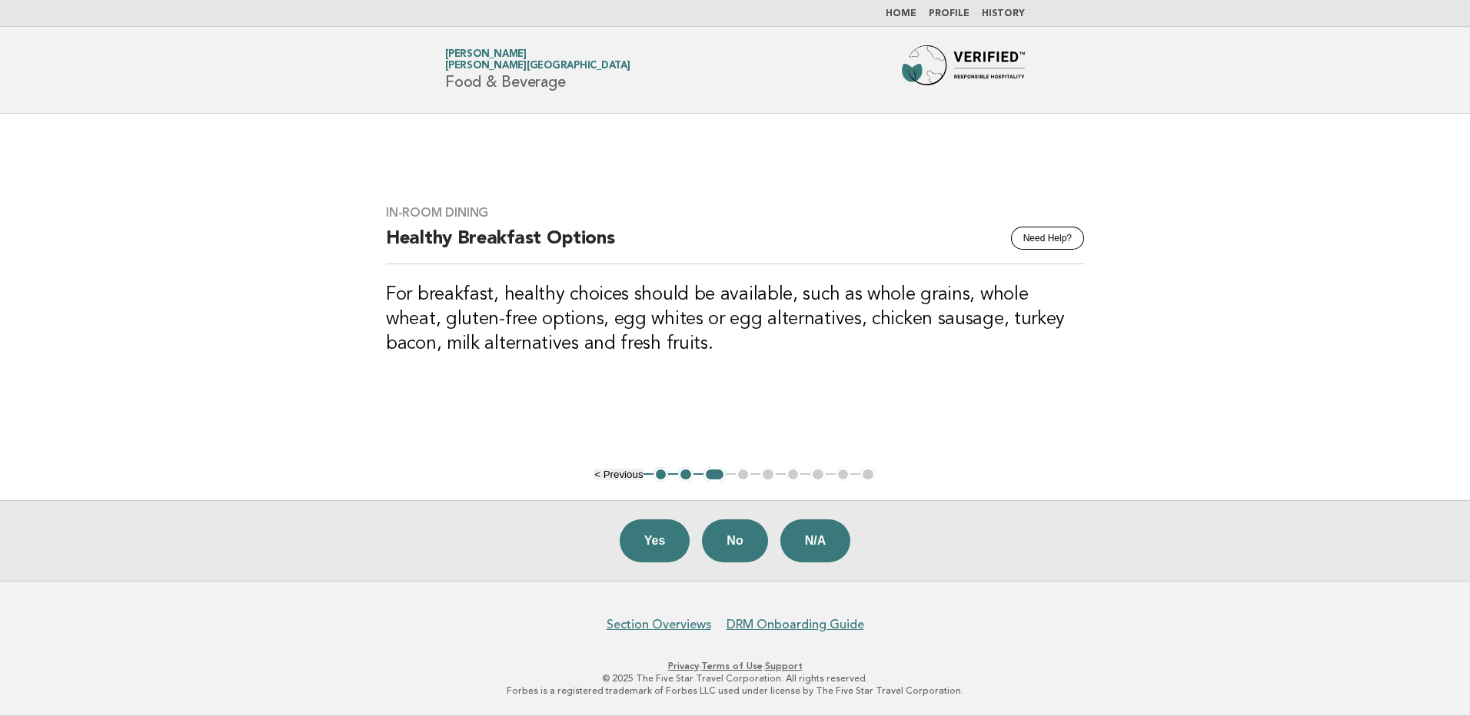
click at [394, 301] on h3 "For breakfast, healthy choices should be available, such as whole grains, whole…" at bounding box center [735, 320] width 698 height 74
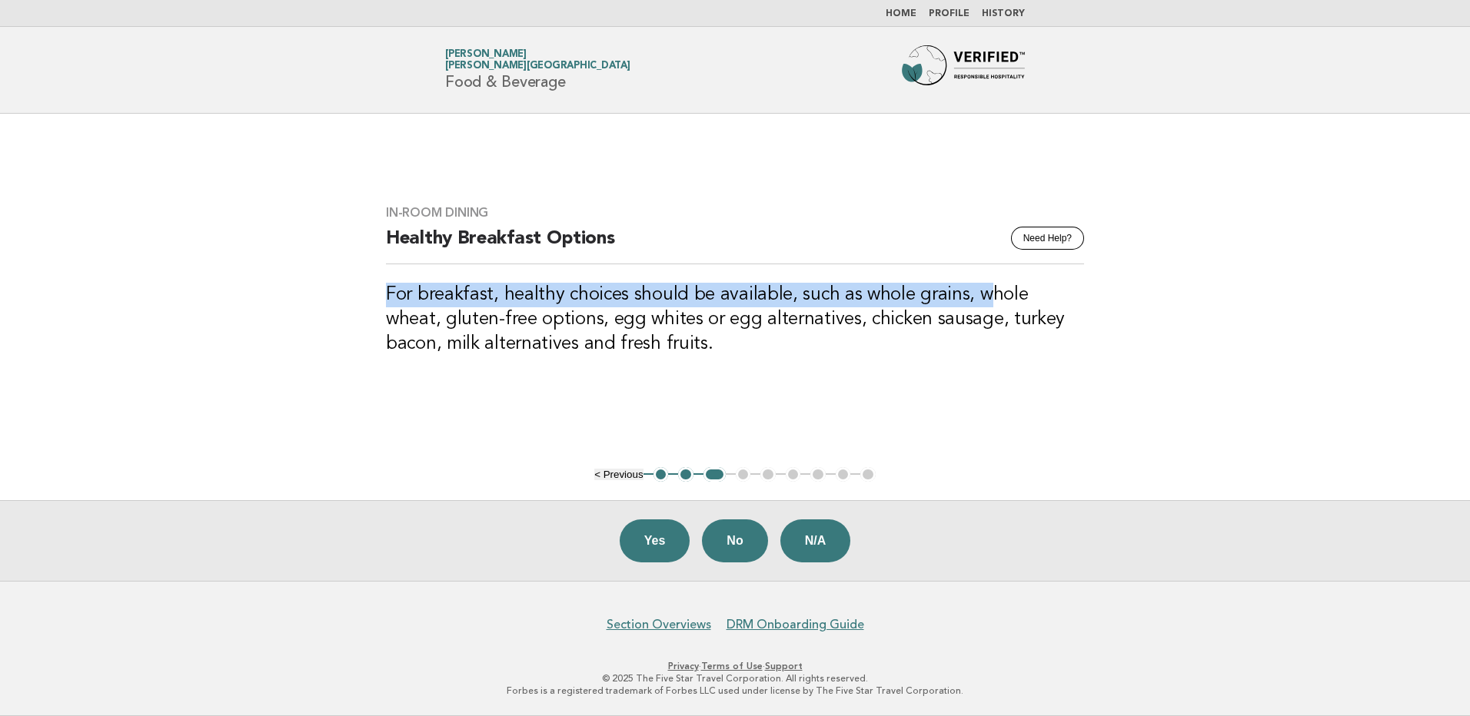
drag, startPoint x: 403, startPoint y: 297, endPoint x: 976, endPoint y: 303, distance: 573.4
click at [976, 303] on div "In-Room Dining Need Help? Healthy Breakfast Options For breakfast, healthy choi…" at bounding box center [734, 290] width 735 height 207
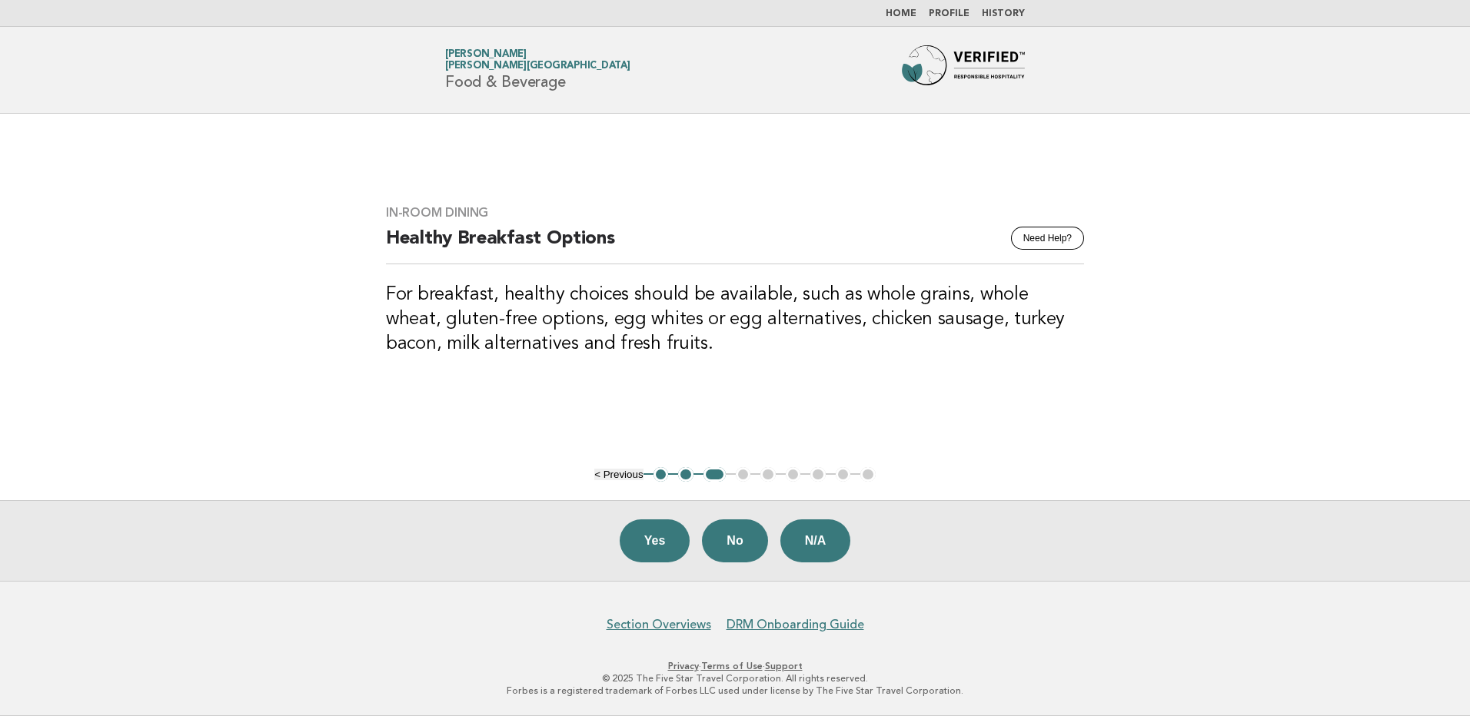
drag, startPoint x: 976, startPoint y: 303, endPoint x: 693, endPoint y: 328, distance: 284.0
click at [693, 328] on h3 "For breakfast, healthy choices should be available, such as whole grains, whole…" at bounding box center [735, 320] width 698 height 74
click at [642, 542] on button "Yes" at bounding box center [654, 541] width 71 height 43
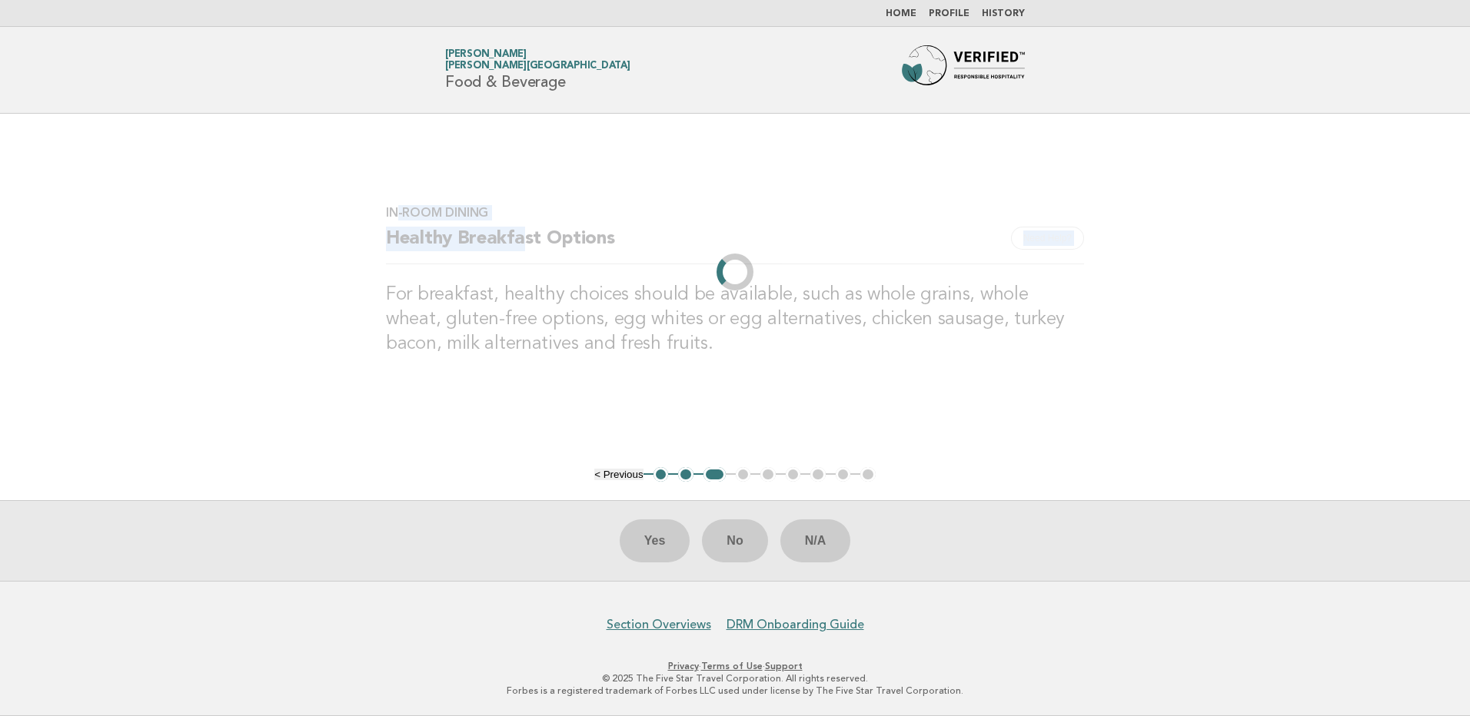
drag, startPoint x: 420, startPoint y: 224, endPoint x: 522, endPoint y: 231, distance: 102.5
click at [522, 231] on div "In-Room Dining Need Help? Healthy Breakfast Options For breakfast, healthy choi…" at bounding box center [734, 290] width 735 height 207
drag, startPoint x: 522, startPoint y: 231, endPoint x: 487, endPoint y: 336, distance: 111.1
click at [486, 317] on h3 "For breakfast, healthy choices should be available, such as whole grains, whole…" at bounding box center [735, 320] width 698 height 74
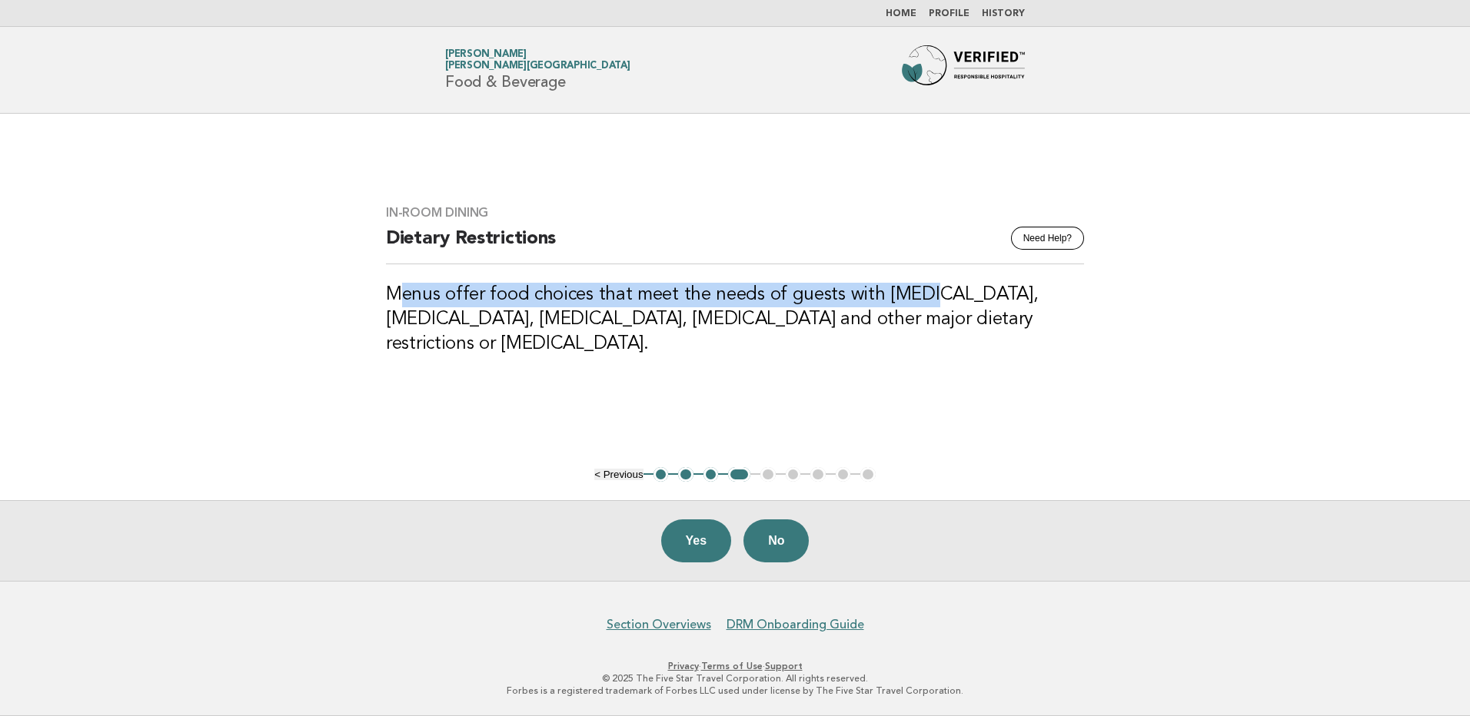
drag, startPoint x: 401, startPoint y: 298, endPoint x: 918, endPoint y: 300, distance: 516.5
click at [918, 300] on h3 "Menus offer food choices that meet the needs of guests with high cholesterol, d…" at bounding box center [735, 320] width 698 height 74
click at [683, 543] on button "Yes" at bounding box center [696, 541] width 71 height 43
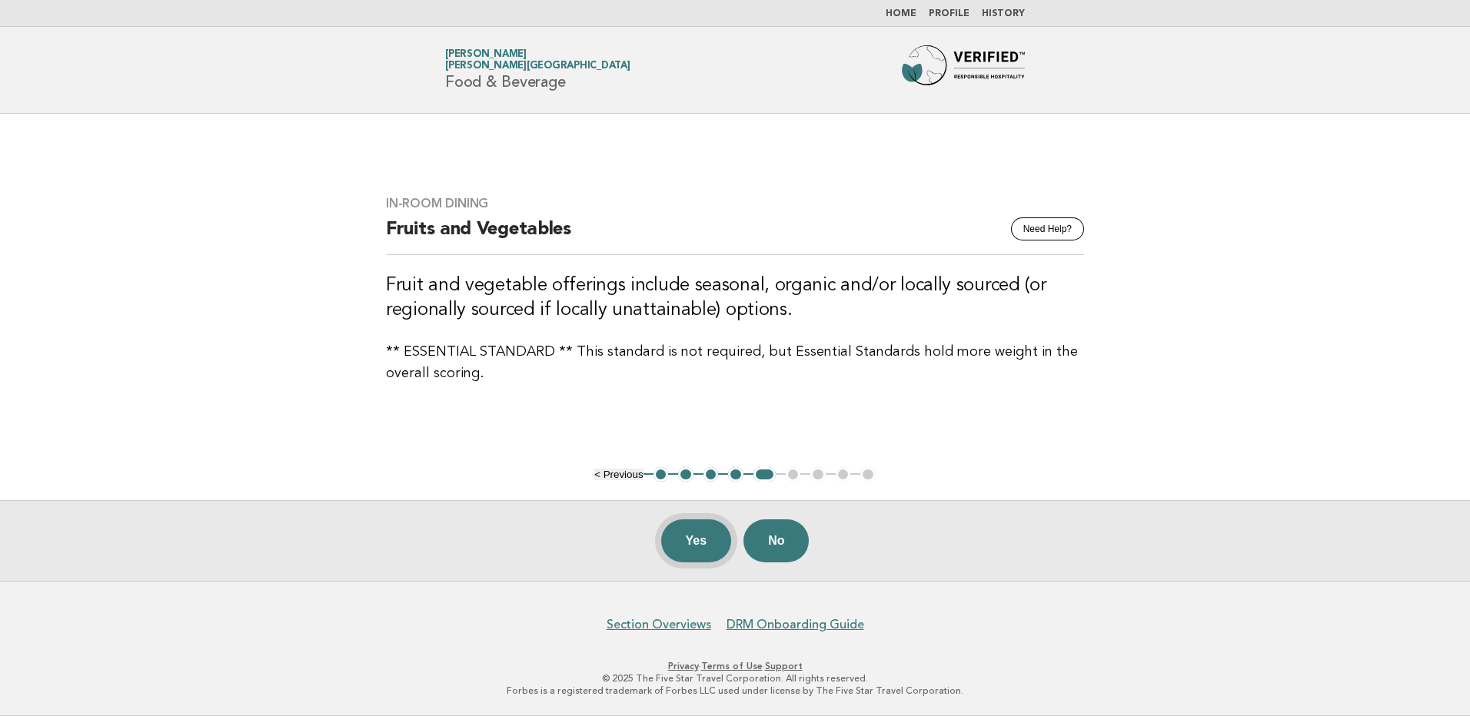
click at [696, 530] on button "Yes" at bounding box center [696, 541] width 71 height 43
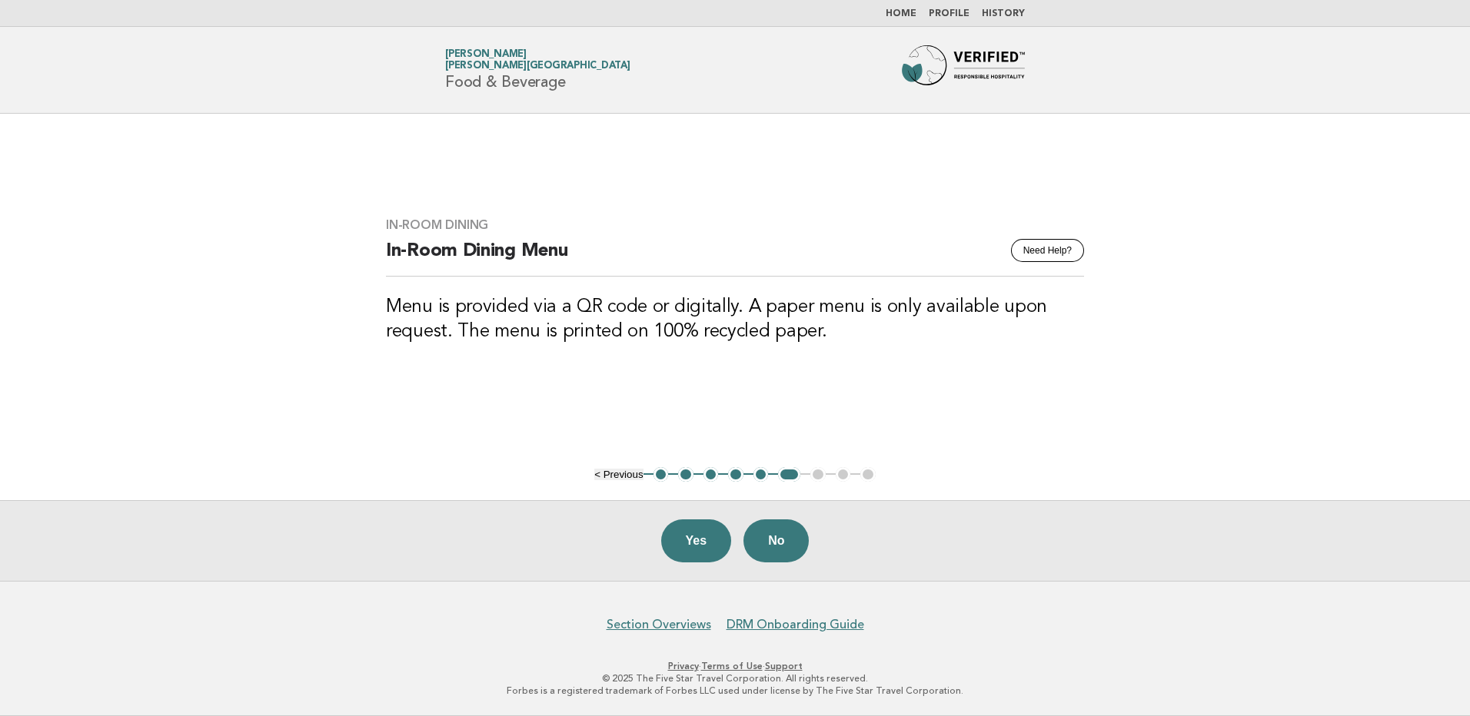
click at [704, 540] on button "Yes" at bounding box center [696, 541] width 71 height 43
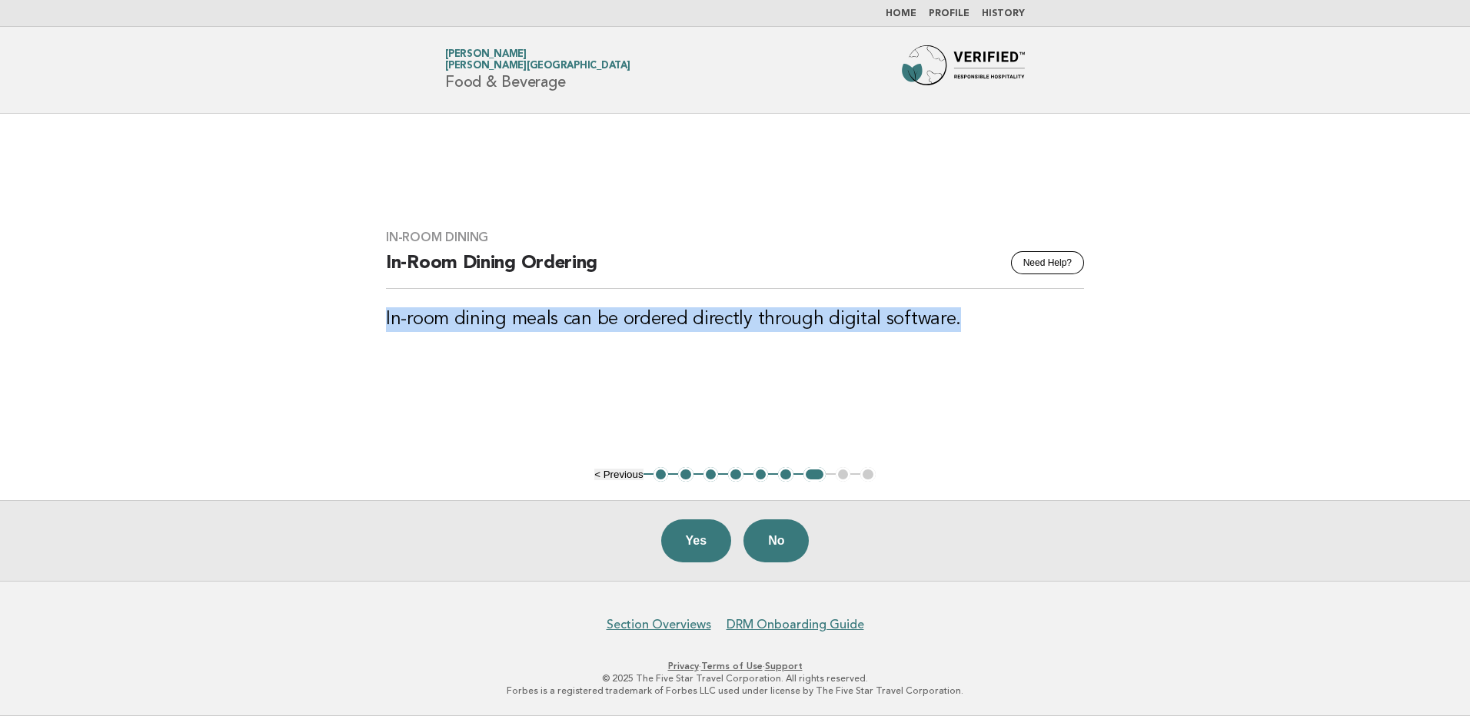
drag, startPoint x: 958, startPoint y: 320, endPoint x: 387, endPoint y: 320, distance: 571.1
click at [387, 320] on h3 "In-room dining meals can be ordered directly through digital software." at bounding box center [735, 319] width 698 height 25
click at [993, 333] on div "In-Room Dining Need Help? In-Room Dining Ordering In-room dining meals can be o…" at bounding box center [734, 290] width 735 height 158
drag, startPoint x: 957, startPoint y: 332, endPoint x: 356, endPoint y: 327, distance: 601.1
click at [356, 327] on main "In-Room Dining Need Help? In-Room Dining Ordering In-room dining meals can be o…" at bounding box center [735, 347] width 1470 height 467
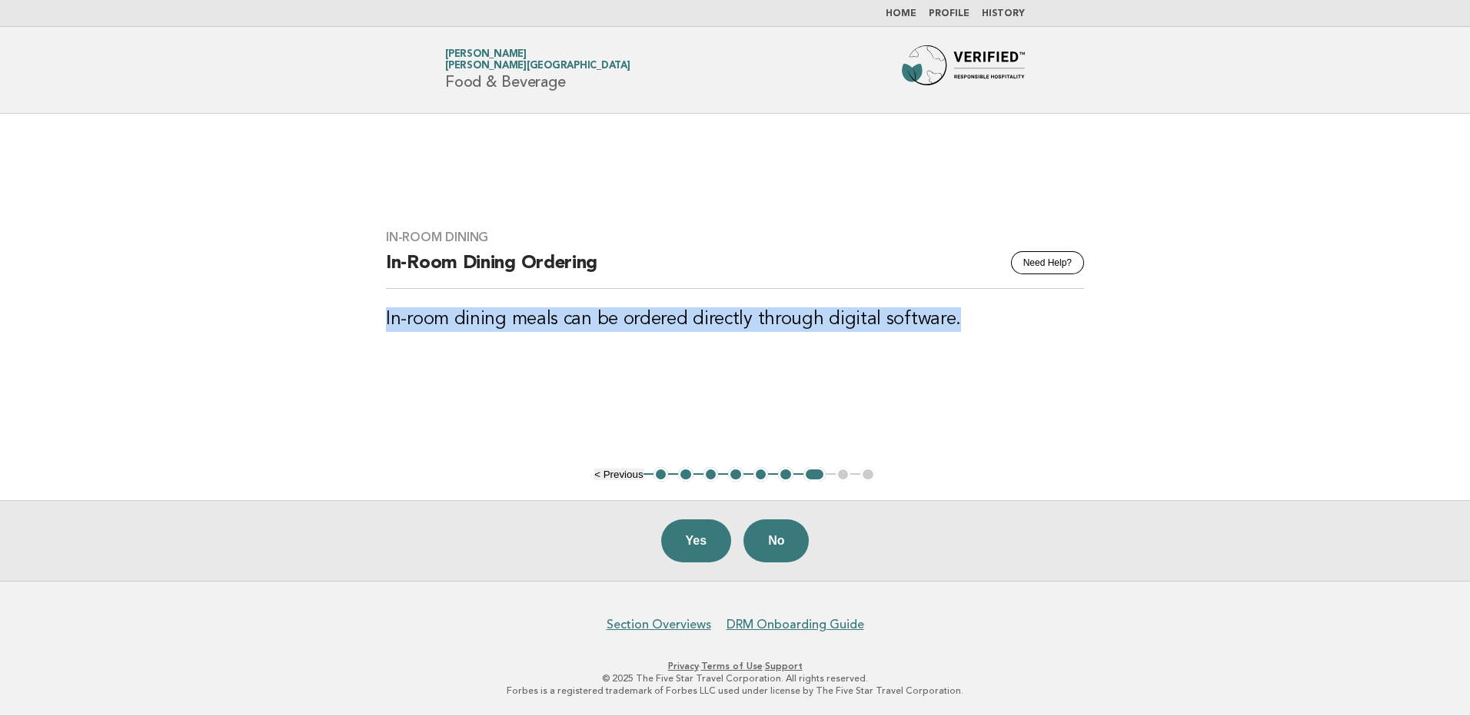
click at [988, 334] on div "In-Room Dining Need Help? In-Room Dining Ordering In-room dining meals can be o…" at bounding box center [734, 290] width 735 height 158
click at [971, 334] on div "In-Room Dining Need Help? In-Room Dining Ordering In-room dining meals can be o…" at bounding box center [734, 290] width 735 height 158
drag, startPoint x: 953, startPoint y: 322, endPoint x: 377, endPoint y: 335, distance: 575.8
click at [377, 335] on div "In-Room Dining Need Help? In-Room Dining Ordering In-room dining meals can be o…" at bounding box center [734, 290] width 735 height 158
click at [699, 550] on button "Yes" at bounding box center [696, 541] width 71 height 43
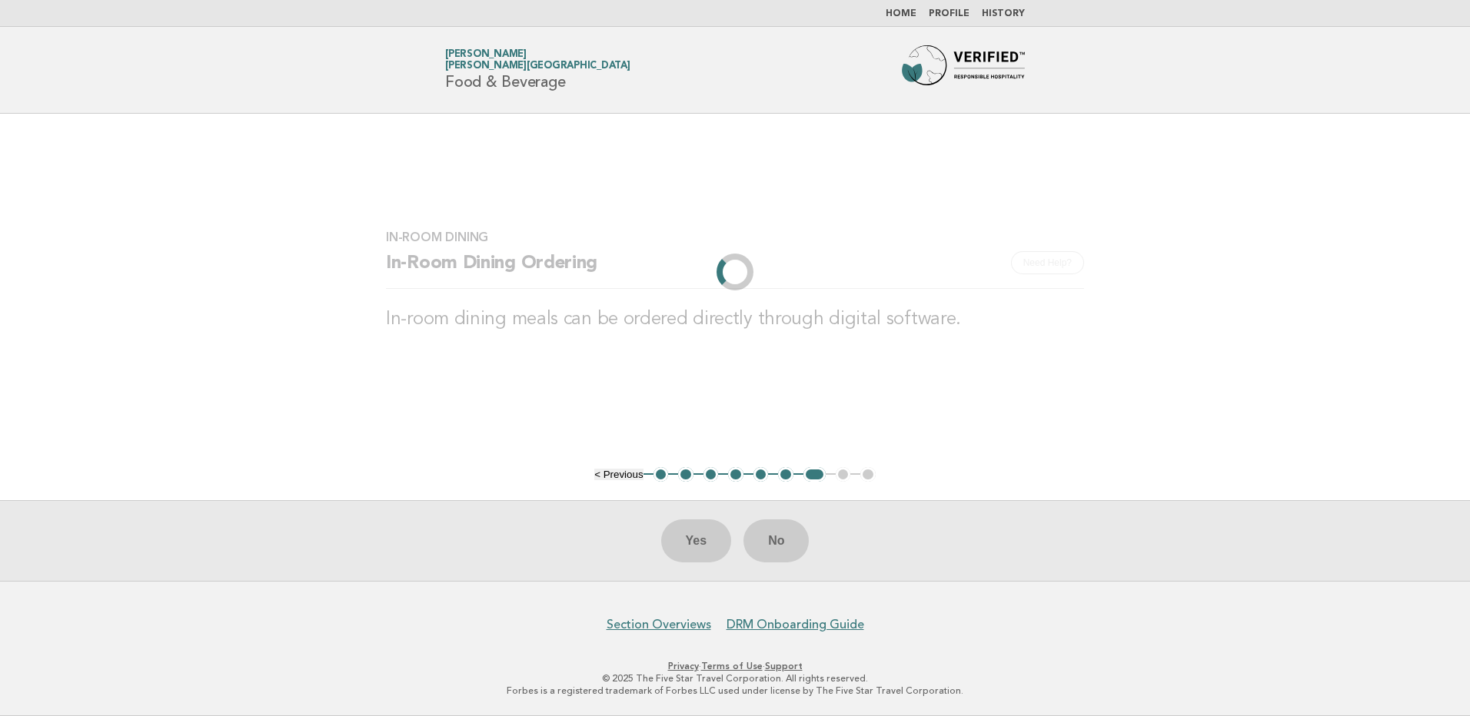
click at [327, 441] on main "In-Room Dining Need Help? In-Room Dining Ordering In-room dining meals can be o…" at bounding box center [735, 347] width 1470 height 467
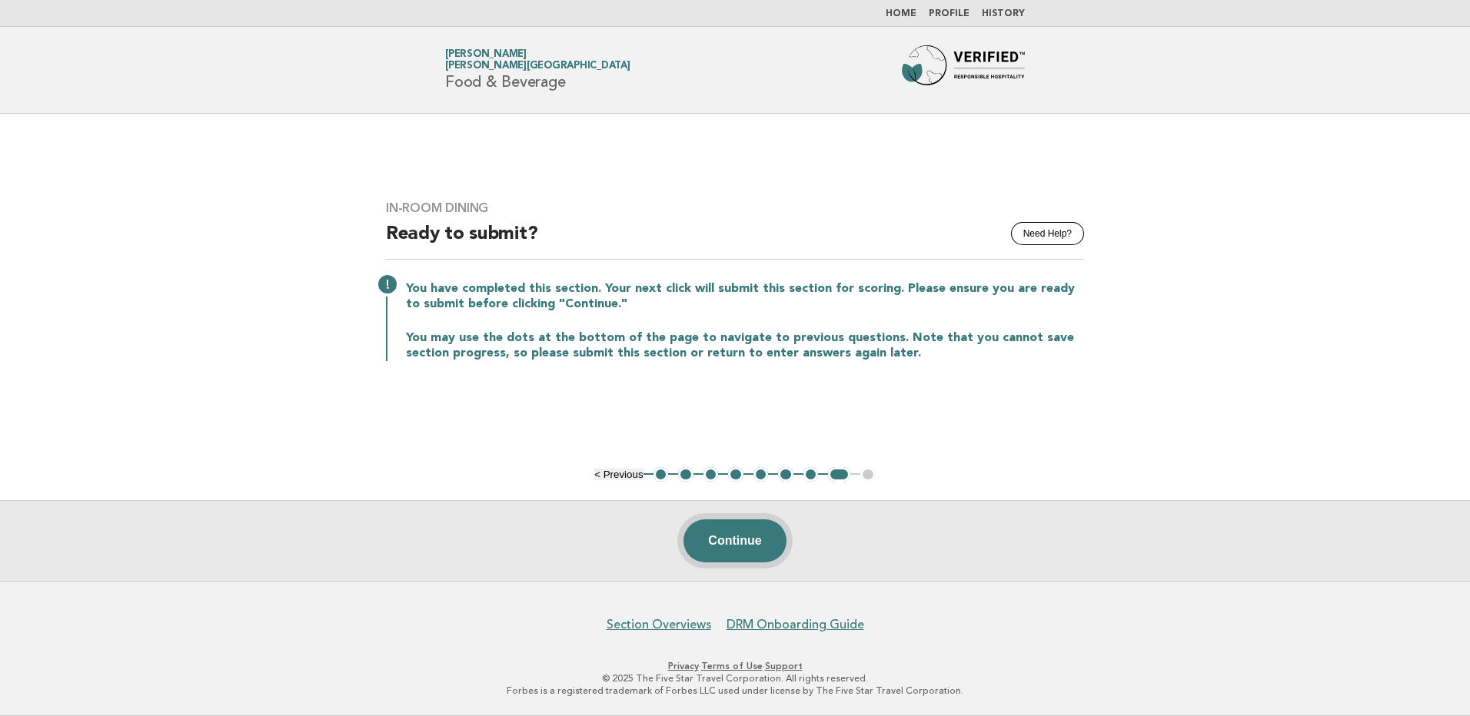
click at [759, 548] on button "Continue" at bounding box center [734, 541] width 102 height 43
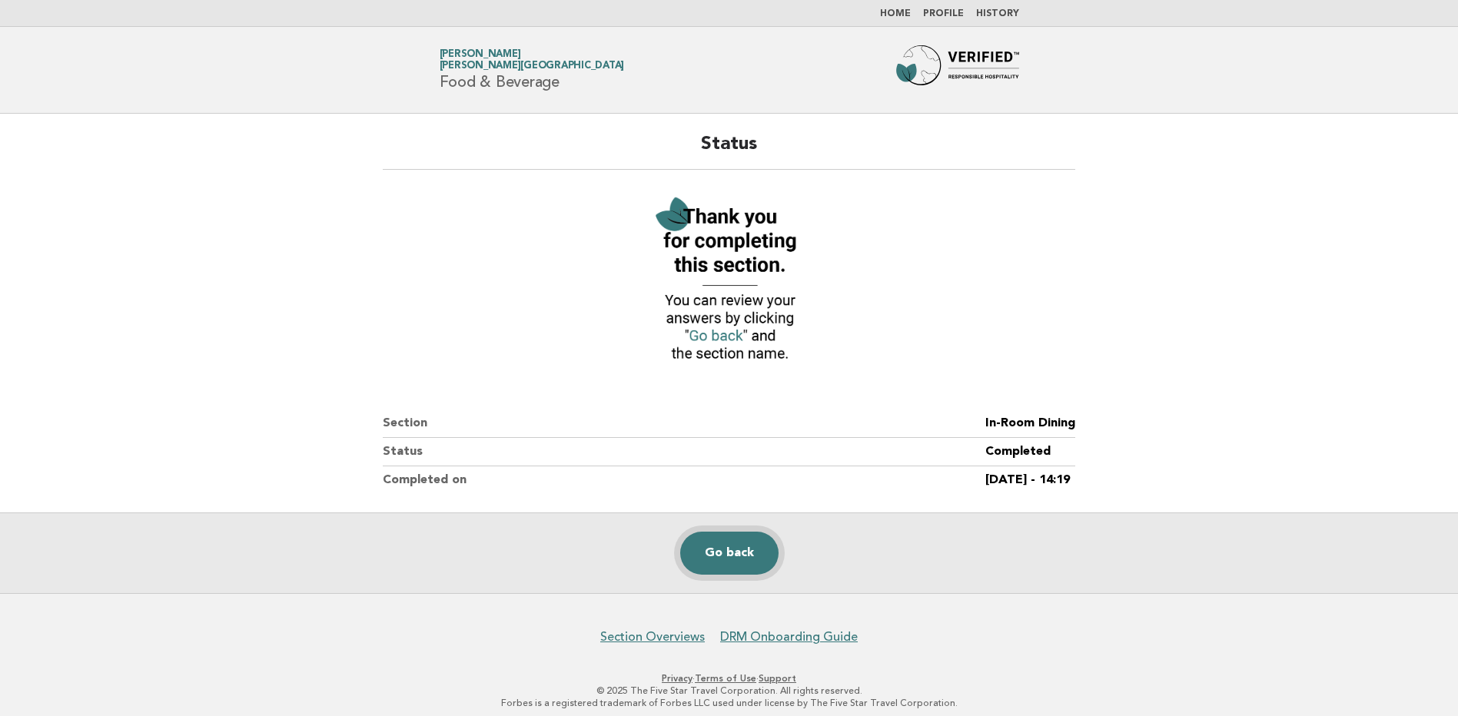
click at [742, 546] on link "Go back" at bounding box center [729, 553] width 98 height 43
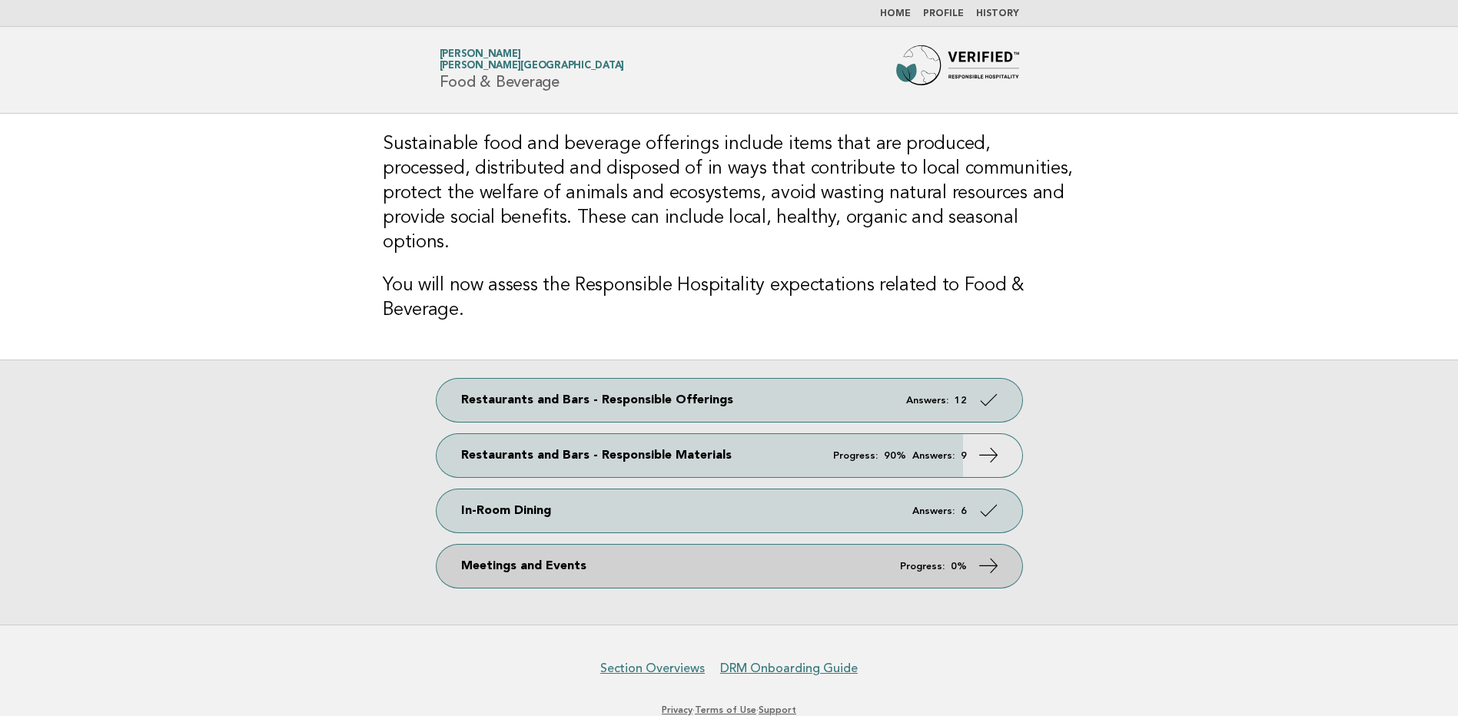
click at [712, 559] on link "Meetings and Events Progress: 0%" at bounding box center [730, 566] width 586 height 43
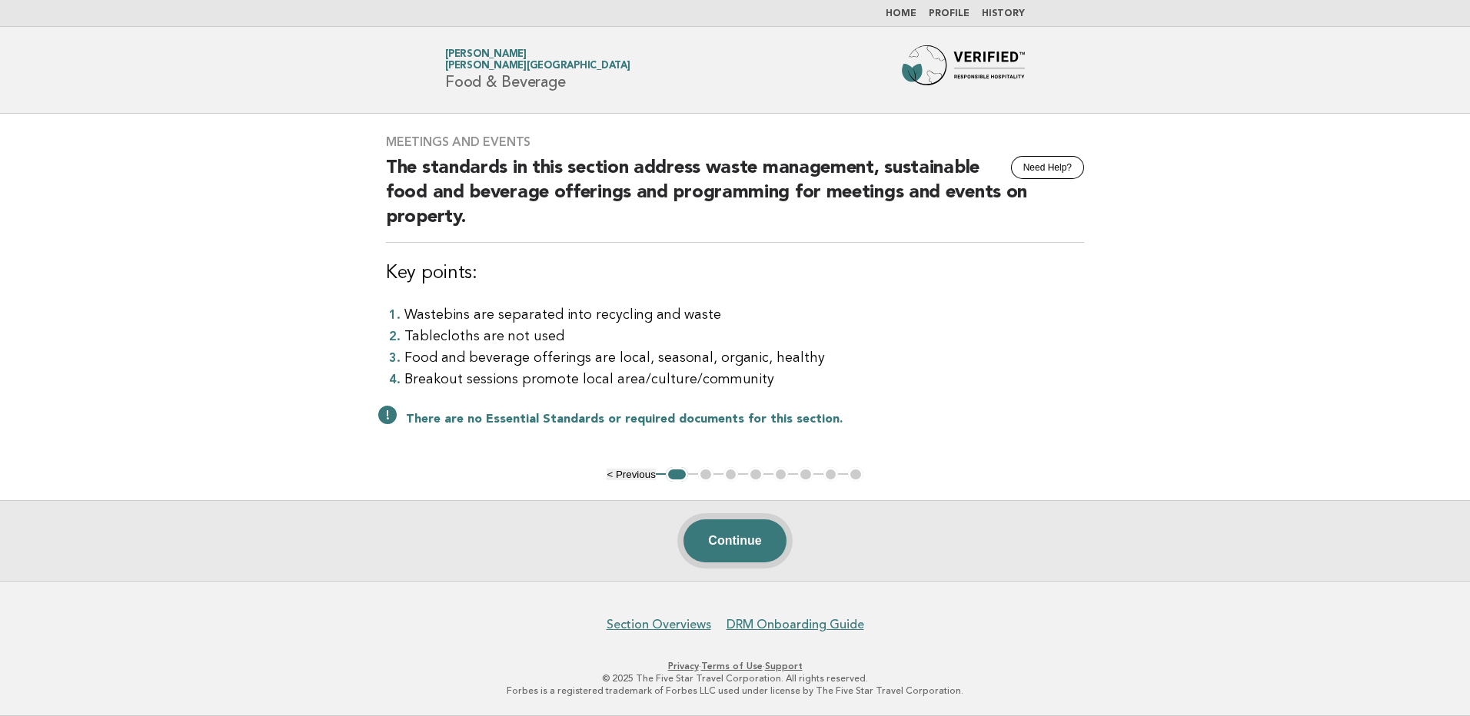
click at [736, 540] on button "Continue" at bounding box center [734, 541] width 102 height 43
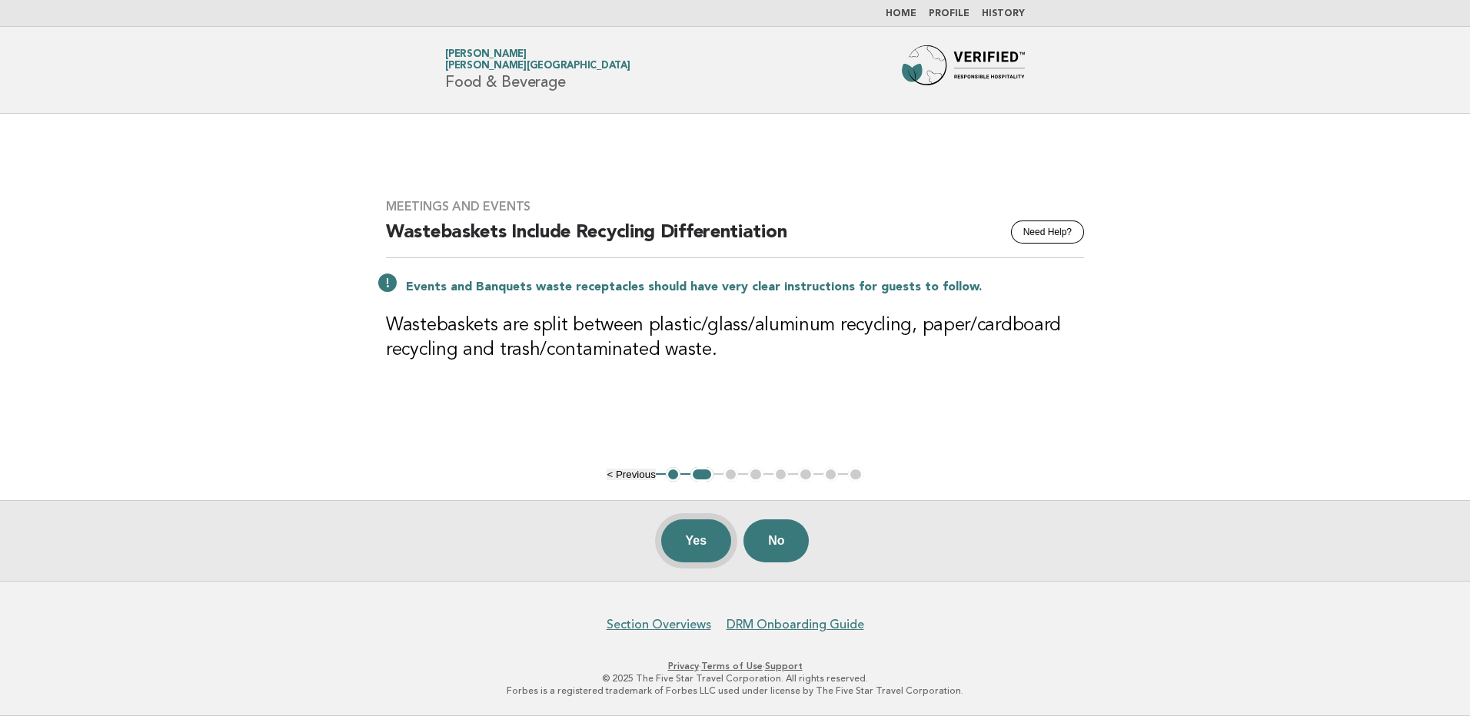
click at [700, 547] on button "Yes" at bounding box center [696, 541] width 71 height 43
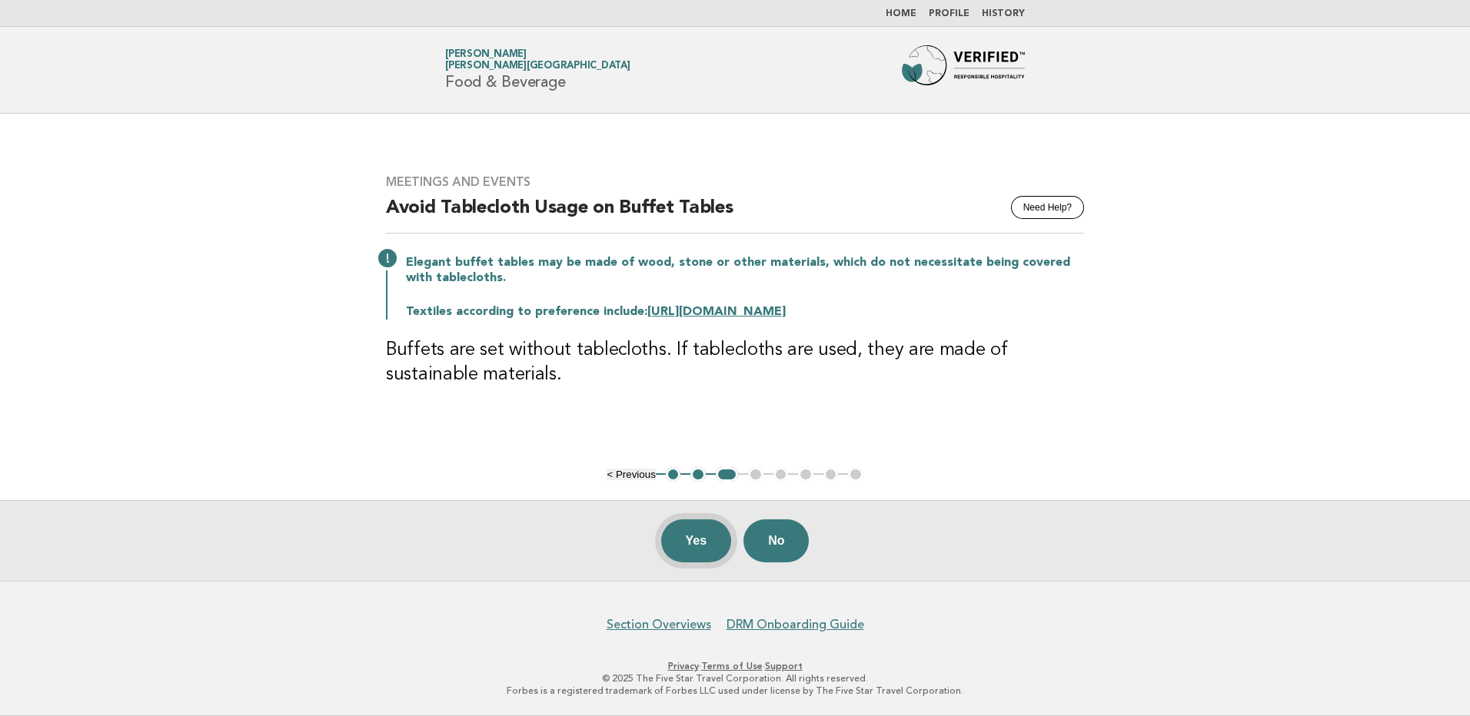
click at [696, 544] on button "Yes" at bounding box center [696, 541] width 71 height 43
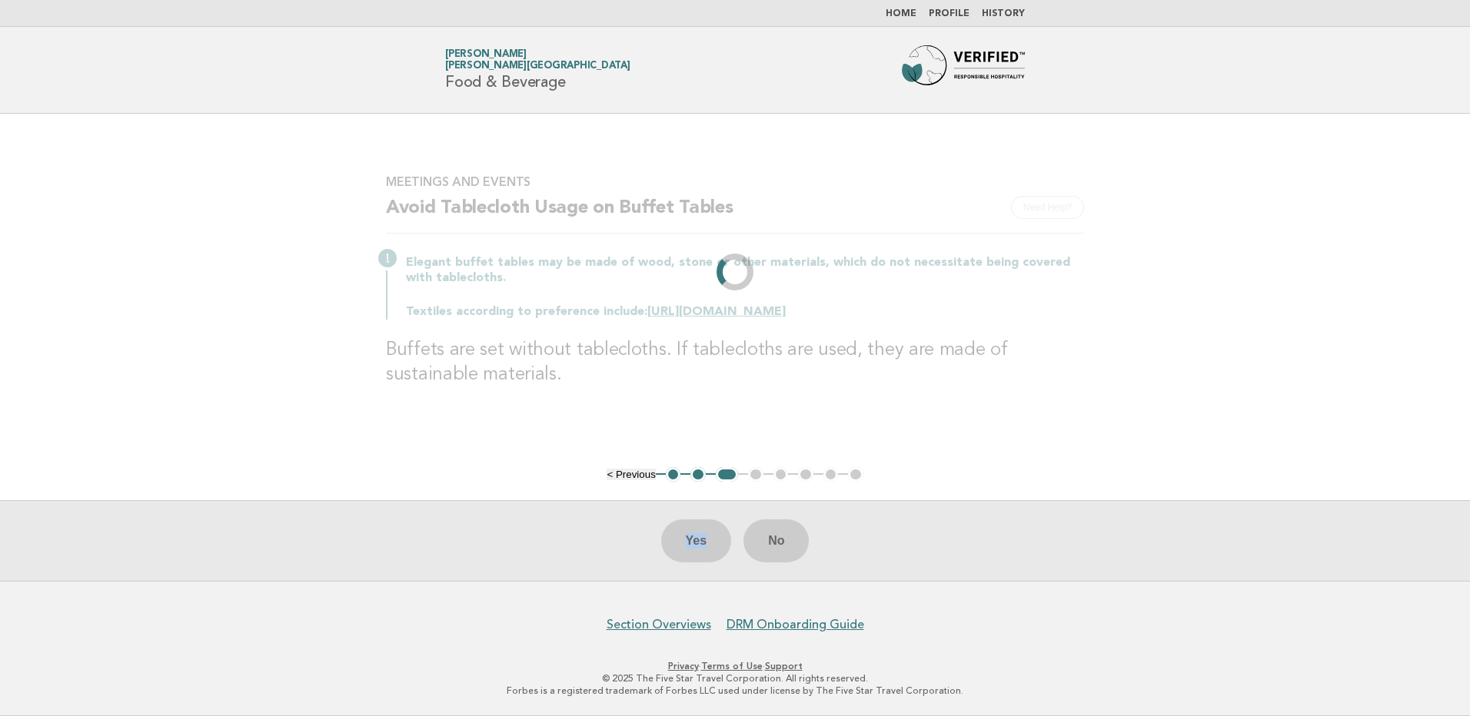
click at [696, 544] on div "Yes No" at bounding box center [735, 540] width 1470 height 81
drag, startPoint x: 696, startPoint y: 544, endPoint x: 1011, endPoint y: 493, distance: 318.4
click at [1018, 495] on main "Meetings and Events Need Help? Avoid Tablecloth Usage on Buffet Tables Elegant …" at bounding box center [735, 347] width 1470 height 467
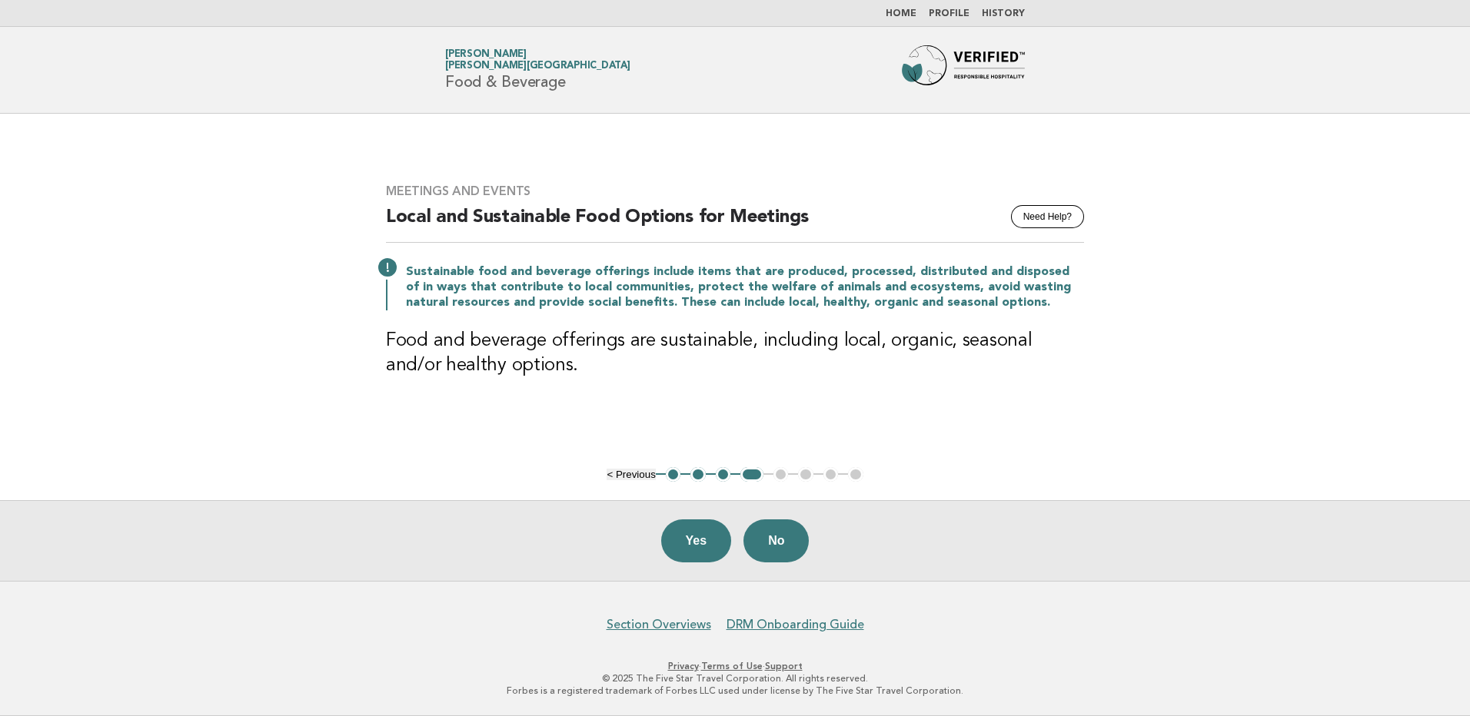
click at [726, 480] on button "3" at bounding box center [723, 474] width 15 height 15
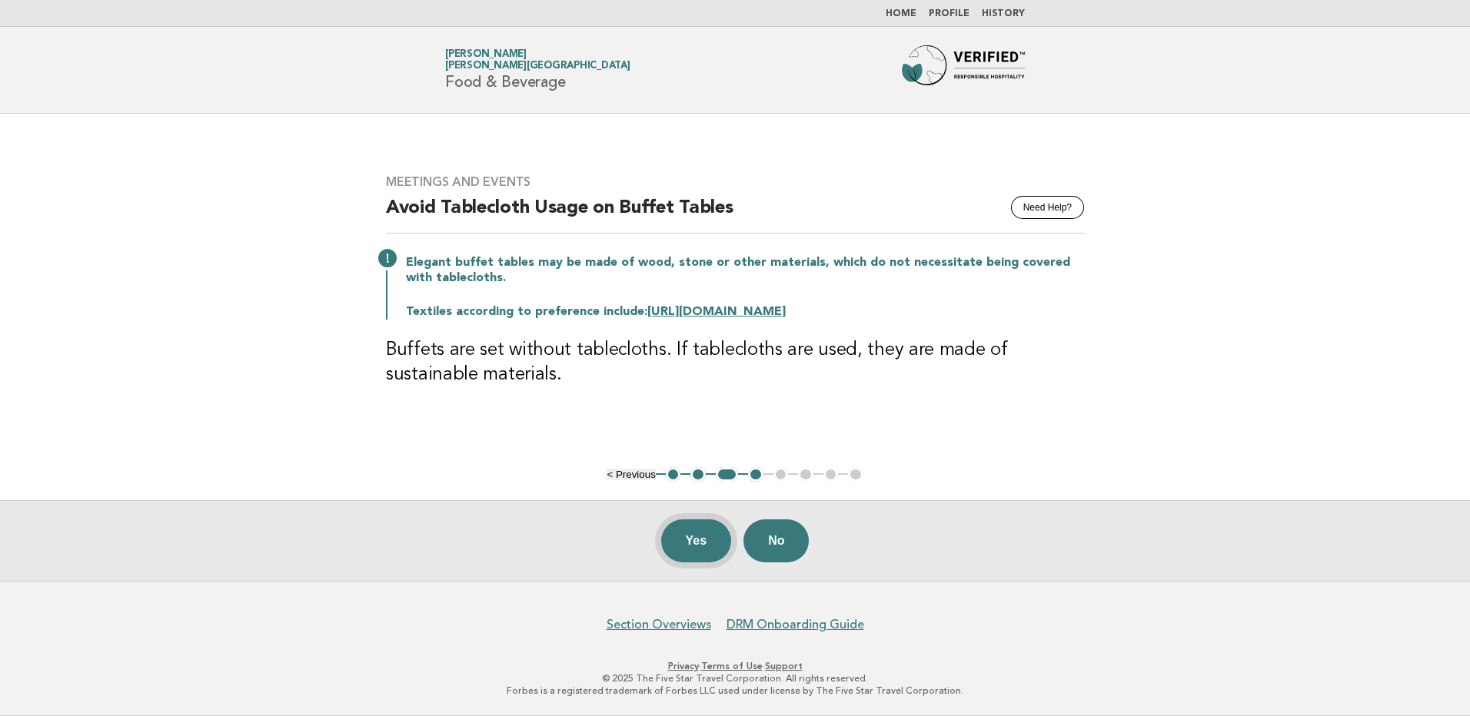
click at [683, 536] on button "Yes" at bounding box center [696, 541] width 71 height 43
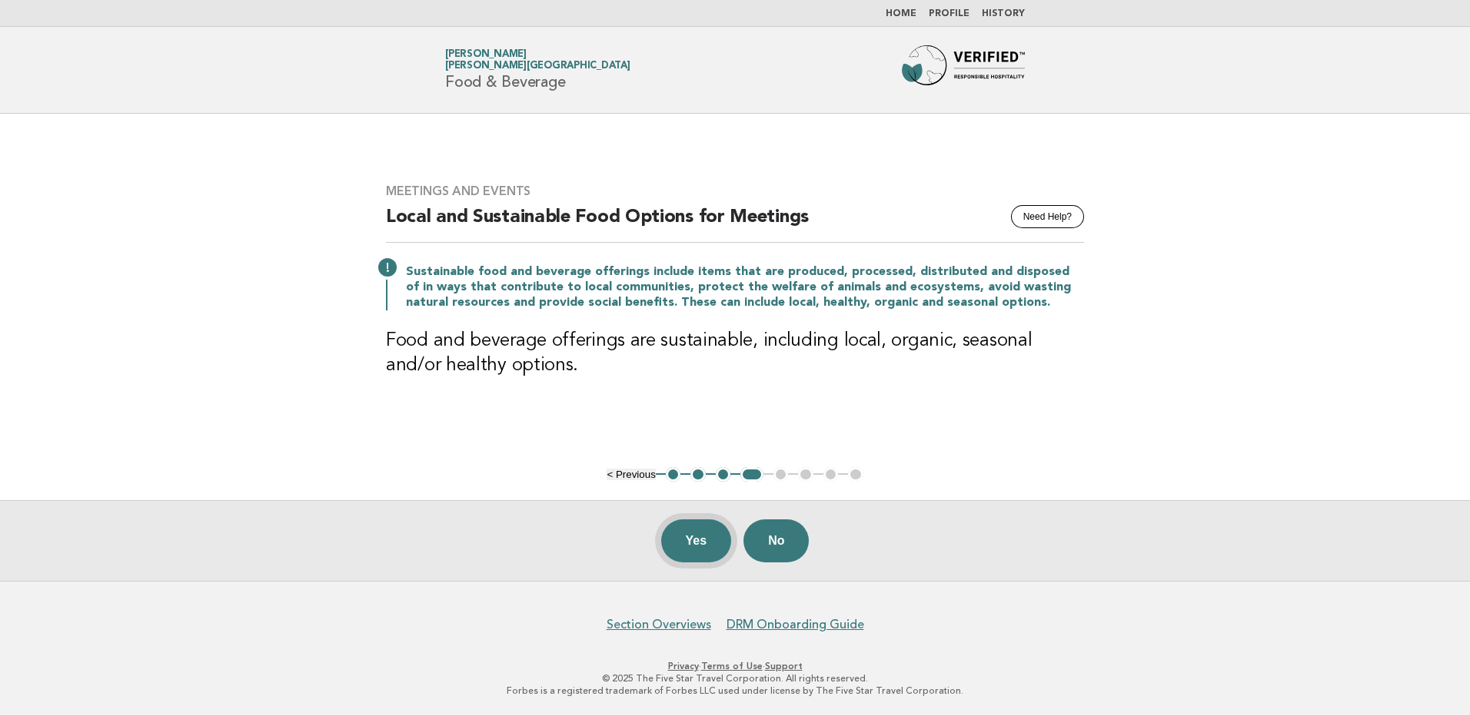
click at [666, 541] on button "Yes" at bounding box center [696, 541] width 71 height 43
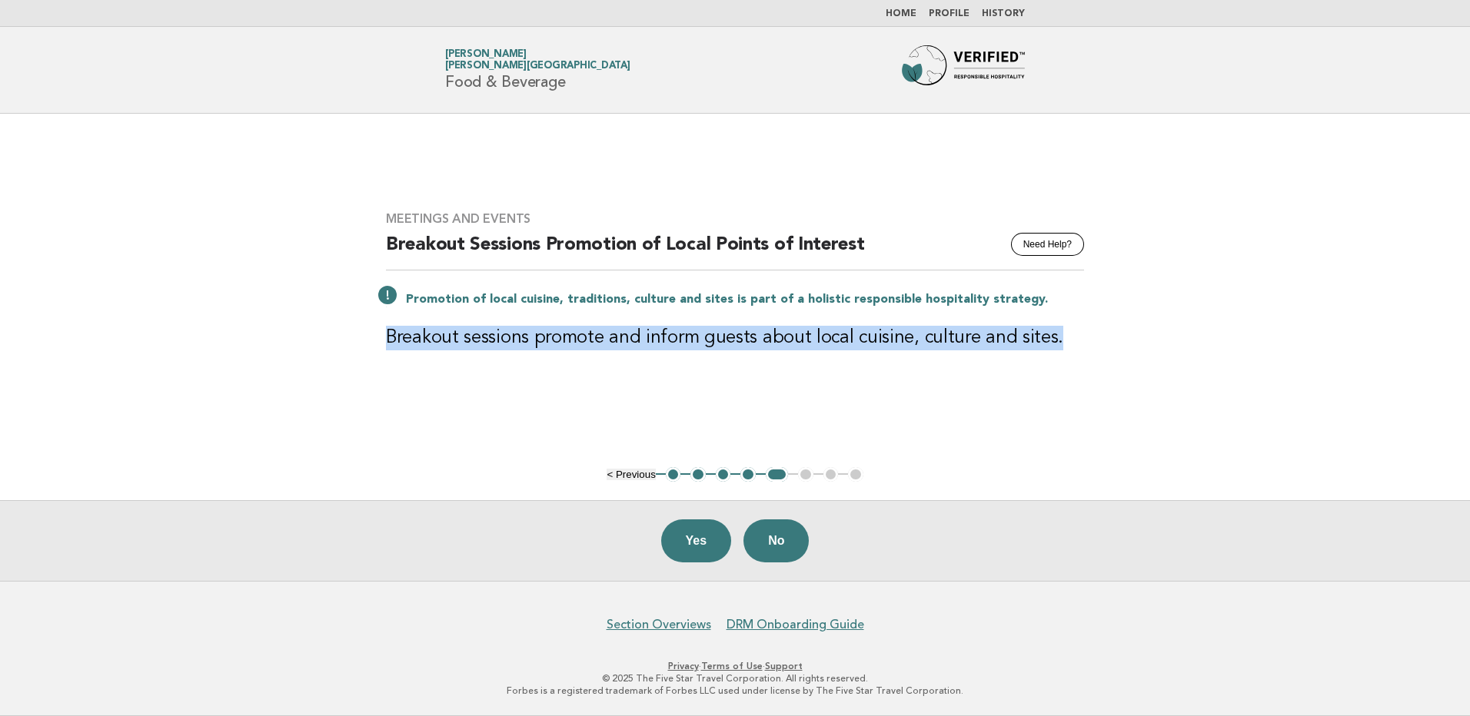
drag, startPoint x: 387, startPoint y: 340, endPoint x: 1055, endPoint y: 357, distance: 668.9
click at [1055, 357] on div "Meetings and Events Need Help? Breakout Sessions Promotion of Local Points of I…" at bounding box center [734, 290] width 735 height 194
copy h3 "Breakout sessions promote and inform guests about local cuisine, culture and si…"
click at [690, 544] on button "Yes" at bounding box center [696, 541] width 71 height 43
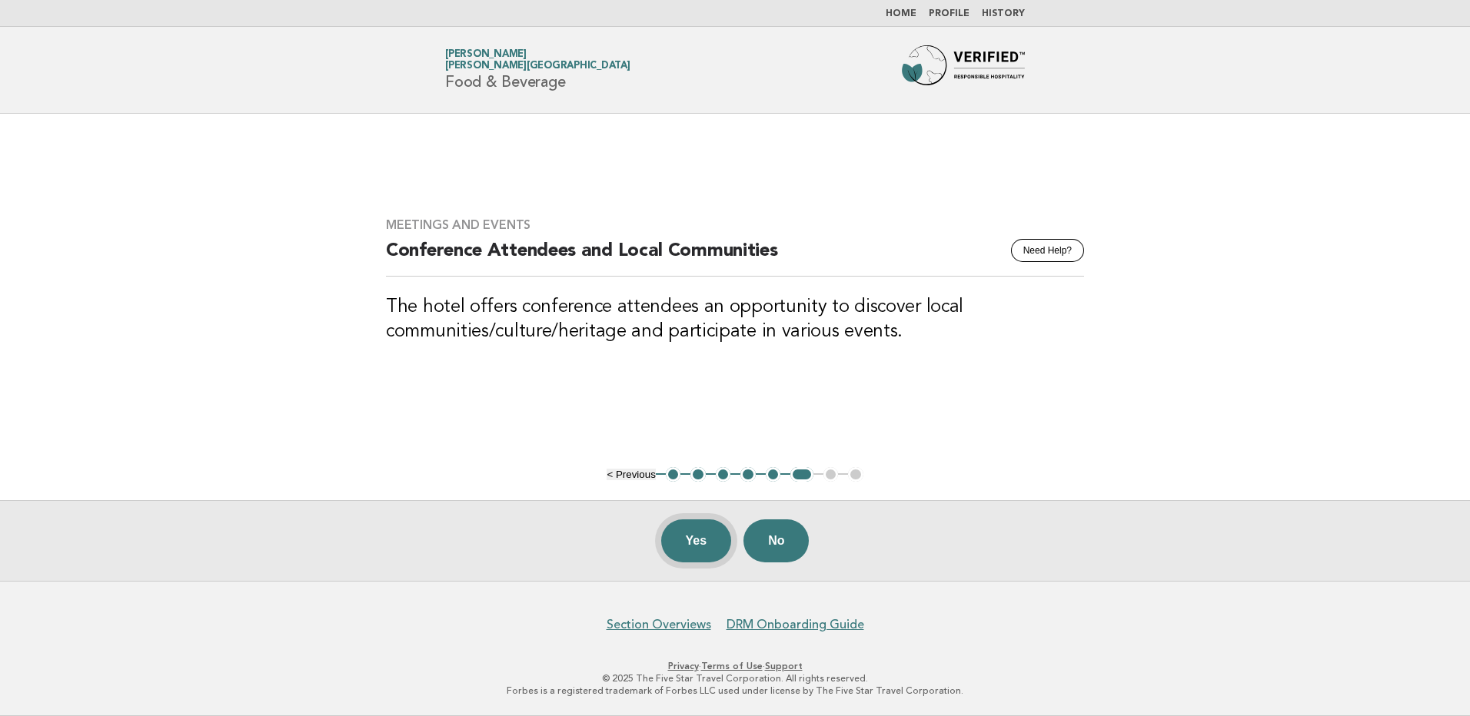
click at [686, 547] on button "Yes" at bounding box center [696, 541] width 71 height 43
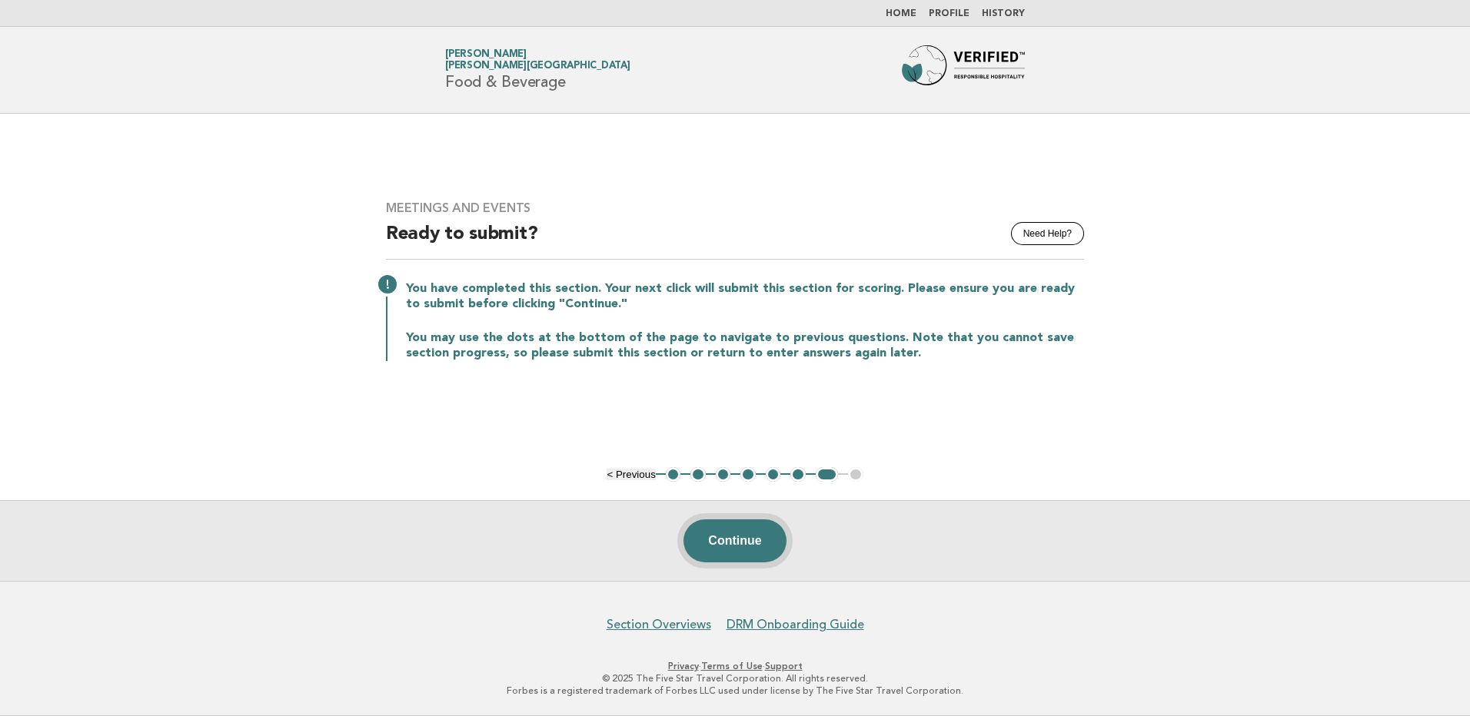
click at [721, 546] on button "Continue" at bounding box center [734, 541] width 102 height 43
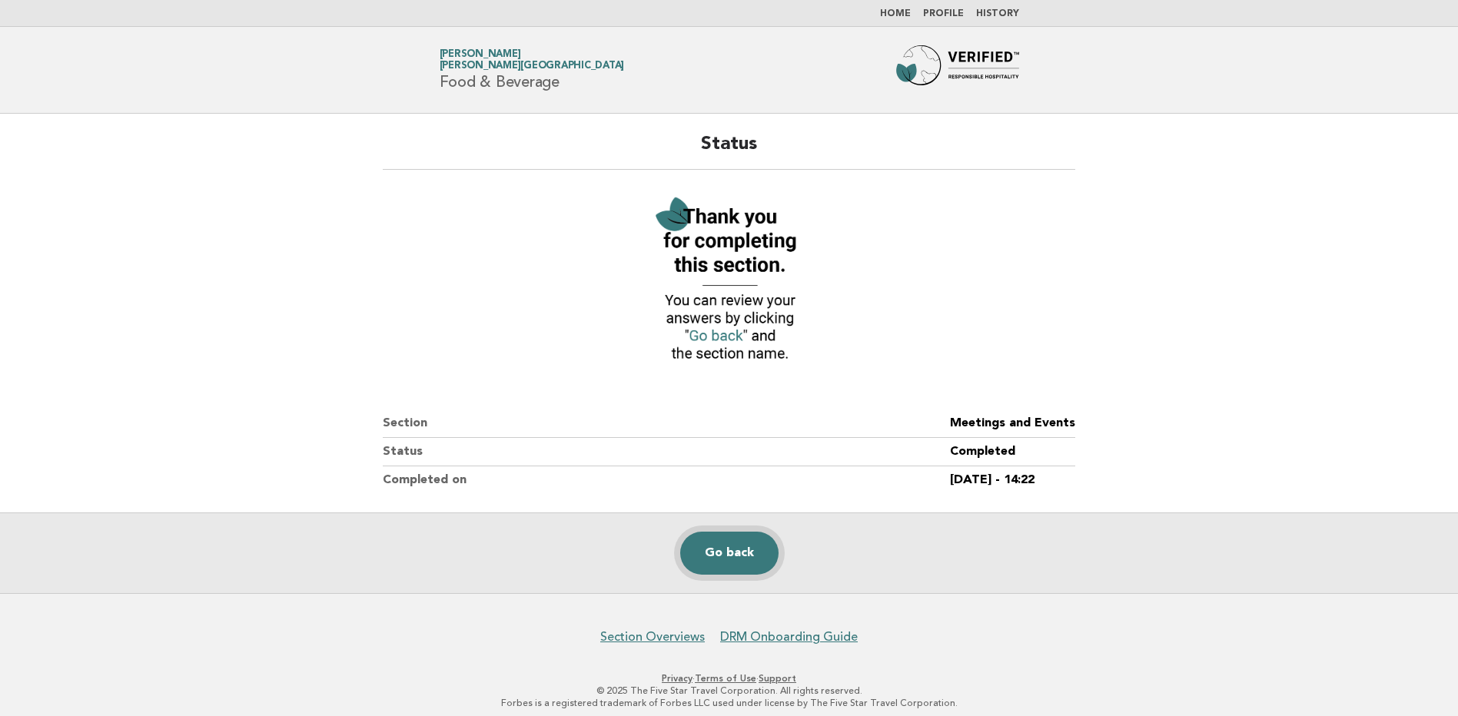
click at [736, 558] on link "Go back" at bounding box center [729, 553] width 98 height 43
